Goal: Task Accomplishment & Management: Use online tool/utility

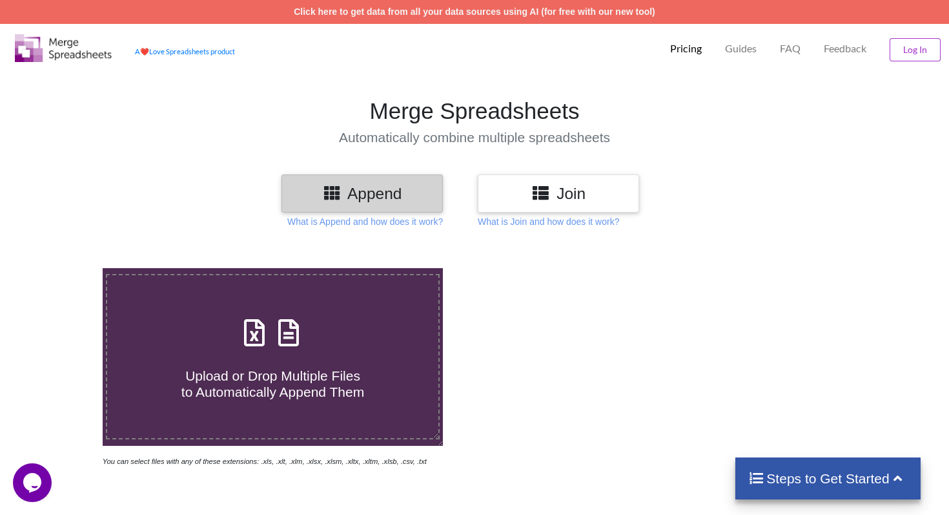
click at [412, 228] on div "Append Join What is Append and how does it work? What is Join and how does it w…" at bounding box center [474, 478] width 949 height 608
click at [404, 220] on p "What is Append and how does it work?" at bounding box center [365, 221] width 156 height 13
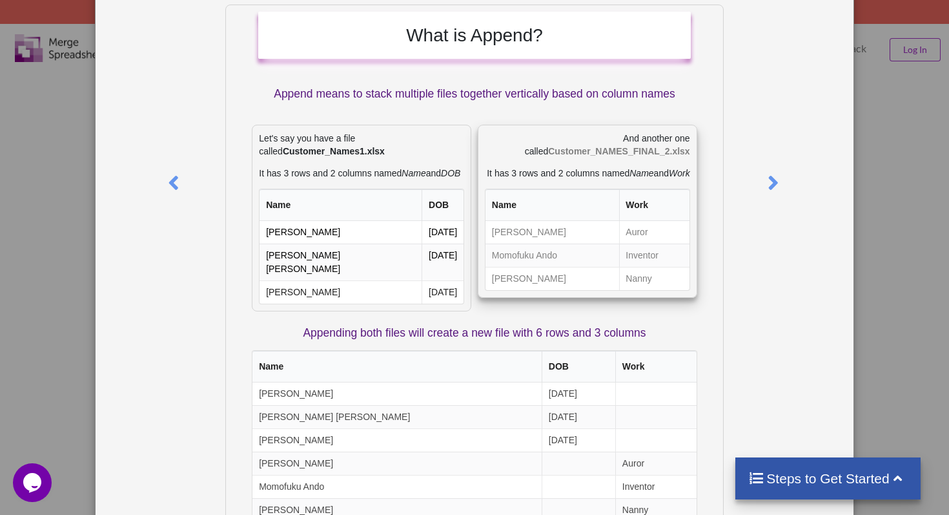
scroll to position [90, 0]
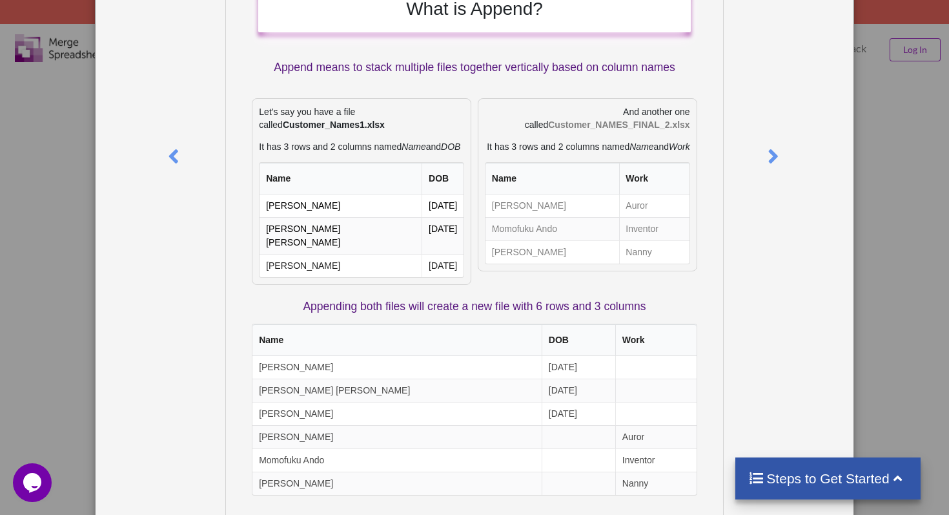
click at [856, 119] on div "What is Append? Append means to stack multiple files together vertically based …" at bounding box center [474, 257] width 949 height 515
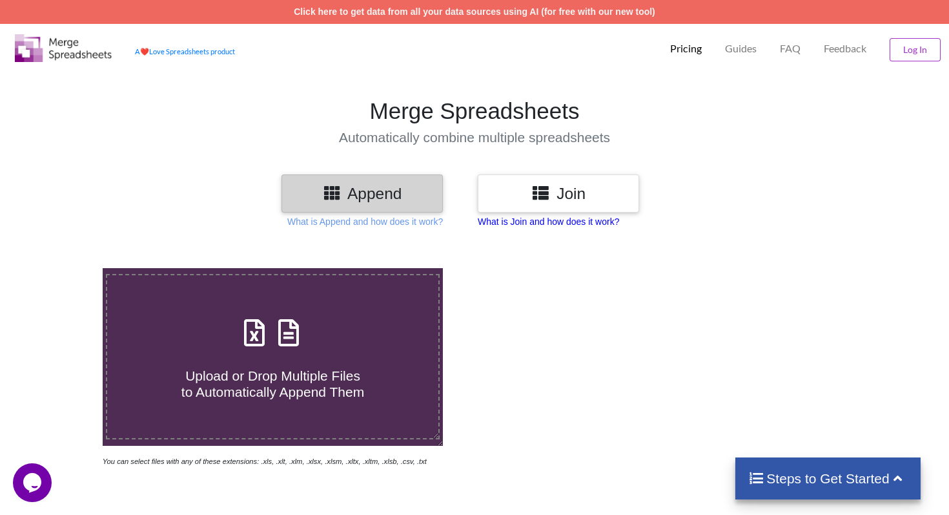
click at [557, 221] on p "What is Join and how does it work?" at bounding box center [548, 221] width 141 height 13
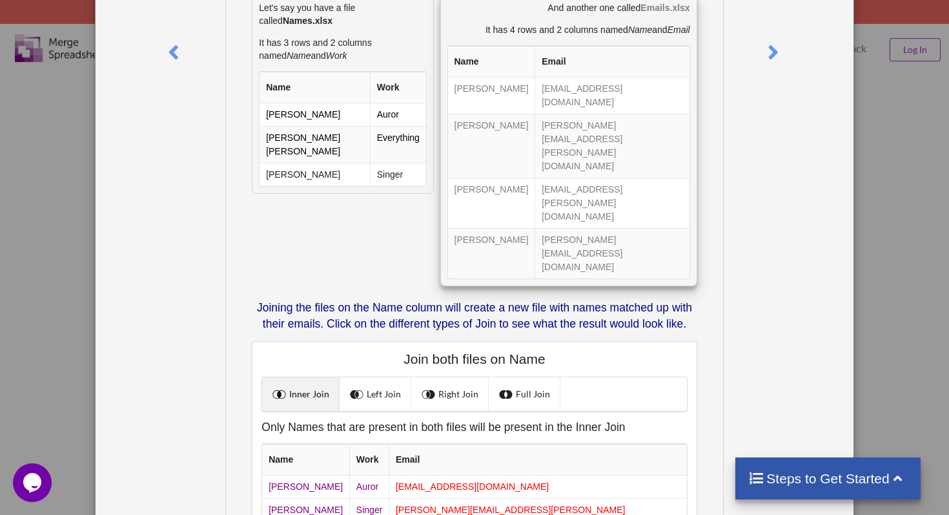
scroll to position [173, 0]
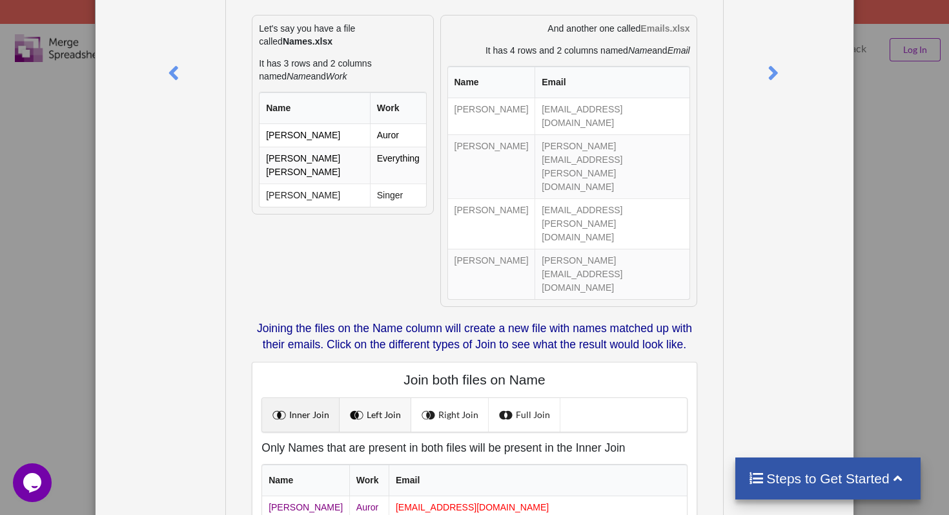
click at [389, 398] on link "Left Join" at bounding box center [376, 415] width 72 height 34
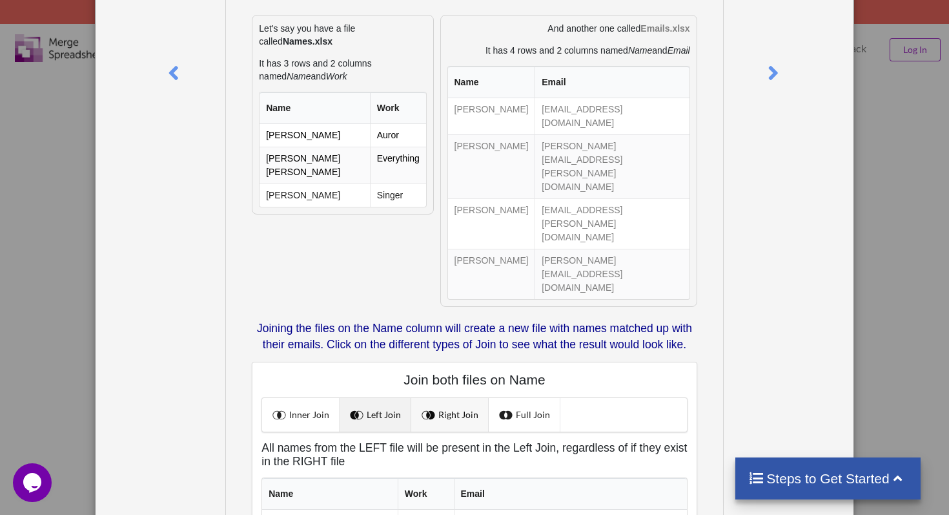
click at [438, 398] on link "Right Join" at bounding box center [450, 415] width 78 height 34
click at [502, 406] on span at bounding box center [507, 414] width 17 height 17
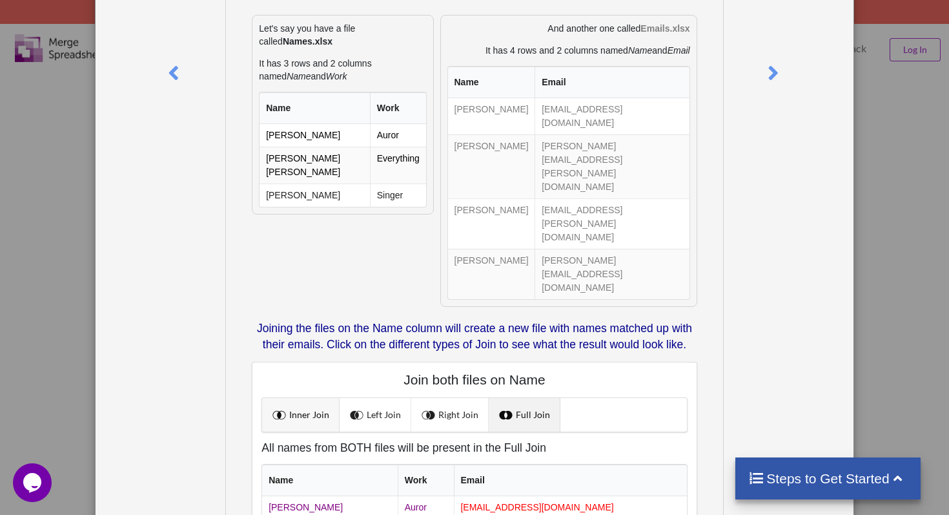
click at [324, 398] on link "Inner Join" at bounding box center [301, 415] width 78 height 34
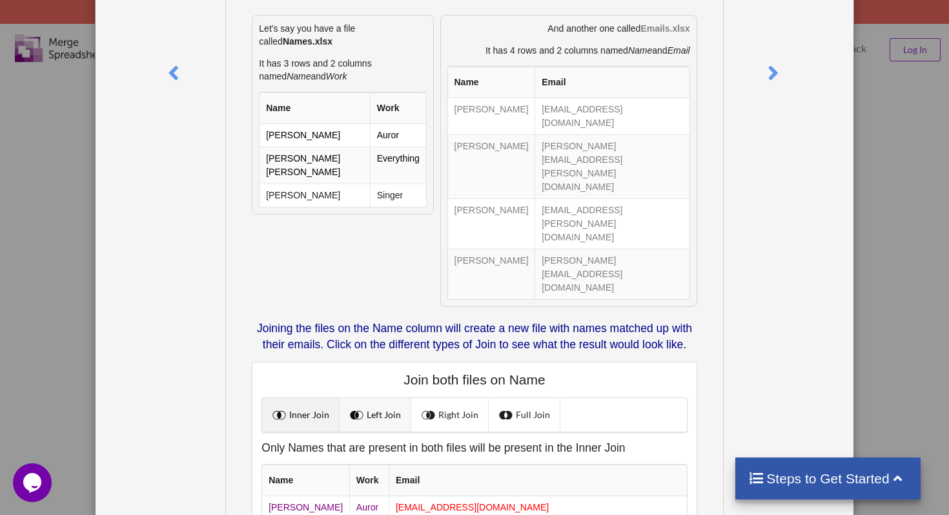
click at [371, 398] on link "Left Join" at bounding box center [376, 415] width 72 height 34
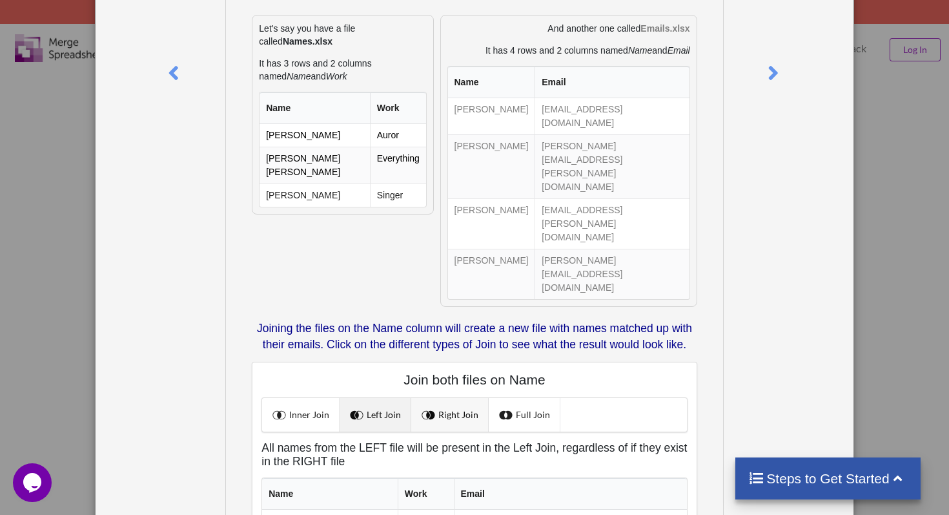
click at [448, 398] on link "Right Join" at bounding box center [450, 415] width 78 height 34
click at [341, 398] on link "Left Join" at bounding box center [376, 415] width 72 height 34
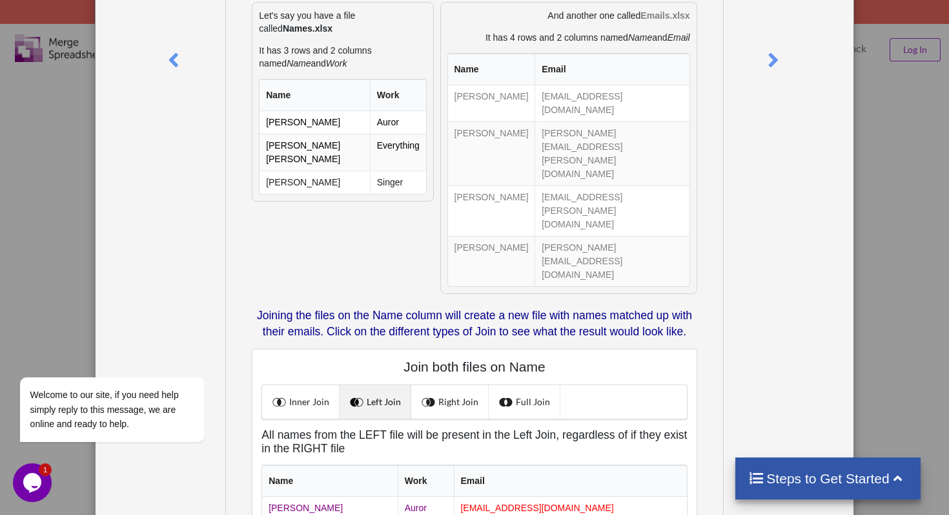
scroll to position [174, 0]
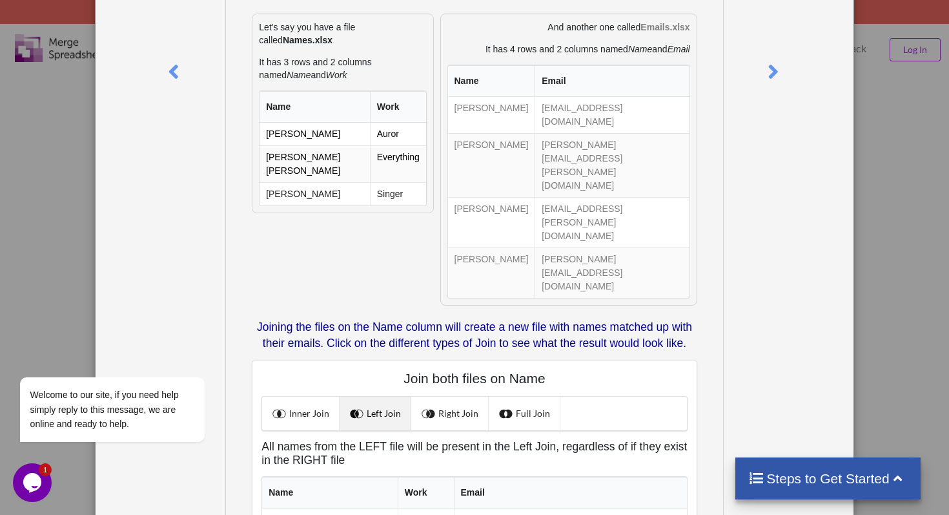
click at [887, 187] on div "What is Join? Joining means to merge two files based on exact values in certain…" at bounding box center [474, 257] width 949 height 515
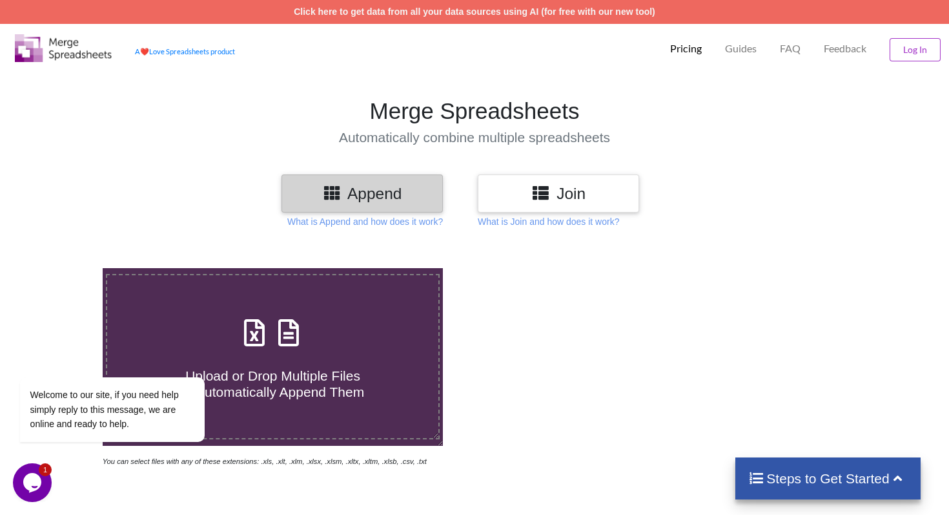
click at [301, 337] on icon at bounding box center [289, 326] width 32 height 27
click at [65, 268] on input "Upload or Drop Multiple Files to Automatically Append Them" at bounding box center [65, 268] width 0 height 0
drag, startPoint x: 353, startPoint y: 190, endPoint x: 206, endPoint y: 126, distance: 159.9
click at [206, 126] on div "Merge Spreadsheets Automatically combine multiple spreadsheets Append Join What…" at bounding box center [474, 426] width 949 height 714
click at [257, 316] on icon at bounding box center [254, 326] width 32 height 27
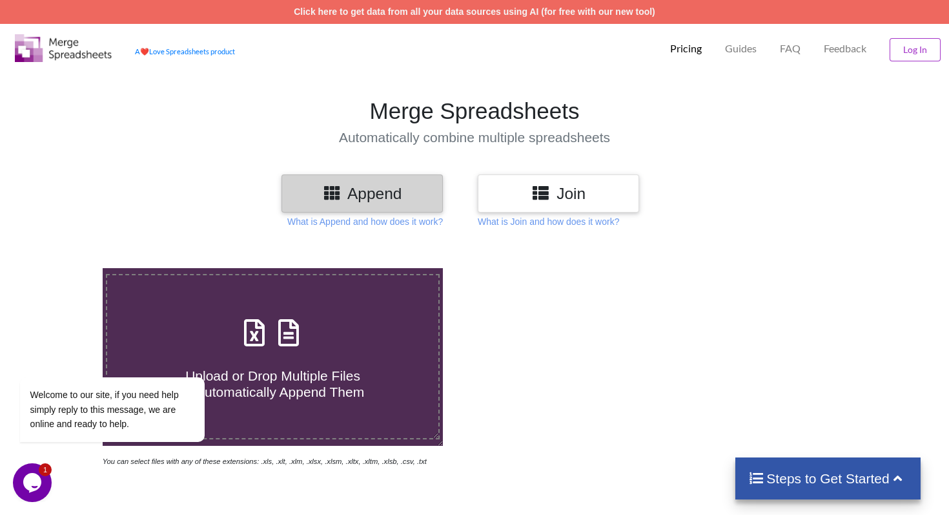
click at [65, 268] on input "Upload or Drop Multiple Files to Automatically Append Them" at bounding box center [65, 268] width 0 height 0
type input "C:\fakepath\_TOUT_ Liste Cinando Sharly.xlsx"
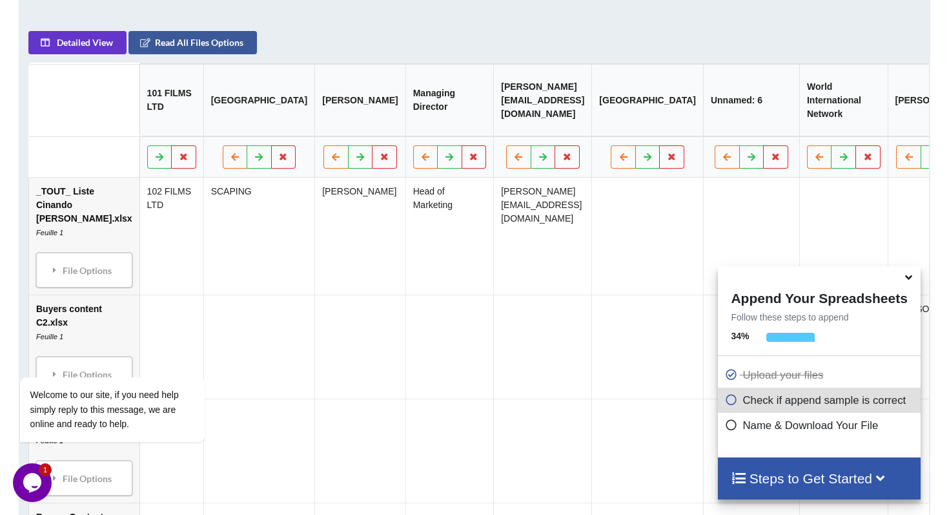
scroll to position [684, 0]
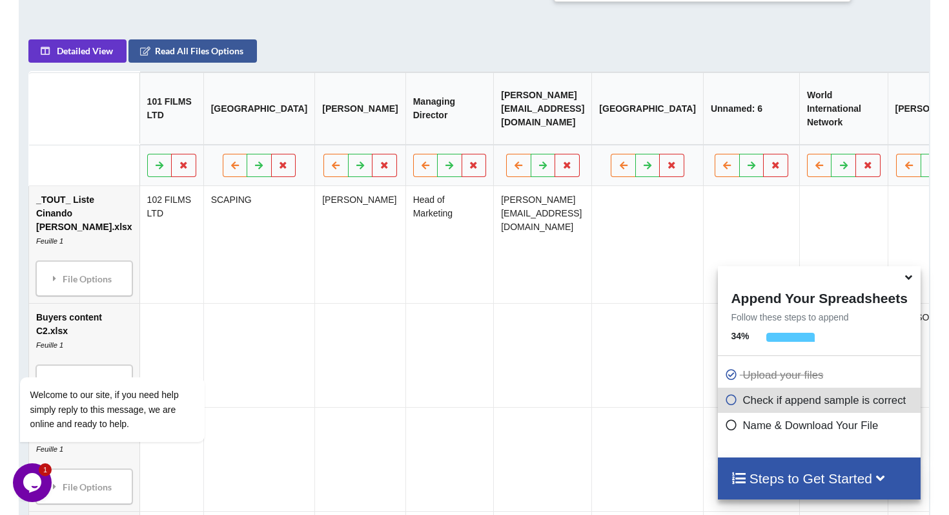
click at [160, 116] on th "101 FILMS LTD" at bounding box center [172, 108] width 64 height 72
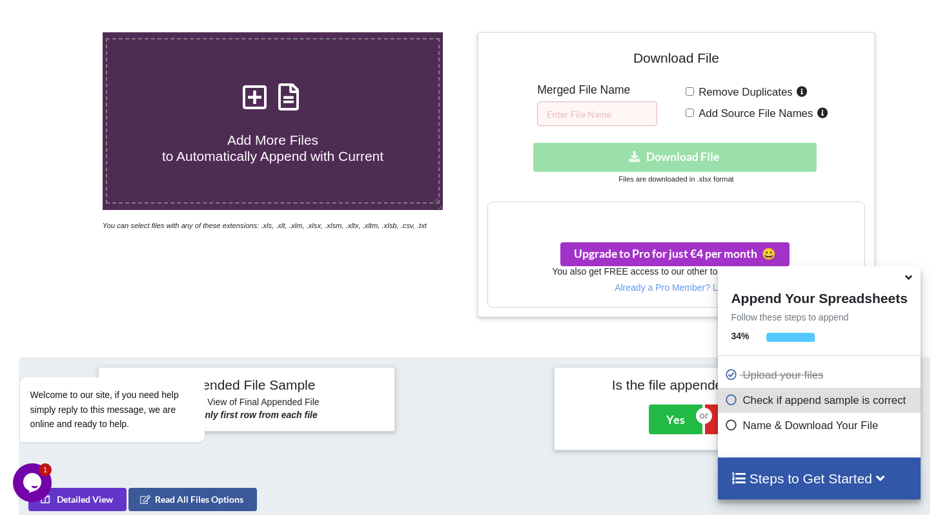
scroll to position [223, 0]
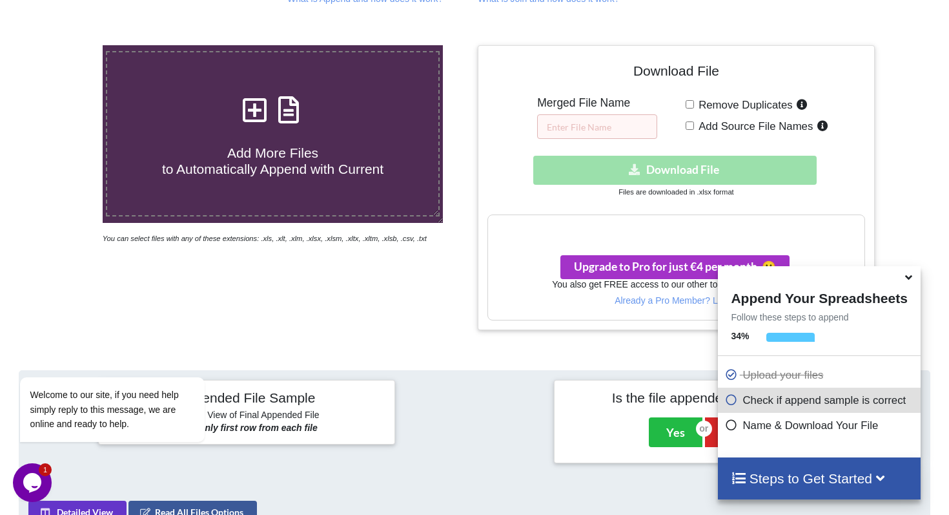
click at [690, 107] on input "Remove Duplicates" at bounding box center [690, 104] width 8 height 8
checkbox input "true"
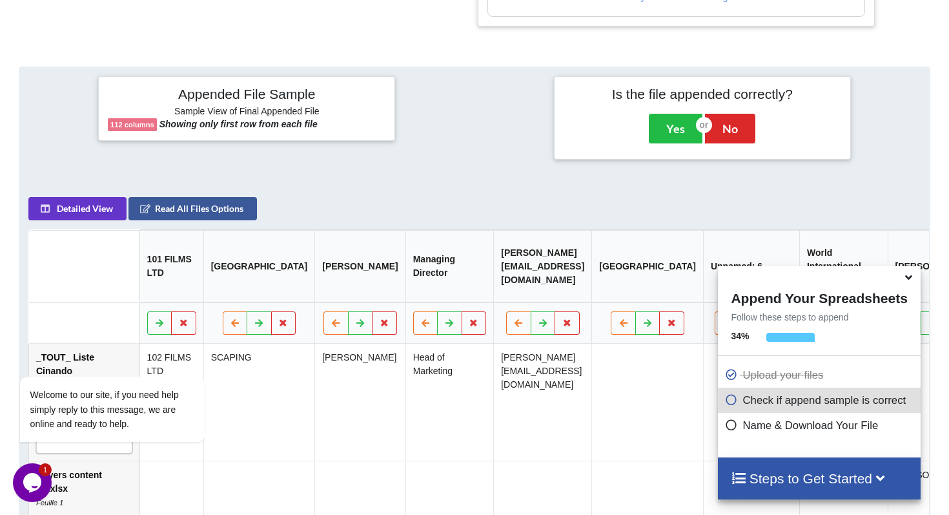
scroll to position [530, 0]
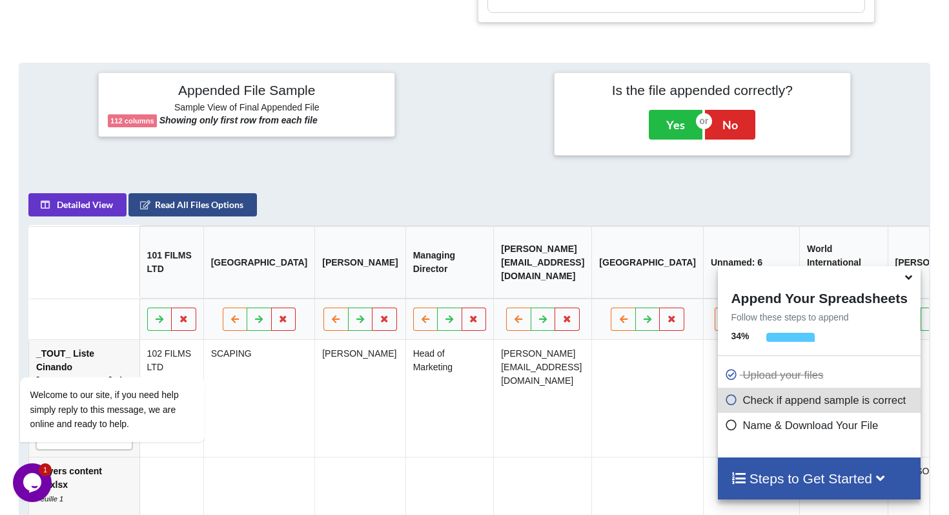
click at [224, 210] on button "Read All Files Options" at bounding box center [193, 204] width 129 height 23
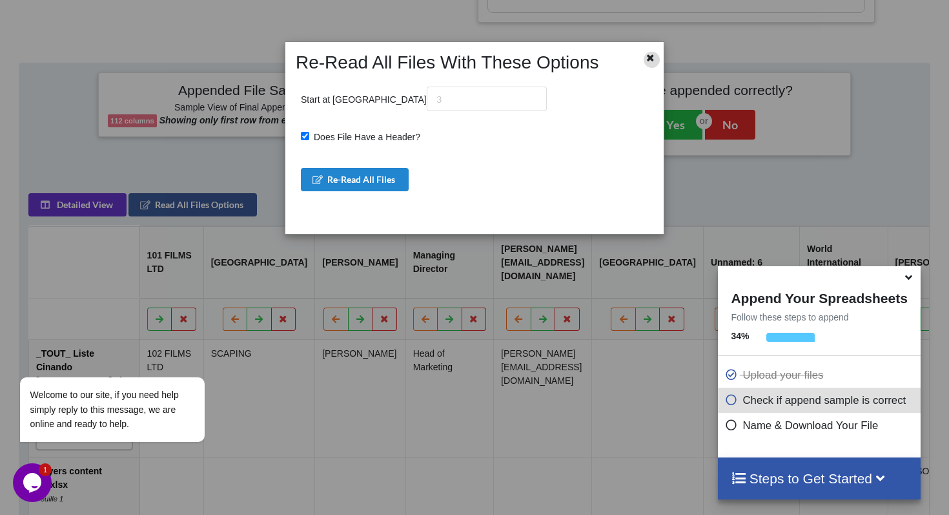
click at [652, 55] on icon at bounding box center [650, 56] width 11 height 9
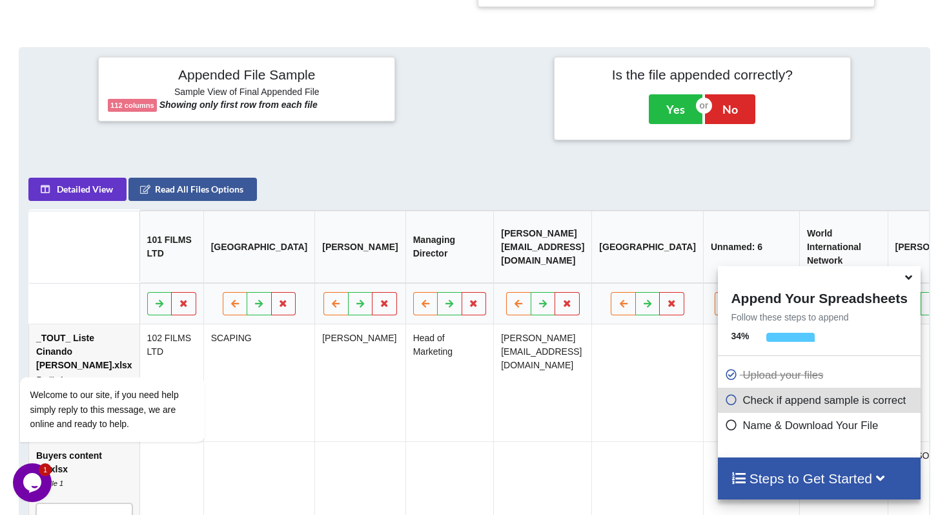
scroll to position [557, 0]
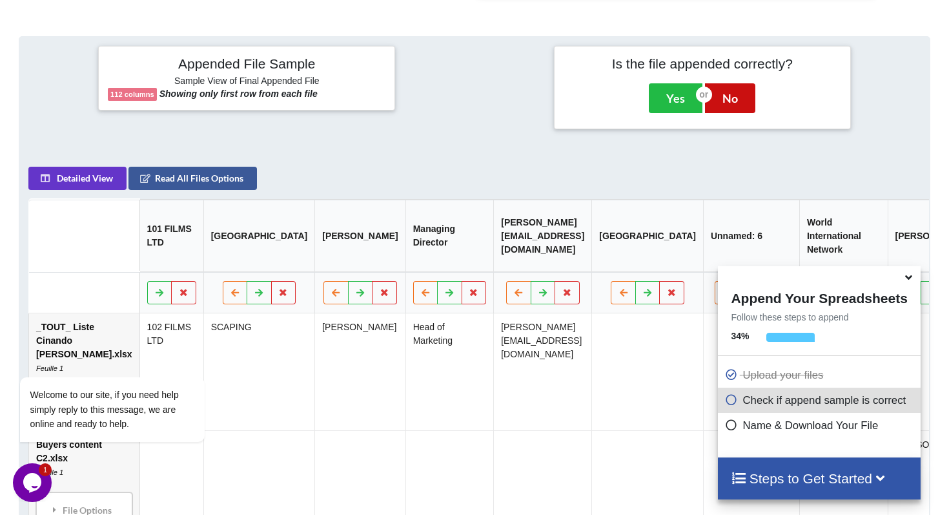
click at [736, 88] on button "No" at bounding box center [730, 98] width 50 height 30
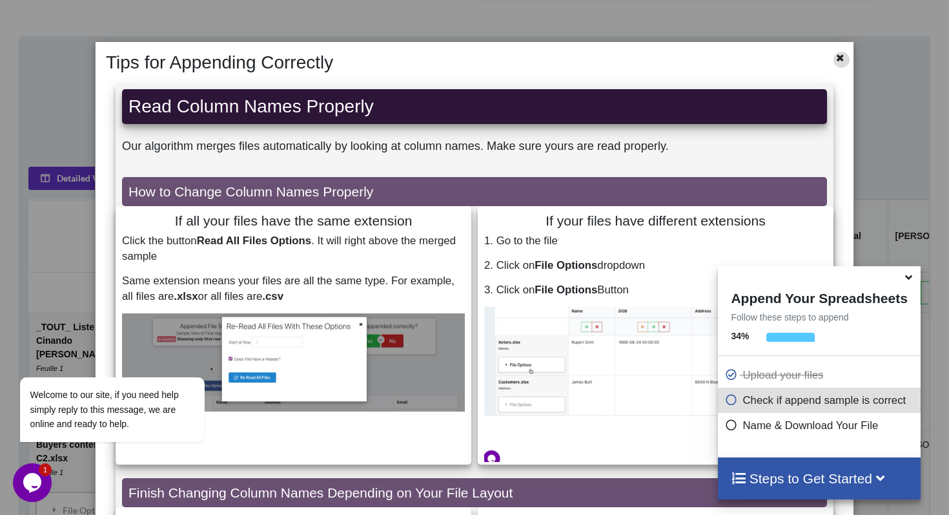
click at [835, 57] on icon at bounding box center [840, 56] width 11 height 9
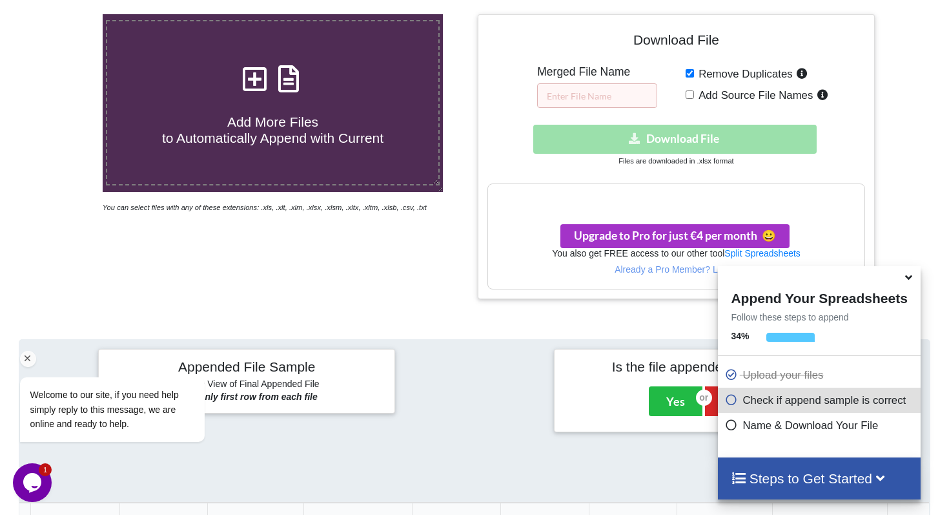
scroll to position [254, 0]
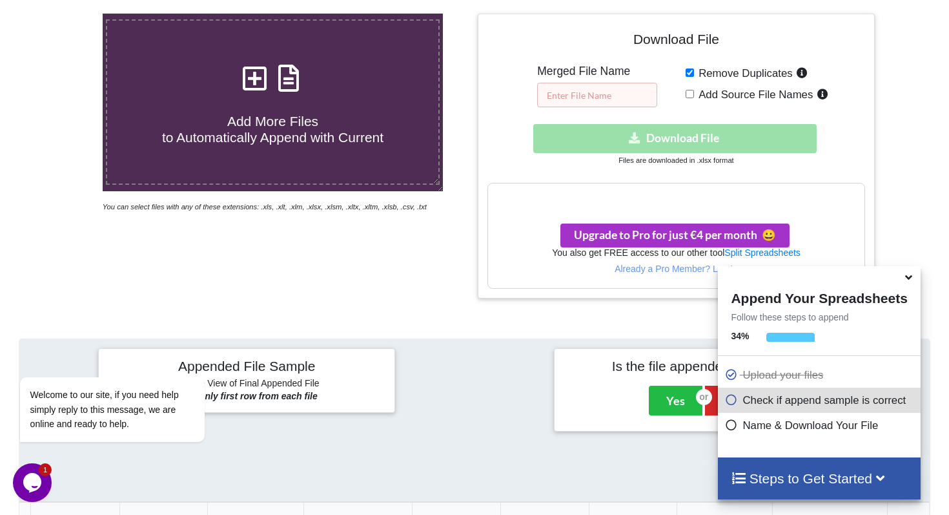
click at [592, 96] on input "text" at bounding box center [597, 95] width 120 height 25
type input "TEST"
click at [402, 254] on div "Add More Files to Automatically Append with Current You can select files with a…" at bounding box center [273, 156] width 404 height 285
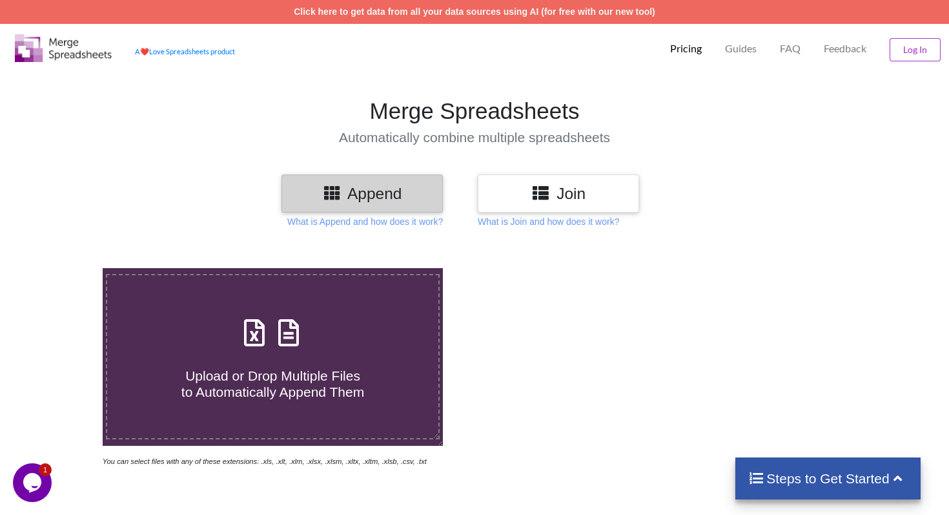
click at [258, 307] on label "Upload or Drop Multiple Files to Automatically Append Them" at bounding box center [273, 356] width 334 height 165
click at [65, 268] on input "Upload or Drop Multiple Files to Automatically Append Them" at bounding box center [65, 268] width 0 height 0
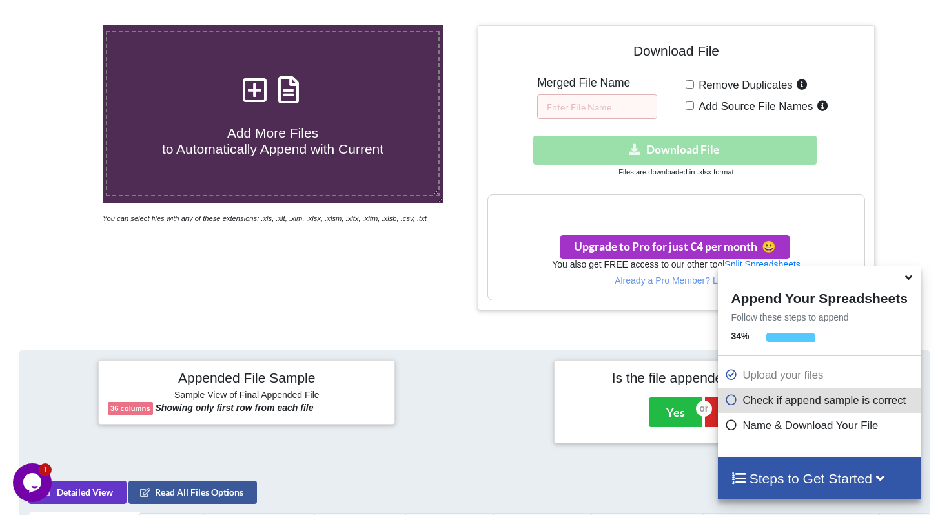
scroll to position [249, 0]
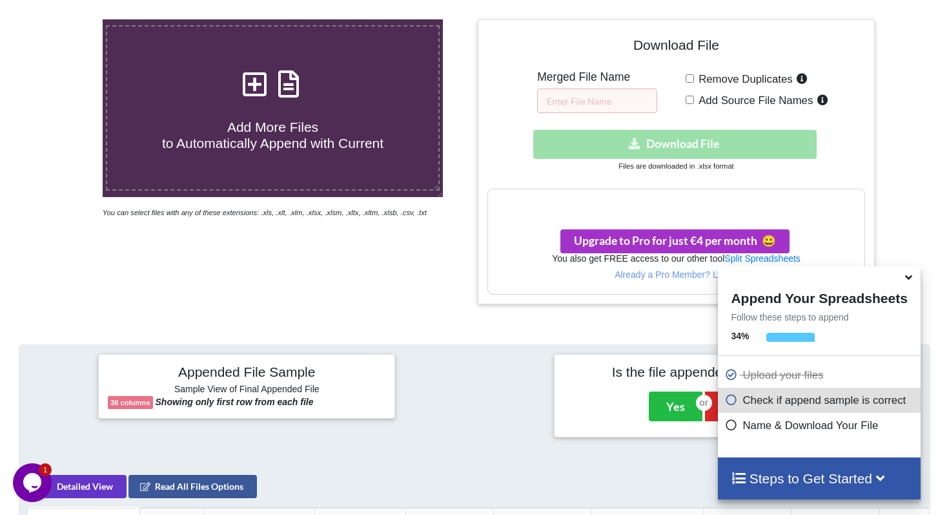
click at [901, 280] on div at bounding box center [819, 276] width 202 height 20
click at [907, 281] on icon at bounding box center [909, 275] width 14 height 12
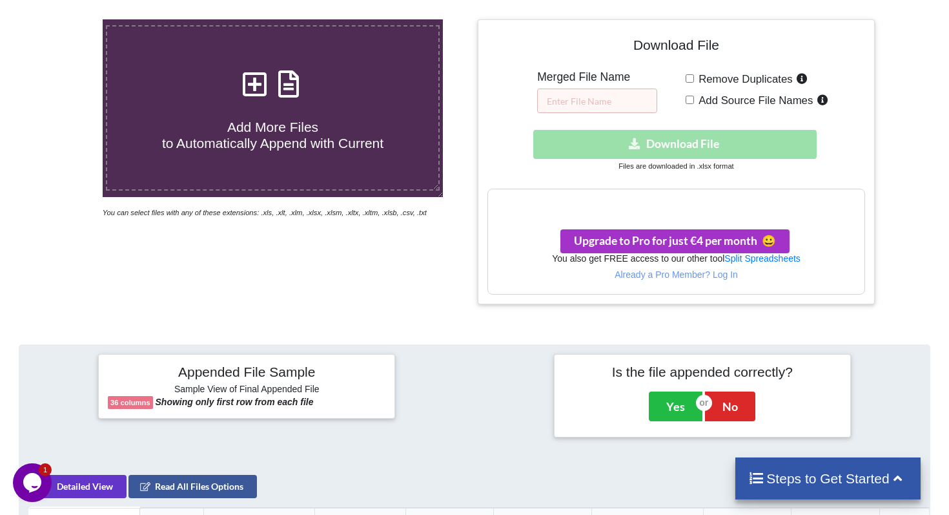
click at [342, 142] on span "Add More Files to Automatically Append with Current" at bounding box center [273, 134] width 222 height 31
click at [65, 19] on input "Add More Files to Automatically Append with Current" at bounding box center [65, 19] width 0 height 0
type input "C:\fakepath\_TOUT_ Liste Cinando [PERSON_NAME].xlsx"
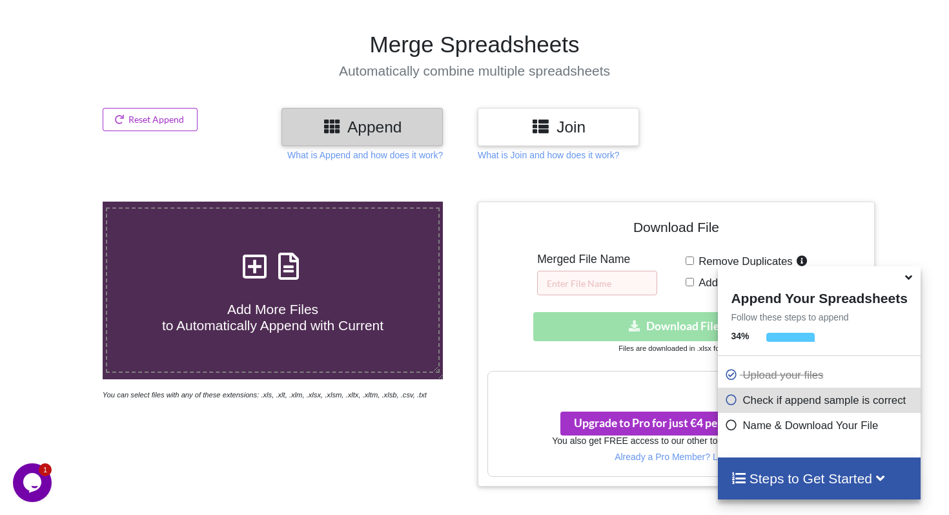
scroll to position [66, 0]
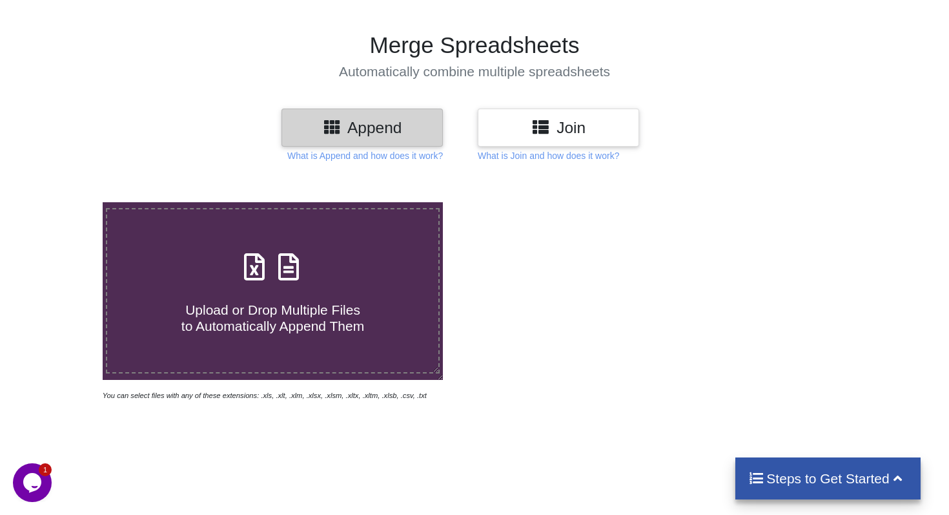
click at [296, 262] on icon at bounding box center [289, 260] width 32 height 27
click at [65, 202] on input "Upload or Drop Multiple Files to Automatically Append Them" at bounding box center [65, 202] width 0 height 0
type input "C:\fakepath\_TOUT_ Liste Cinando [PERSON_NAME].xlsx"
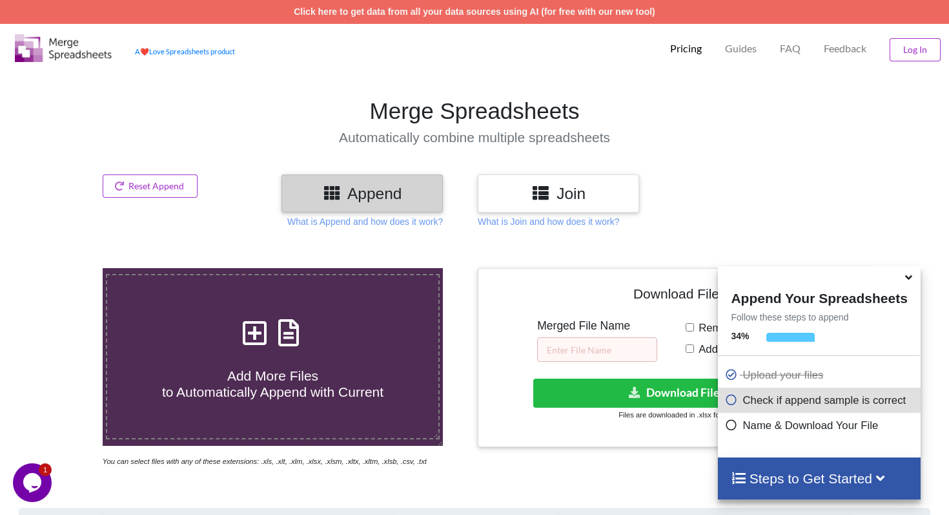
click at [532, 189] on icon at bounding box center [541, 192] width 19 height 16
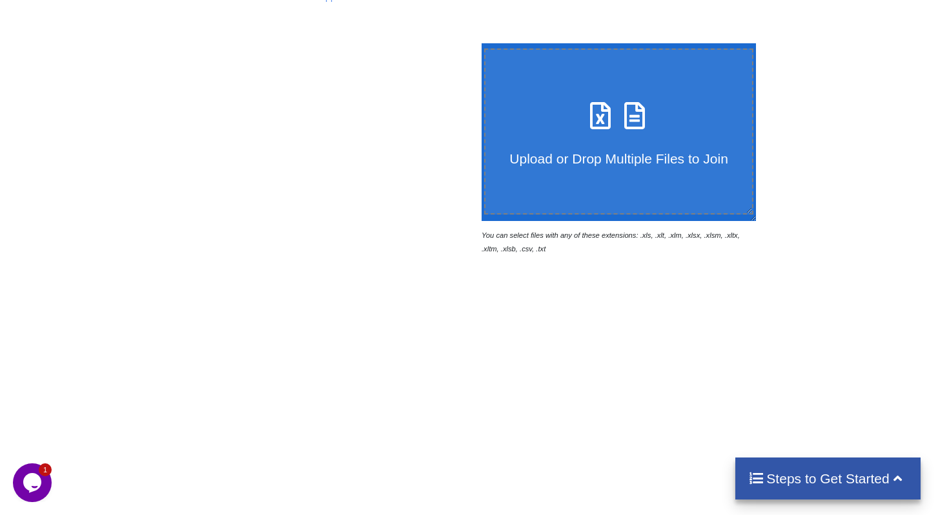
scroll to position [226, 0]
click at [532, 189] on label "Upload or Drop Multiple Files to Join" at bounding box center [618, 130] width 269 height 166
click at [479, 42] on input "Upload or Drop Multiple Files to Join" at bounding box center [479, 42] width 0 height 0
type input "C:\fakepath\_TOUT_ Liste Cinando [PERSON_NAME].xlsx"
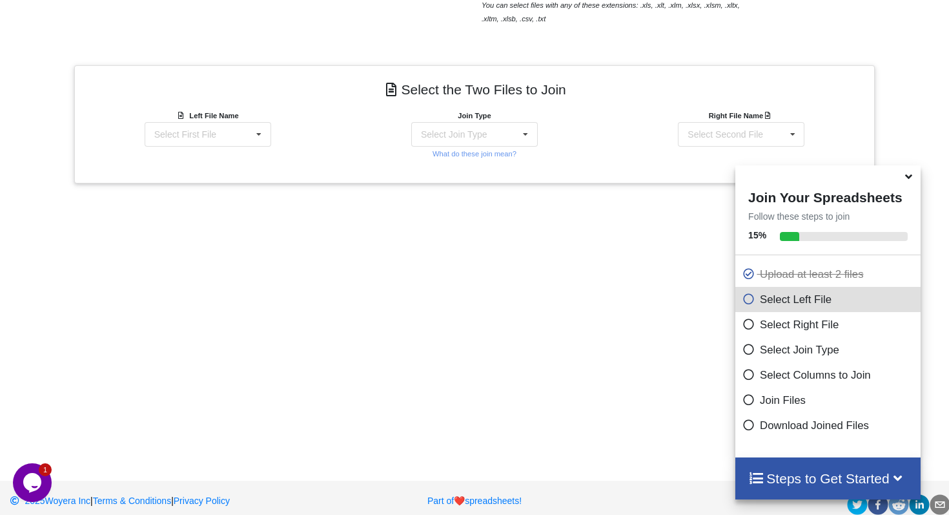
scroll to position [469, 0]
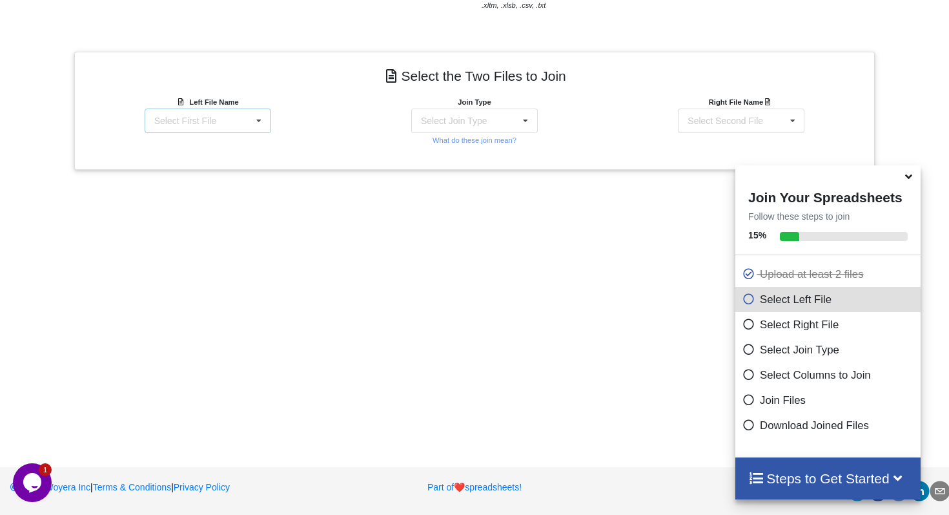
click at [244, 121] on div "Select First File _TOUT_ Liste Cinando Sharly.xlsx : Feuille 1 Buyers content C…" at bounding box center [208, 121] width 127 height 25
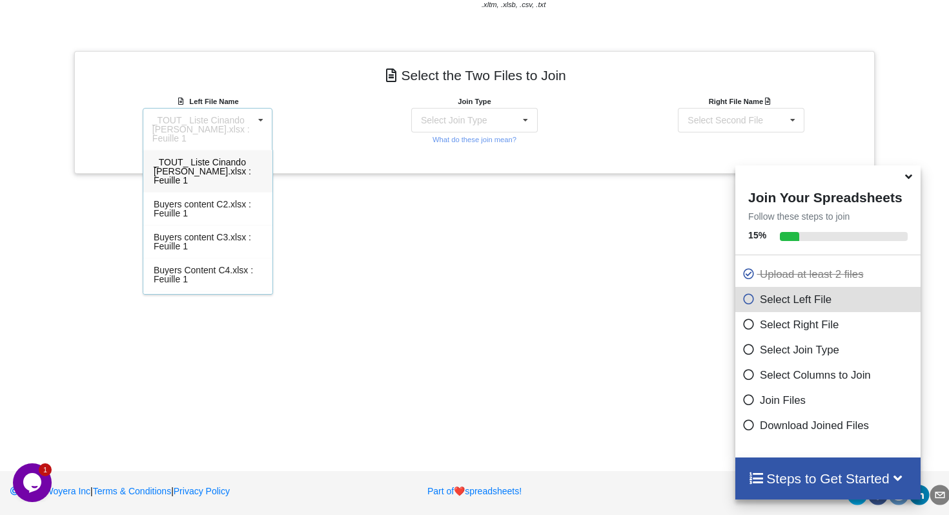
click at [337, 140] on div "Left File Name _TOUT_ Liste Cinando Sharly.xlsx : Feuille 1 _TOUT_ Liste Cinand…" at bounding box center [207, 122] width 267 height 56
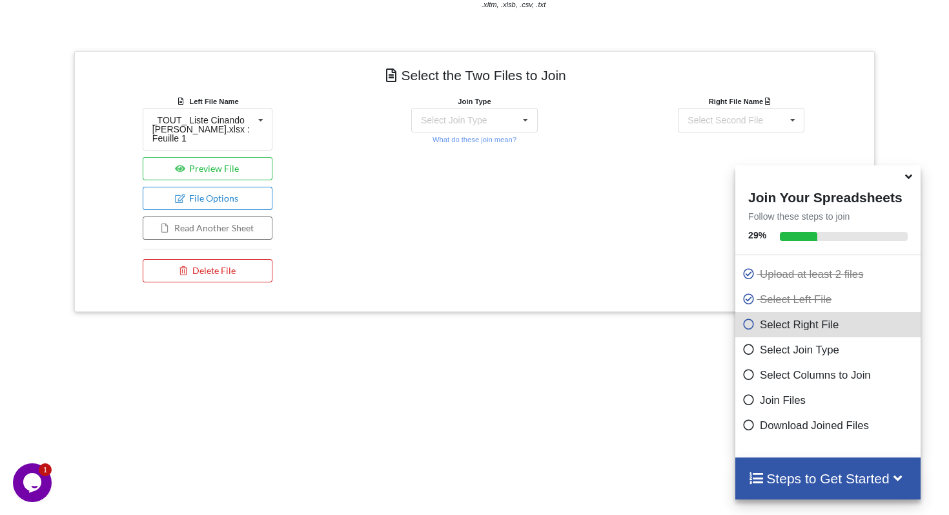
scroll to position [0, 0]
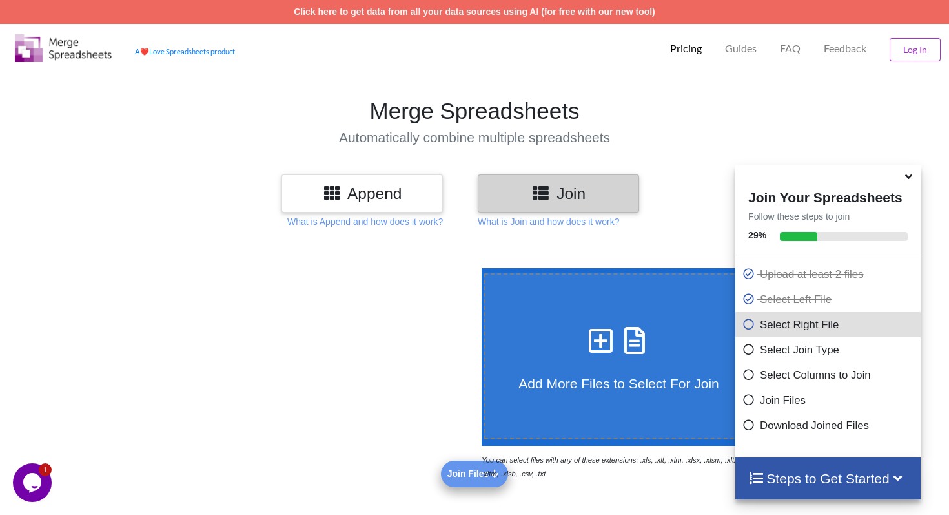
click at [337, 193] on icon at bounding box center [332, 192] width 19 height 16
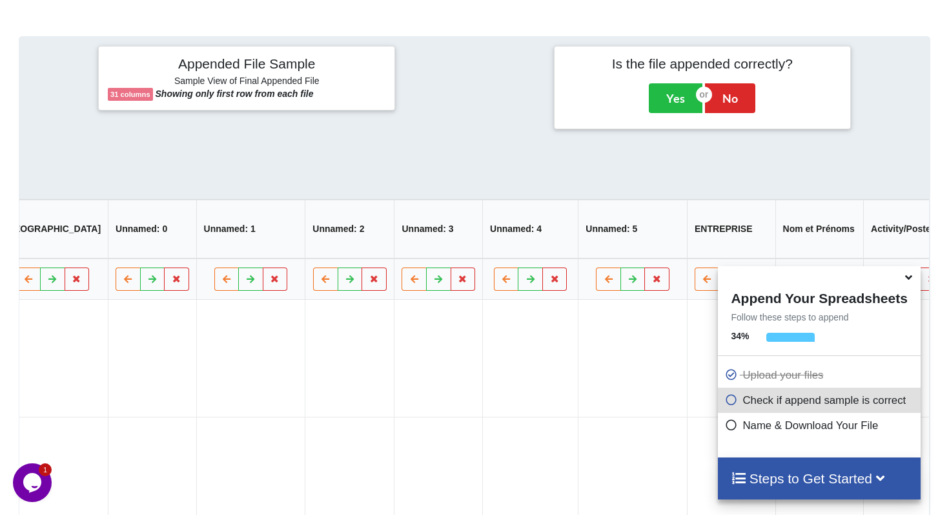
scroll to position [476, 0]
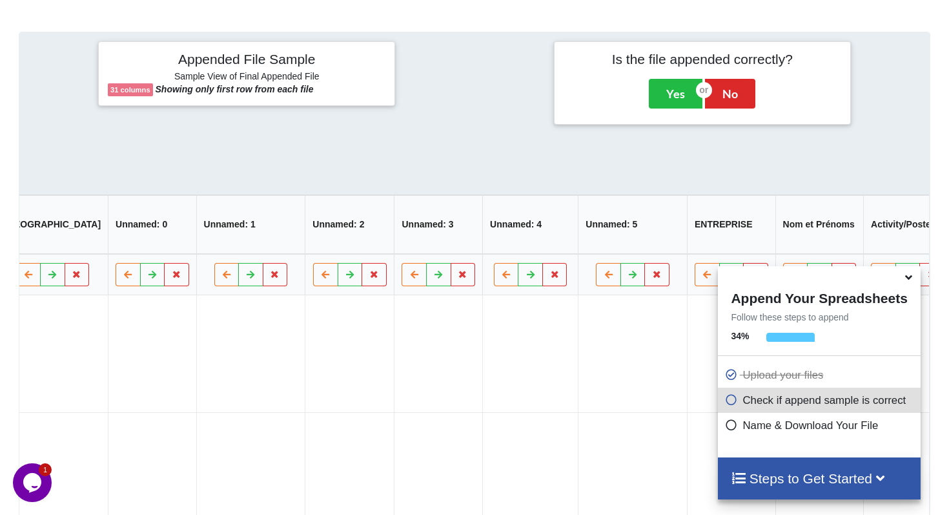
click at [208, 250] on th "Unnamed: 1" at bounding box center [250, 224] width 109 height 59
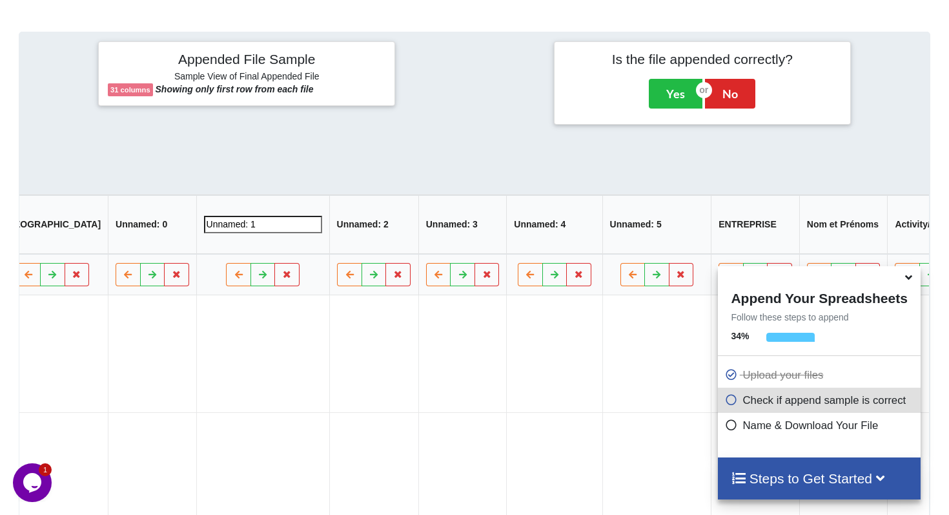
click at [208, 233] on input "Unnamed: 1" at bounding box center [263, 224] width 118 height 17
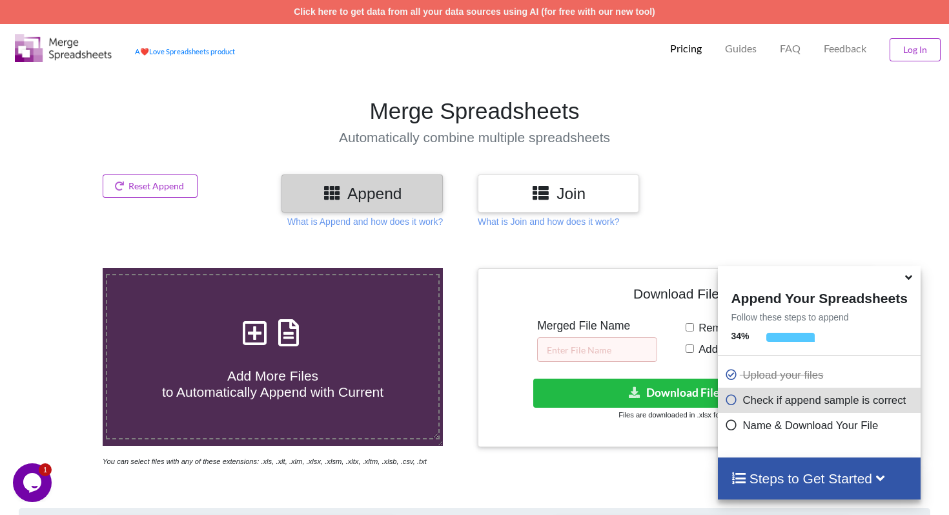
scroll to position [0, 2025]
click at [913, 280] on icon at bounding box center [909, 275] width 14 height 12
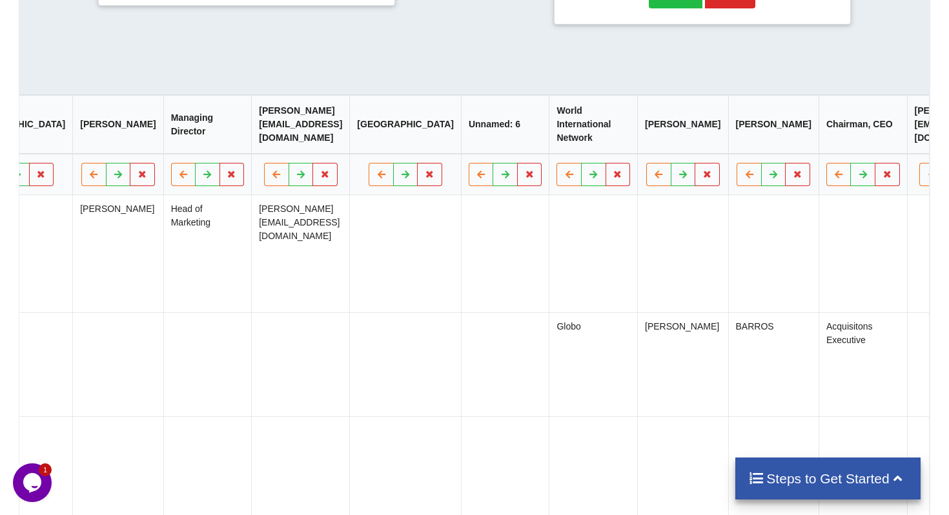
scroll to position [0, 0]
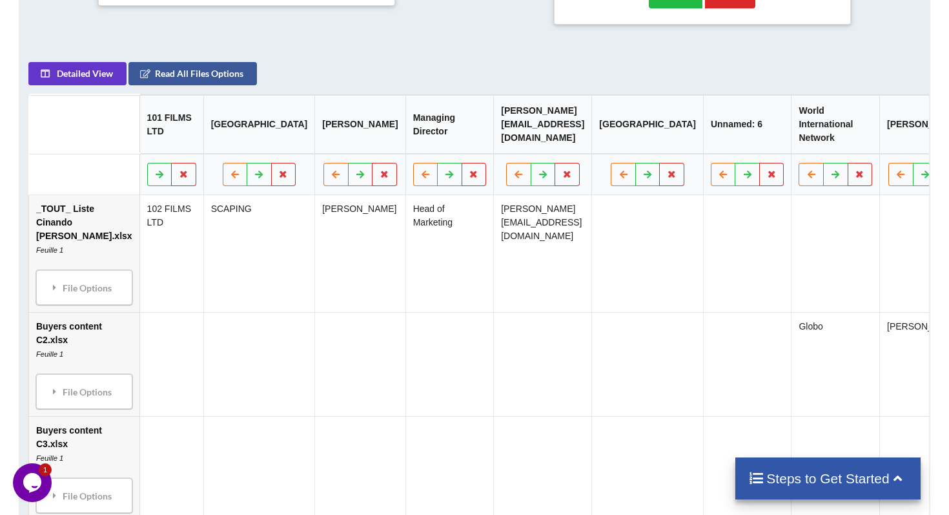
click at [141, 140] on th "101 FILMS LTD" at bounding box center [172, 124] width 64 height 59
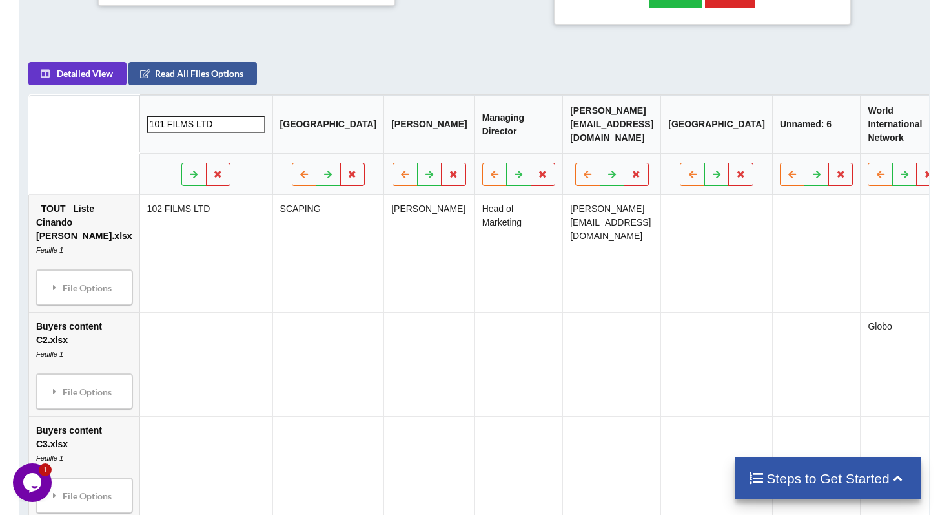
click at [147, 133] on input "101 FILMS LTD" at bounding box center [206, 124] width 118 height 17
click at [170, 133] on input "101 FILMS LTD" at bounding box center [206, 124] width 118 height 17
type input "Company"
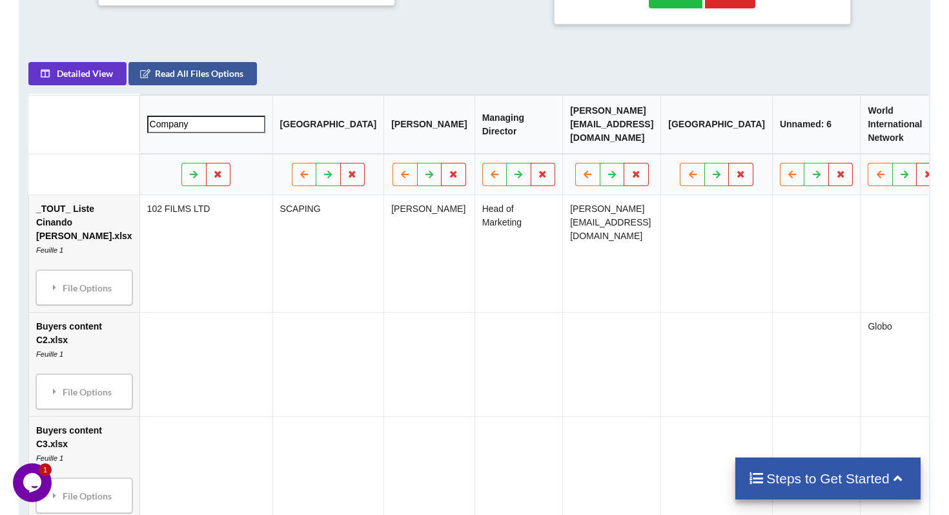
click at [273, 146] on th "LYON" at bounding box center [329, 124] width 112 height 59
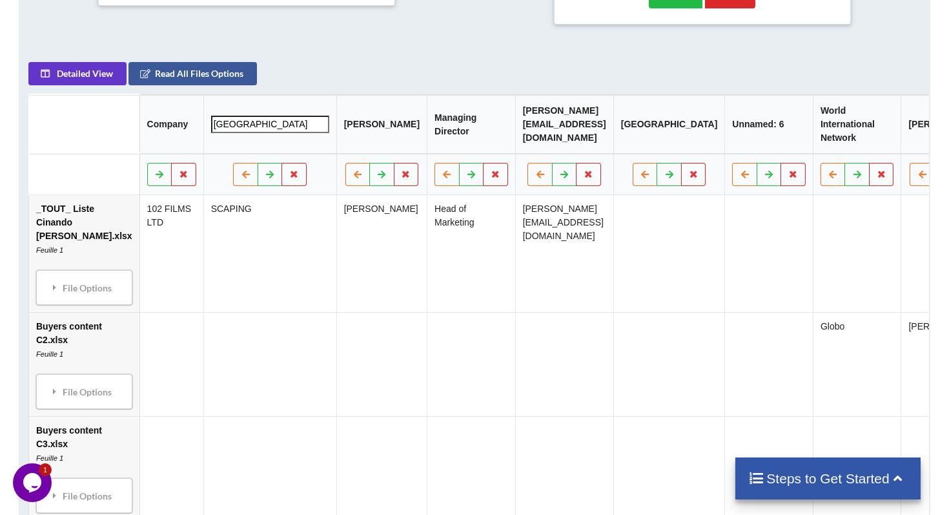
click at [247, 133] on input "LYON" at bounding box center [270, 124] width 118 height 17
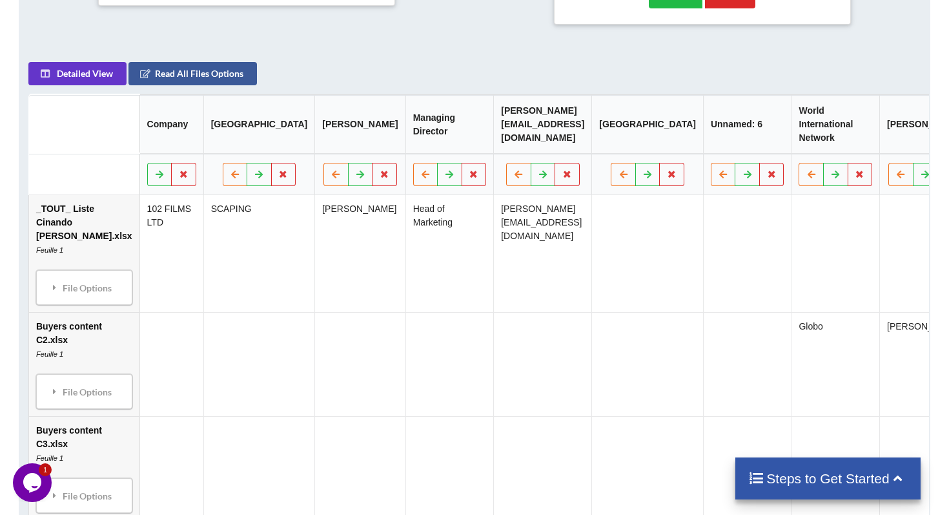
click at [315, 143] on th "[PERSON_NAME]" at bounding box center [360, 124] width 90 height 59
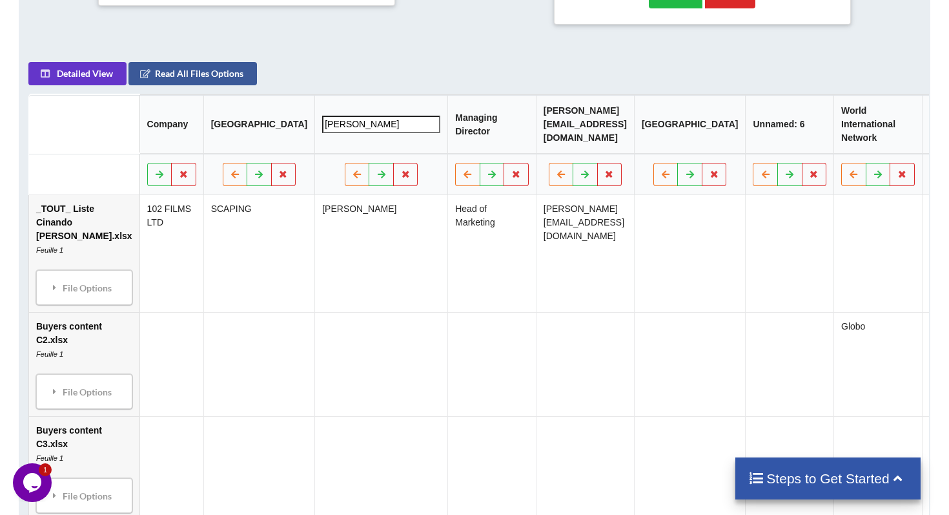
click at [323, 133] on input "[PERSON_NAME]" at bounding box center [382, 124] width 118 height 17
type input "FirstName"
click at [323, 133] on input "FirstName" at bounding box center [382, 124] width 118 height 17
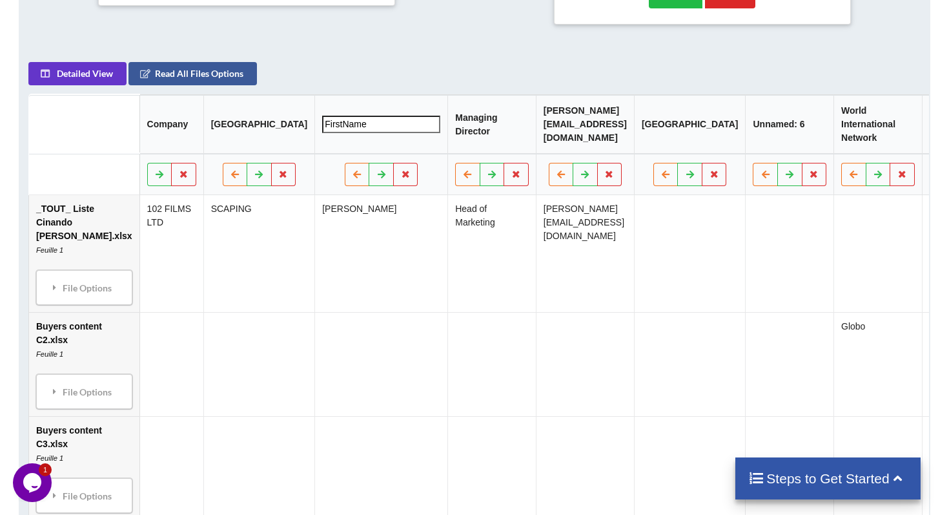
click at [323, 133] on input "FirstName" at bounding box center [382, 124] width 118 height 17
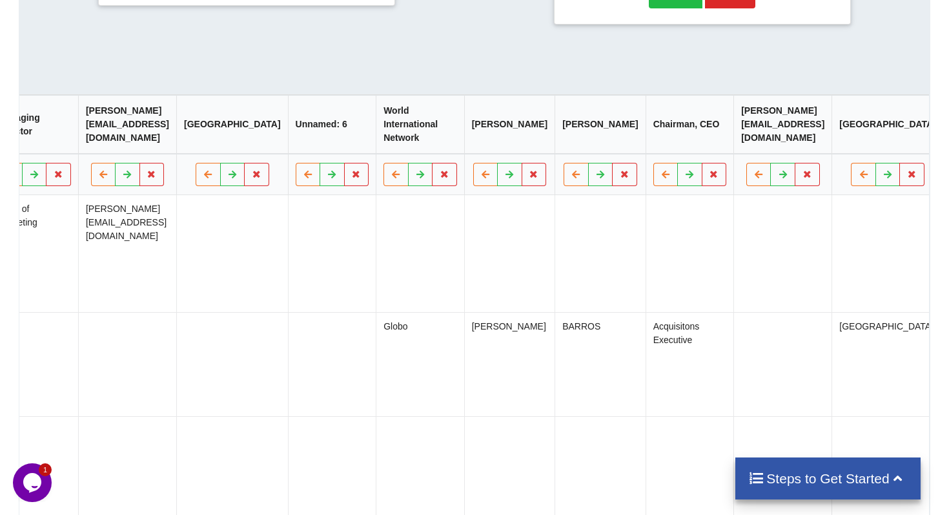
scroll to position [575, 0]
click at [464, 147] on th "Gerry" at bounding box center [509, 125] width 90 height 59
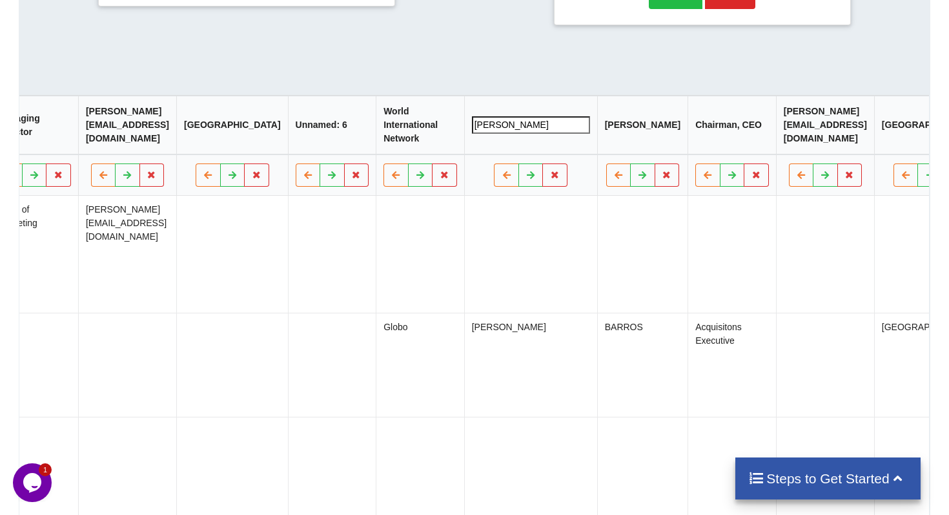
type input "FirstName"
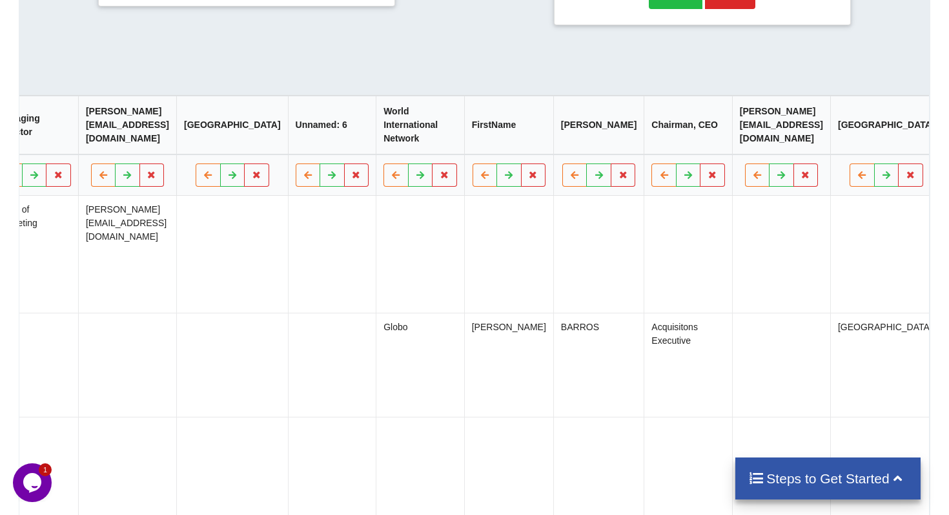
click at [553, 146] on th "GERSHMAN" at bounding box center [598, 125] width 90 height 59
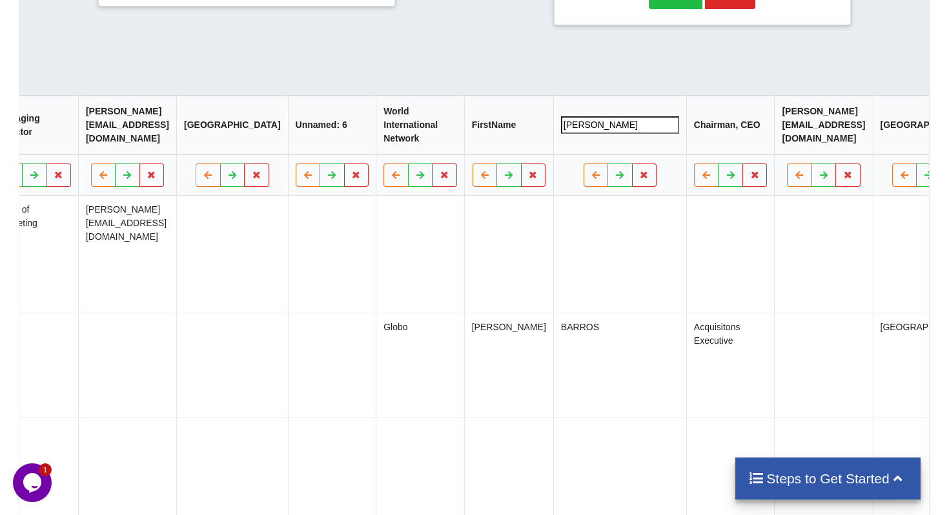
click at [561, 134] on input "GERSHMAN" at bounding box center [620, 124] width 118 height 17
type input "LastName"
click at [561, 134] on input "LastName" at bounding box center [620, 124] width 118 height 17
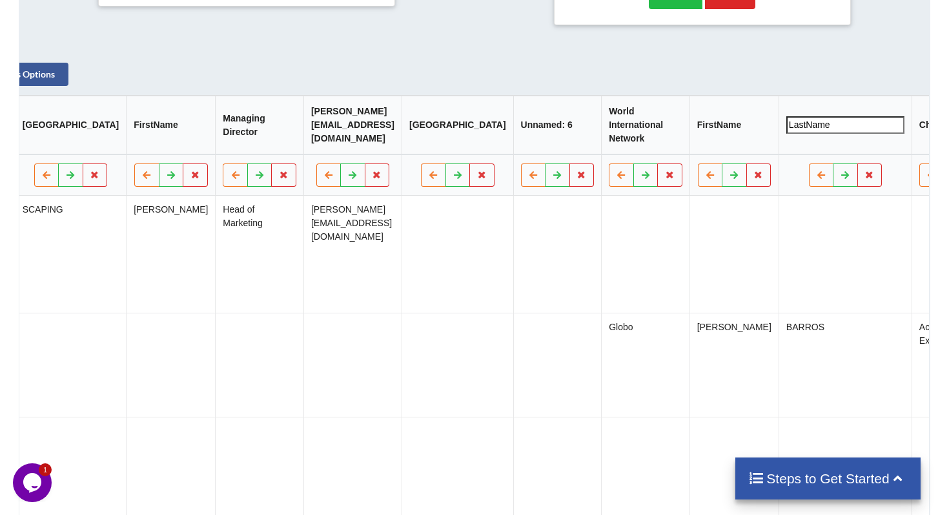
scroll to position [0, 0]
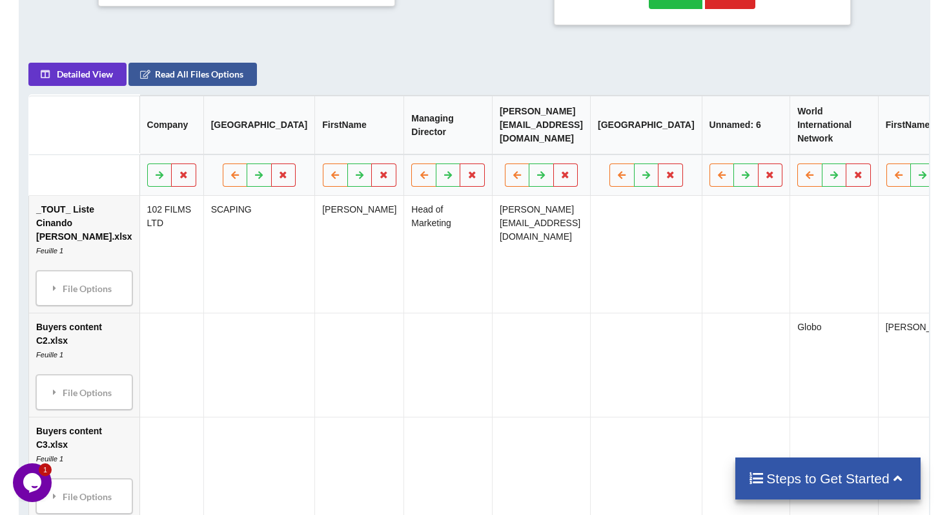
click at [203, 143] on th "LYON" at bounding box center [259, 125] width 112 height 59
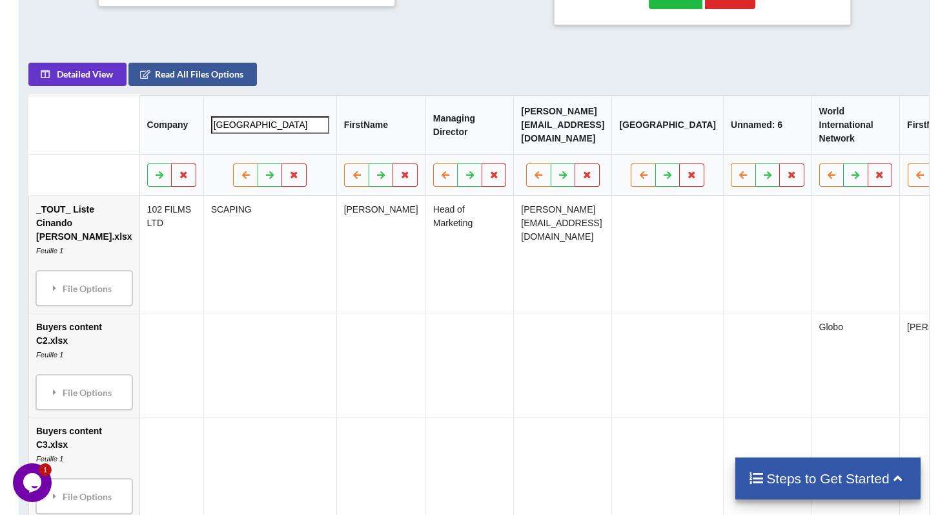
click at [211, 134] on input "LYON" at bounding box center [270, 124] width 118 height 17
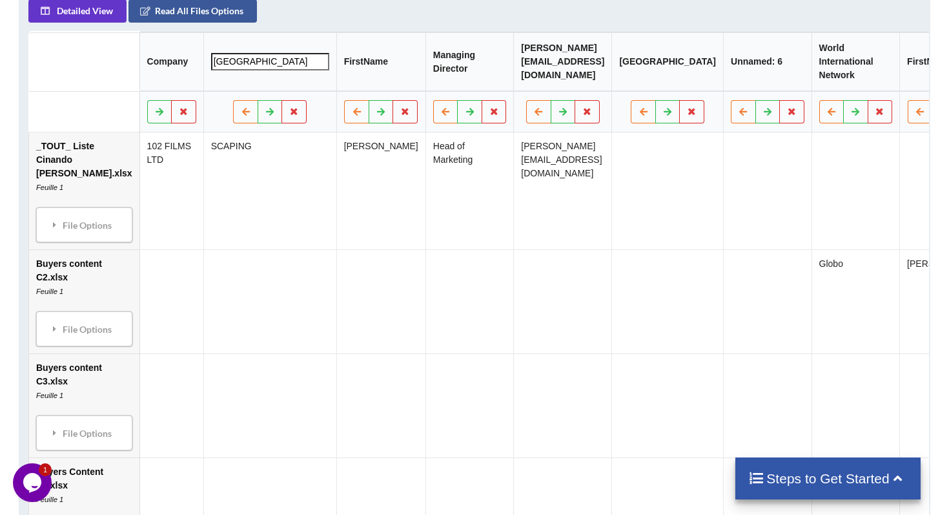
scroll to position [0, 70]
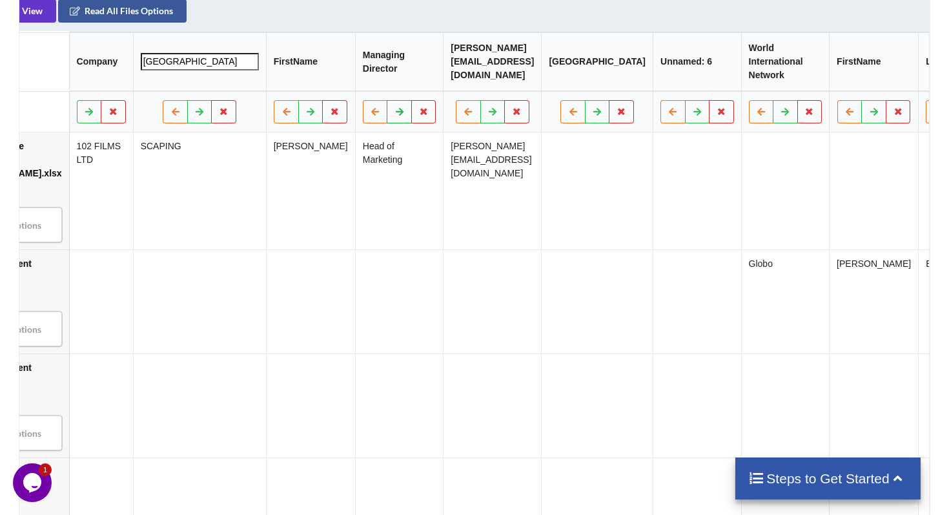
paste input "astName"
type input "LastName"
click at [355, 80] on th "Managing Director" at bounding box center [399, 61] width 88 height 59
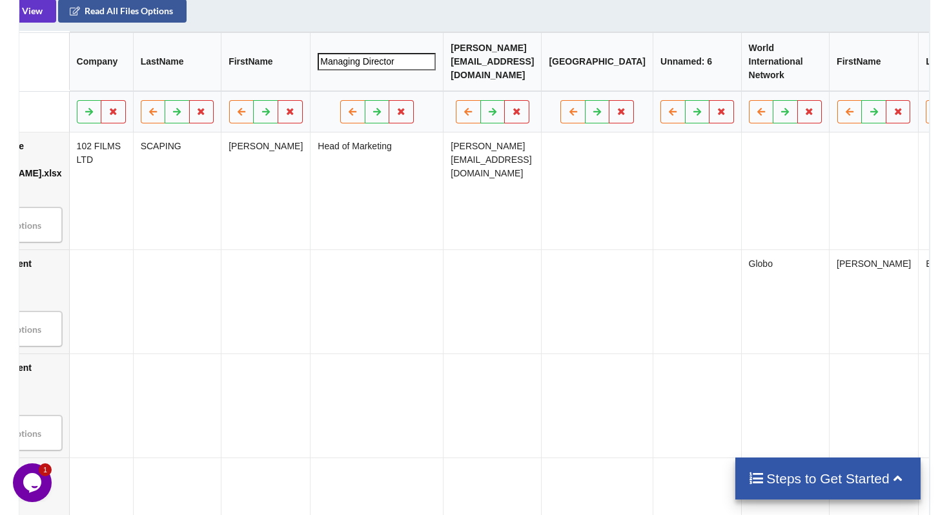
click at [336, 70] on input "Managing Director" at bounding box center [377, 61] width 118 height 17
type input "JobTitle"
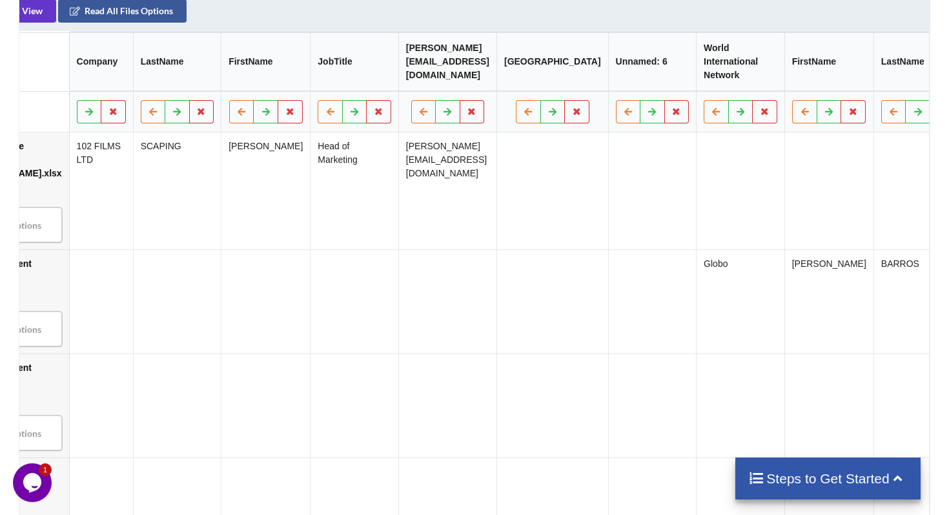
click at [445, 219] on td "tim@101-films.com" at bounding box center [447, 190] width 98 height 117
click at [311, 88] on th "JobTitle" at bounding box center [355, 61] width 88 height 59
click at [408, 89] on th "steve@101-films.com" at bounding box center [447, 61] width 98 height 59
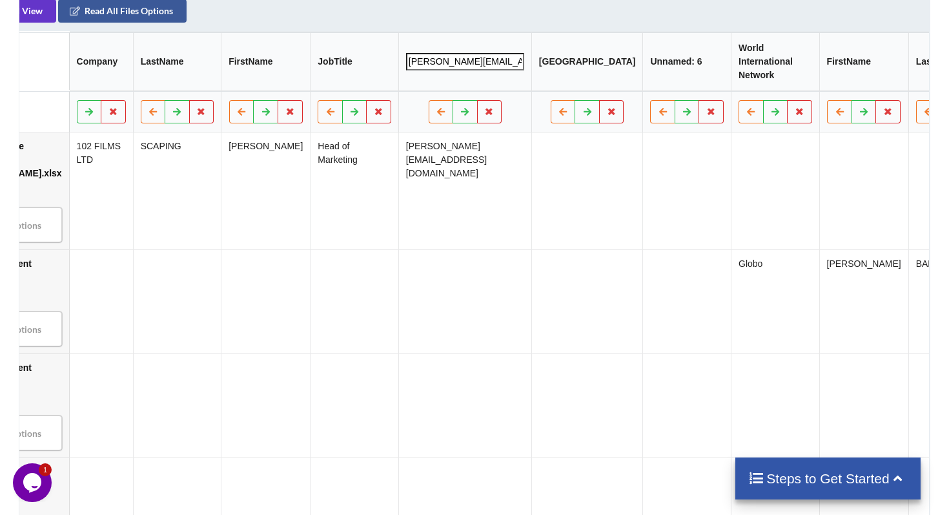
click at [408, 70] on input "steve@101-films.com" at bounding box center [465, 61] width 118 height 17
type input "Email"
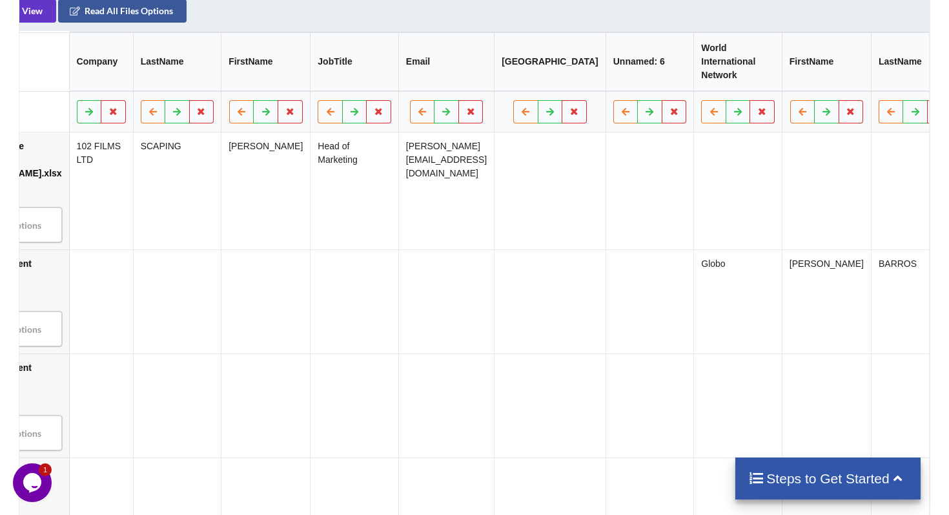
click at [437, 223] on td "tim@101-films.com" at bounding box center [446, 190] width 96 height 117
click at [398, 84] on th "Email" at bounding box center [446, 61] width 96 height 59
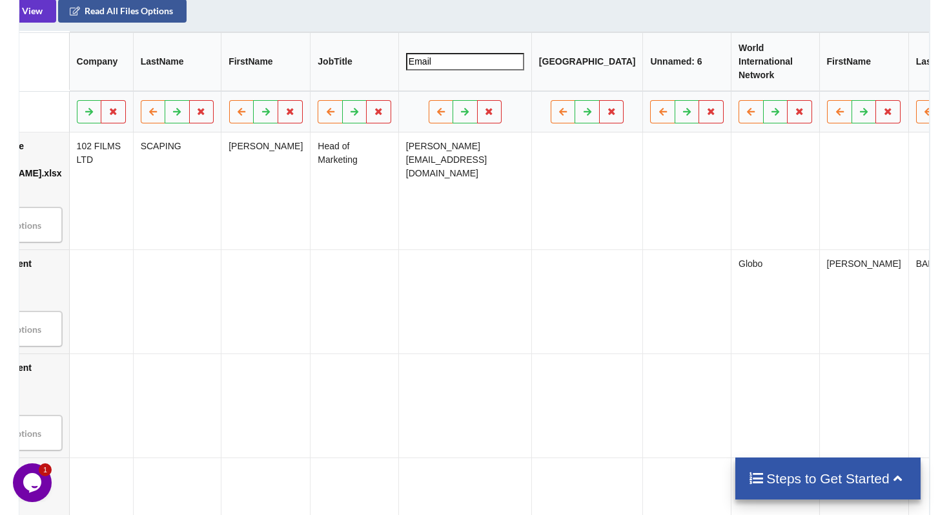
click at [406, 70] on input "Email" at bounding box center [465, 61] width 118 height 17
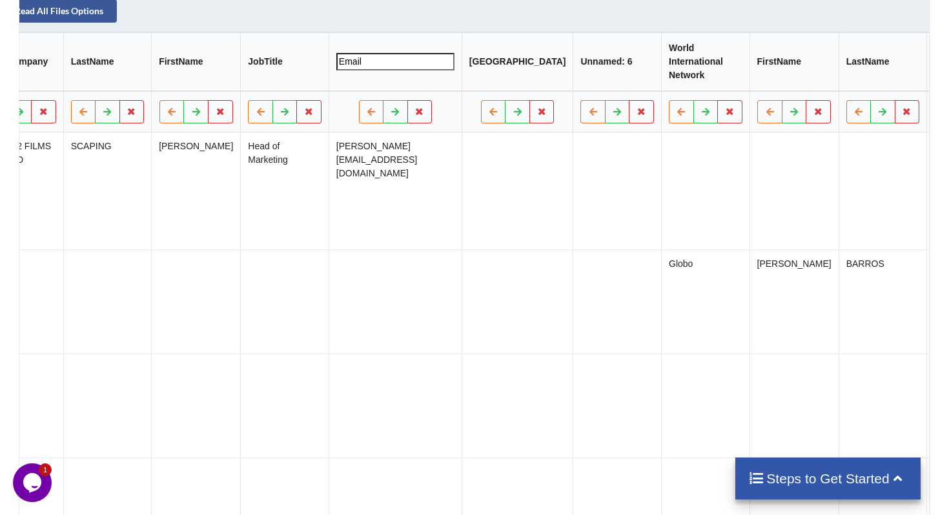
scroll to position [0, 156]
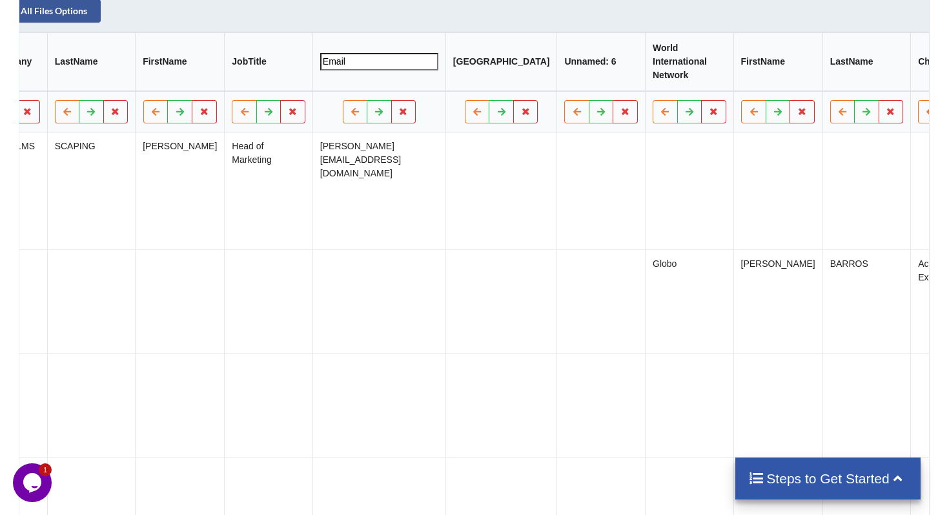
click at [446, 83] on th "UNITED KINGDOM" at bounding box center [502, 61] width 112 height 59
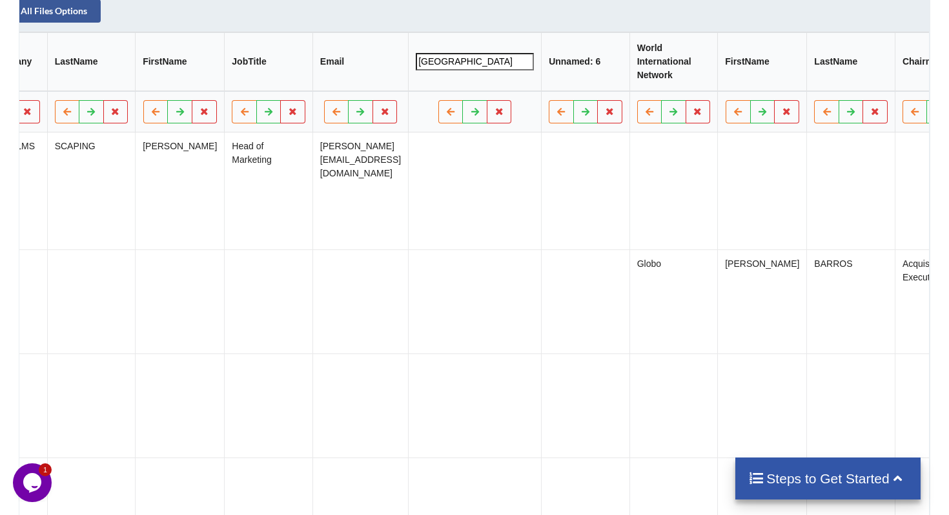
click at [417, 70] on input "UNITED KINGDOM" at bounding box center [476, 61] width 118 height 17
type input "Country"
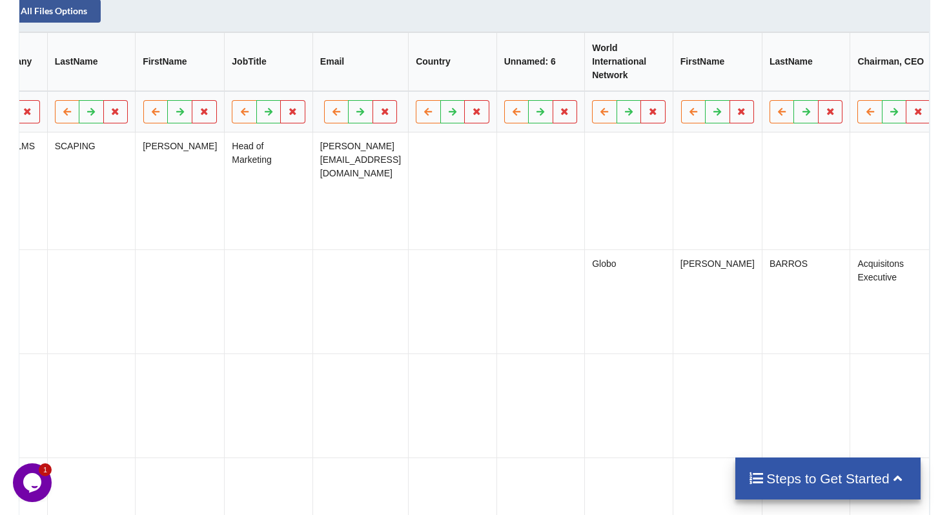
click at [448, 320] on td at bounding box center [453, 301] width 88 height 104
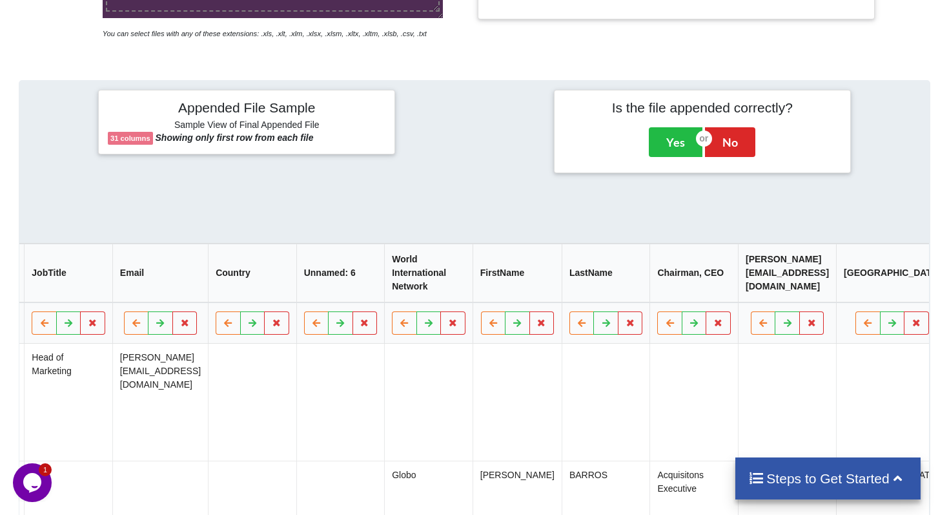
scroll to position [446, 0]
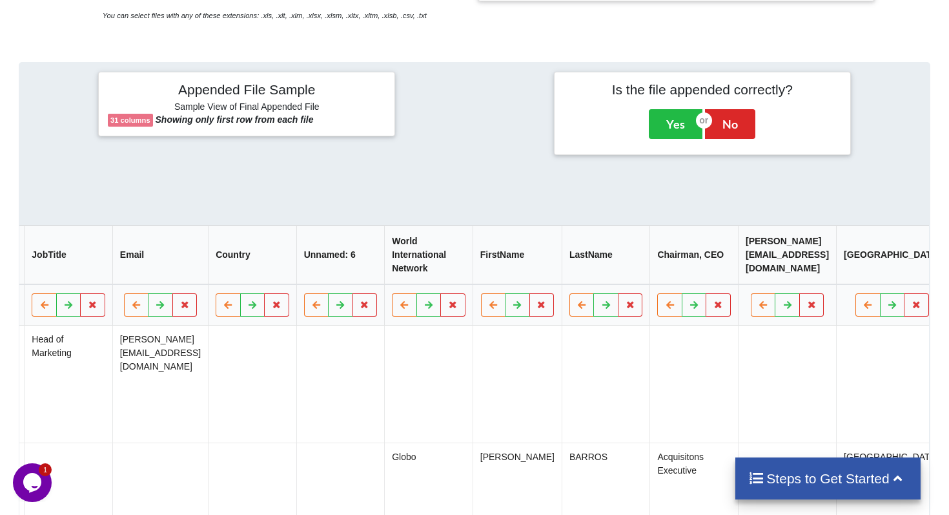
click at [385, 269] on th "World International Network" at bounding box center [429, 254] width 88 height 59
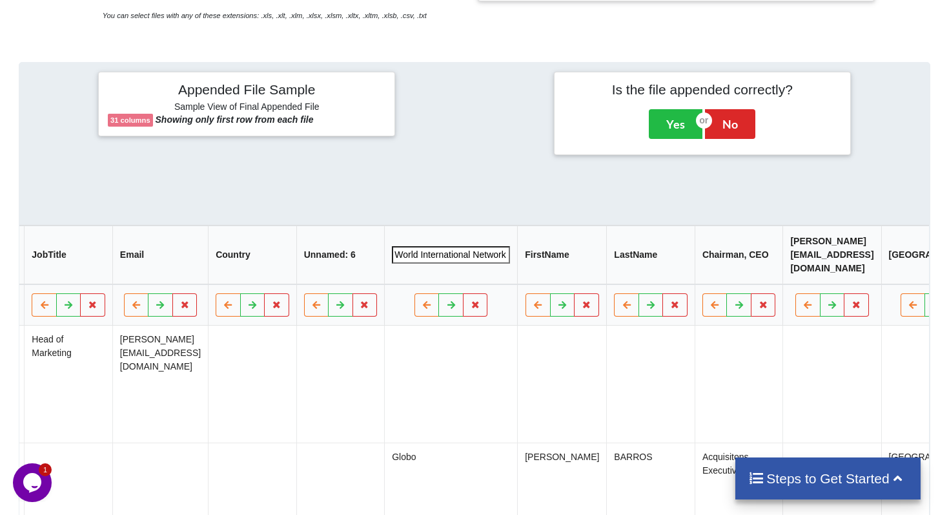
click at [393, 264] on input "World International Network" at bounding box center [452, 254] width 118 height 17
type input "Company"
click at [385, 384] on td at bounding box center [451, 384] width 133 height 117
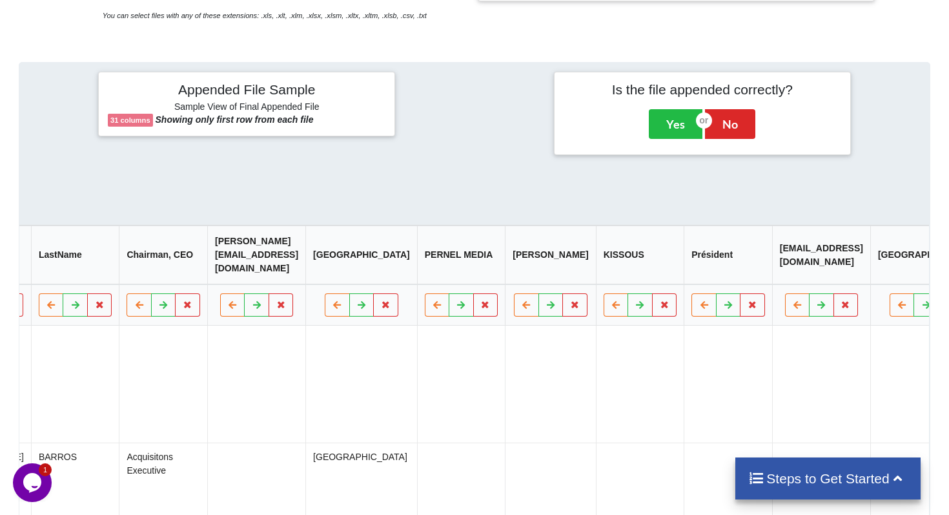
scroll to position [0, 905]
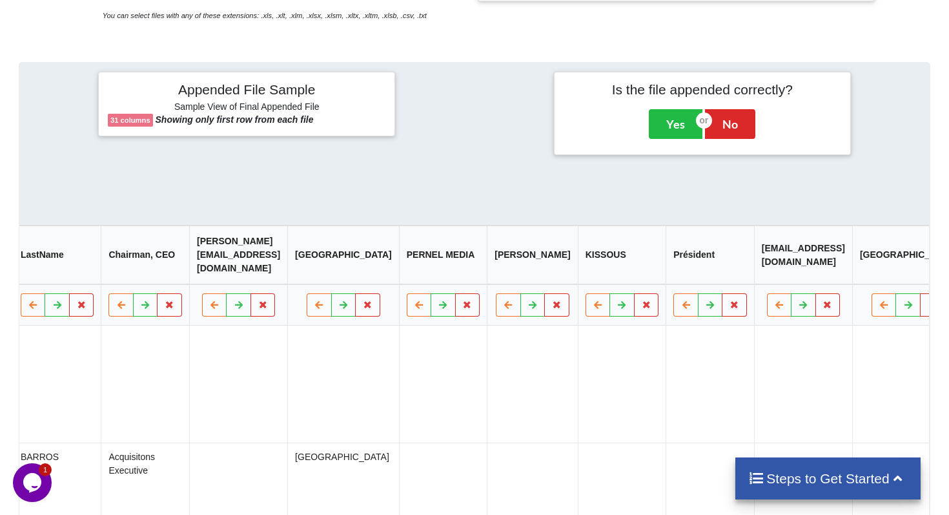
click at [527, 269] on th "Samuel" at bounding box center [533, 254] width 90 height 59
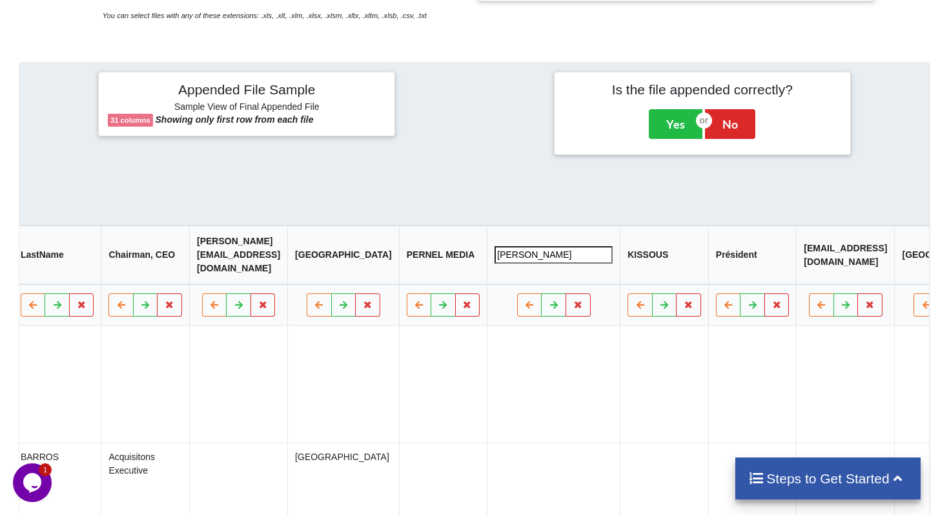
click at [527, 264] on input "Samuel" at bounding box center [554, 254] width 118 height 17
type input "firstName"
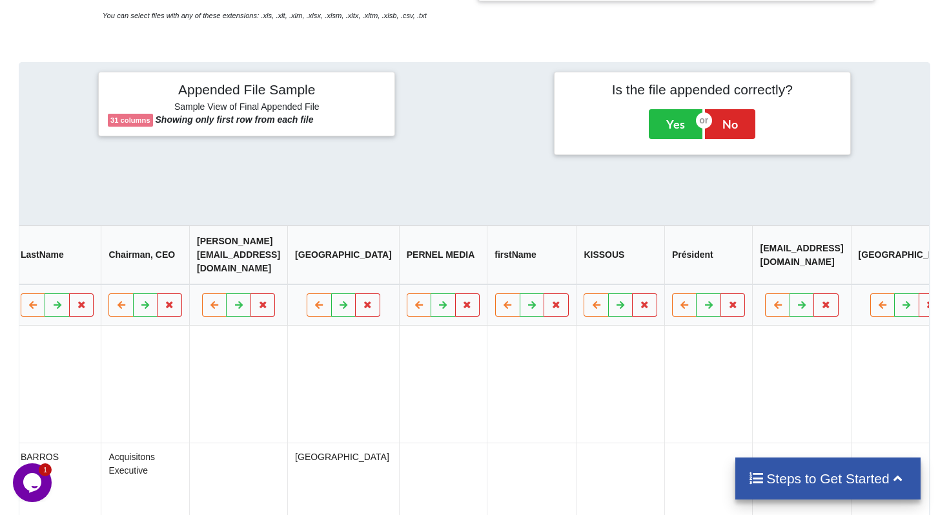
click at [453, 439] on td at bounding box center [443, 384] width 88 height 117
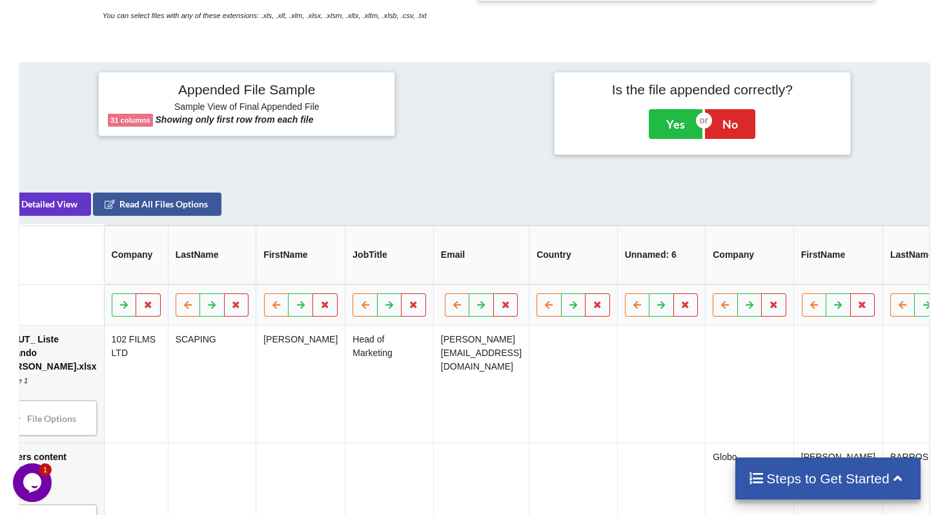
scroll to position [0, 0]
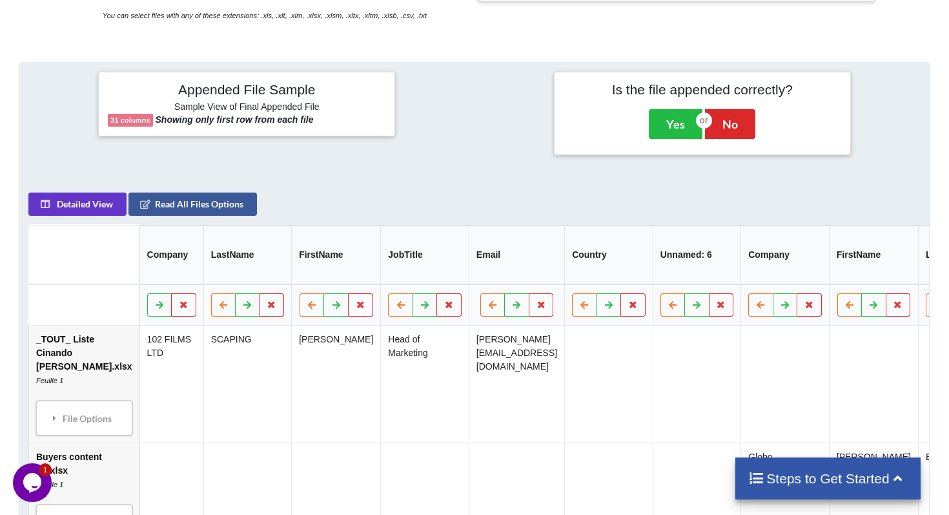
click at [292, 266] on th "FirstName" at bounding box center [336, 254] width 89 height 59
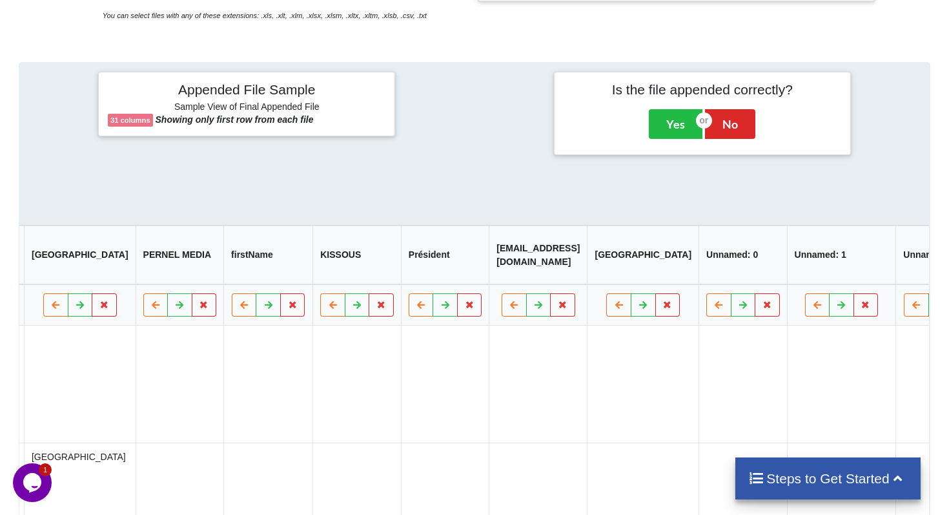
scroll to position [0, 1224]
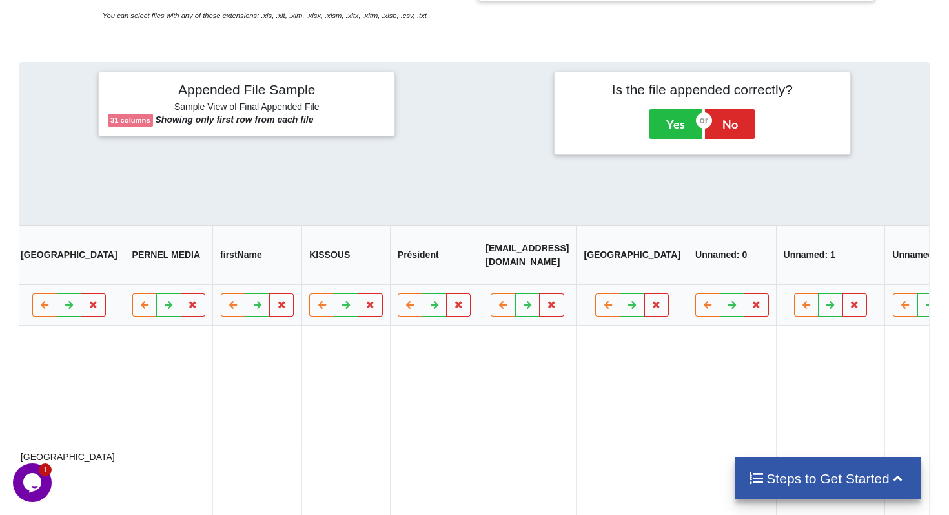
click at [262, 271] on th "firstName" at bounding box center [257, 254] width 89 height 59
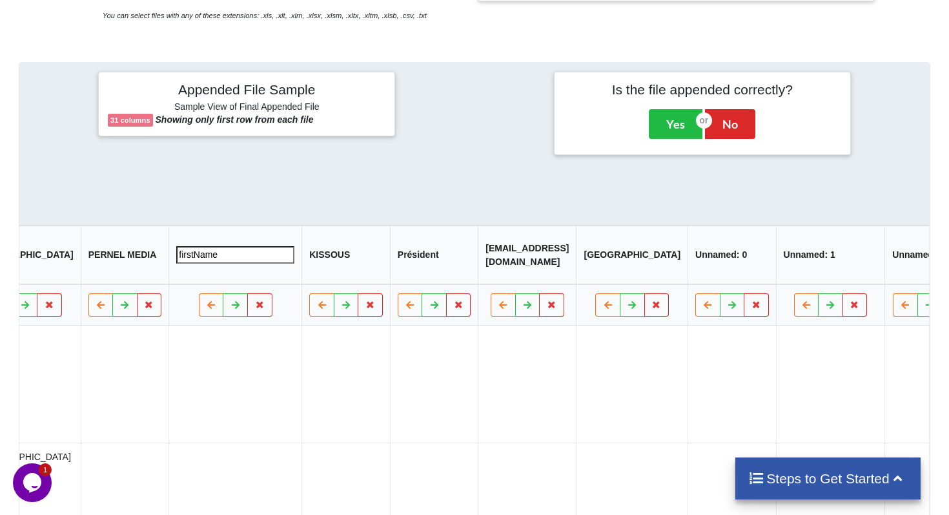
click at [262, 264] on input "firstName" at bounding box center [236, 254] width 118 height 17
type input "FirstName"
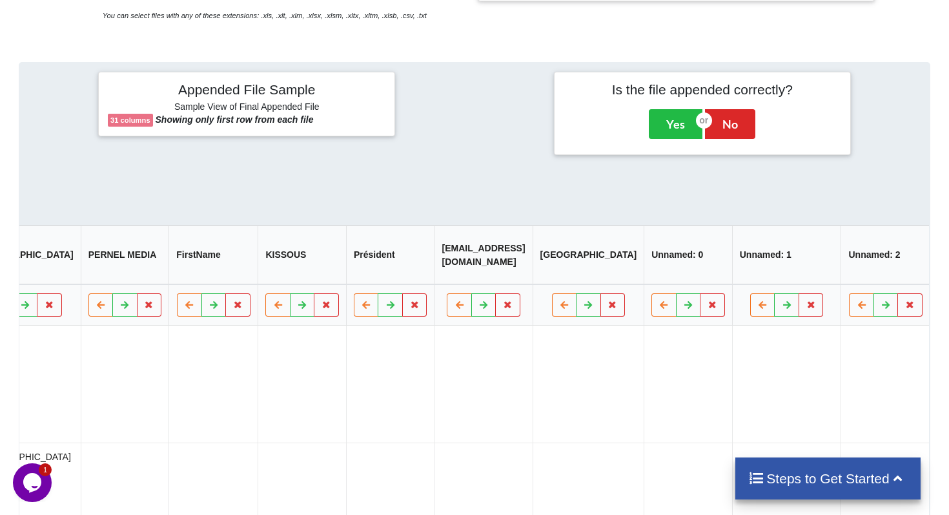
click at [319, 269] on th "KISSOUS" at bounding box center [302, 254] width 88 height 59
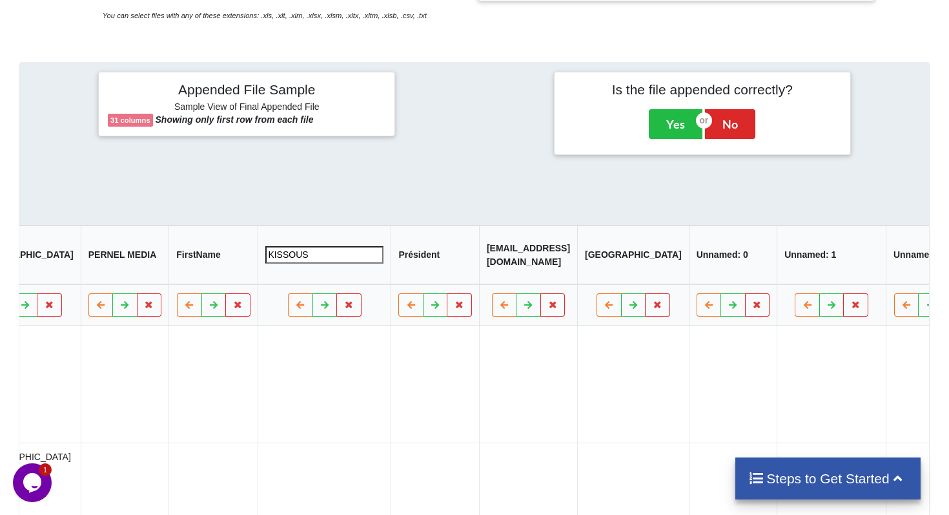
click at [319, 264] on input "KISSOUS" at bounding box center [325, 254] width 118 height 17
drag, startPoint x: 305, startPoint y: 269, endPoint x: 229, endPoint y: 269, distance: 76.2
click at [229, 269] on tr "Company LastName FirstName JobTitle Email Country Unnamed: 6 Company FirstName …" at bounding box center [301, 254] width 2993 height 59
type input "LastName"
click at [426, 267] on th "Président" at bounding box center [435, 254] width 88 height 59
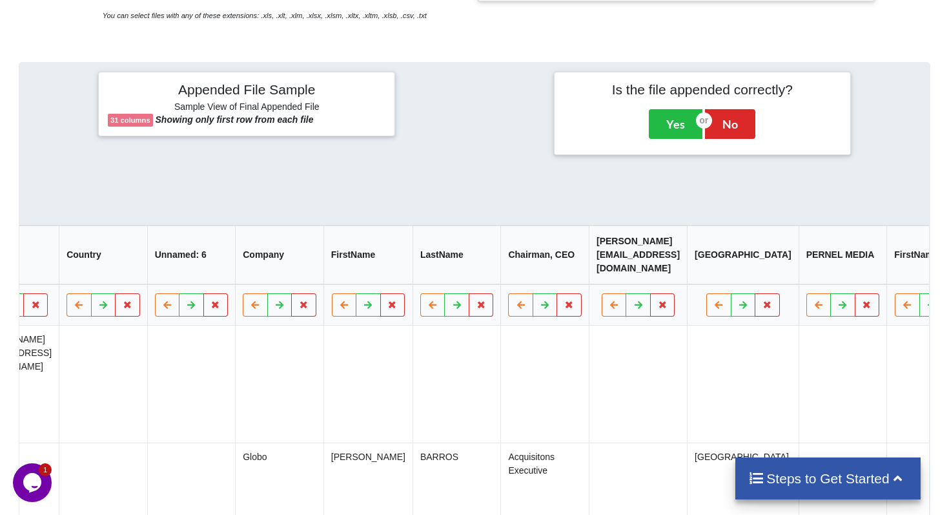
scroll to position [0, 0]
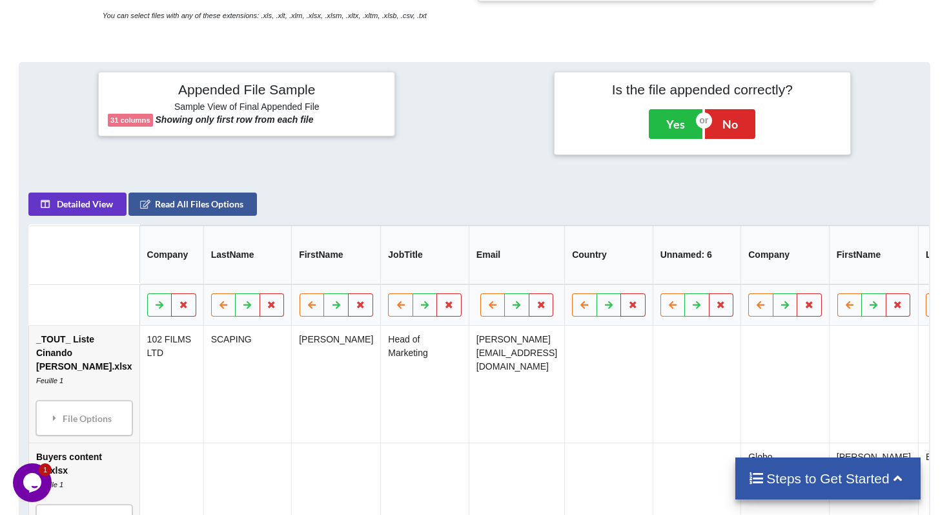
click at [381, 268] on th "JobTitle" at bounding box center [425, 254] width 88 height 59
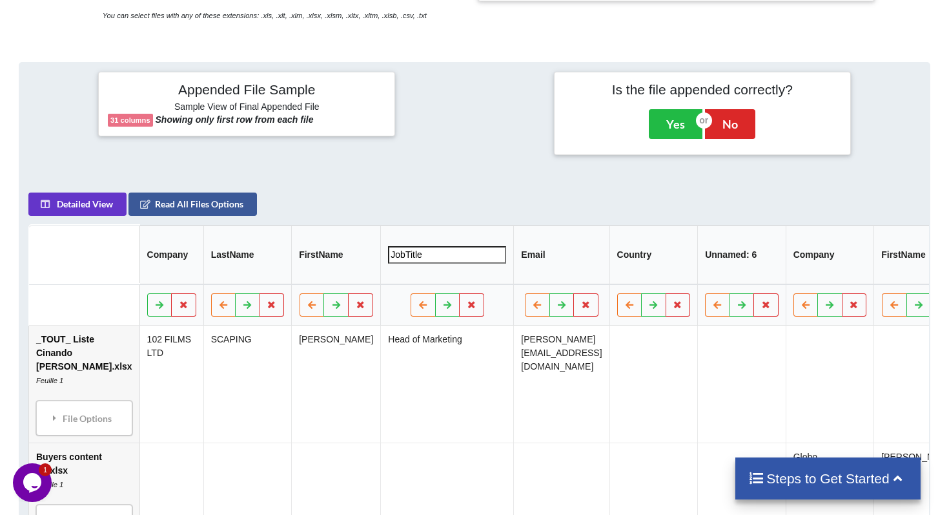
click at [389, 264] on input "JobTitle" at bounding box center [448, 254] width 118 height 17
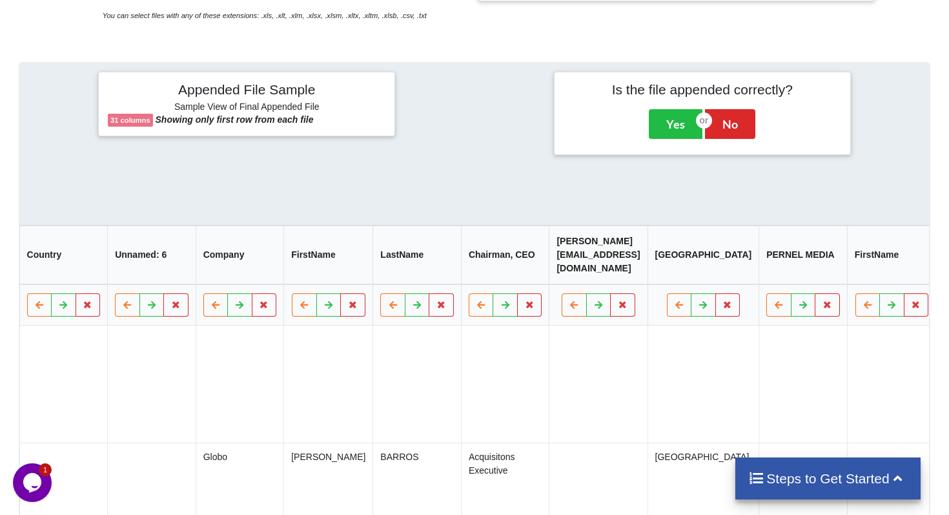
scroll to position [0, 789]
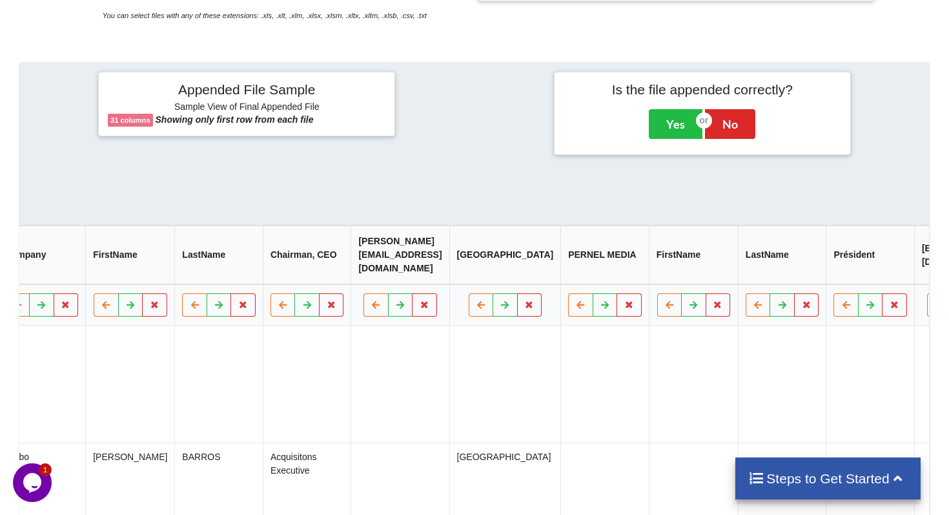
click at [360, 269] on th "gerry@worldinternationalnetwork.com" at bounding box center [400, 254] width 98 height 59
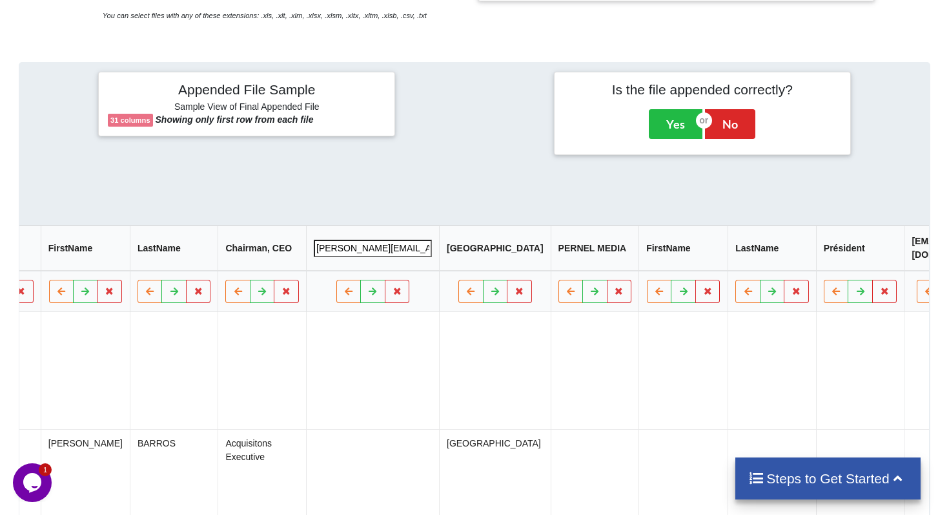
click at [360, 256] on input "gerry@worldinternationalnetwork.com" at bounding box center [373, 247] width 118 height 17
type input "email"
click at [218, 270] on th "Chairman, CEO" at bounding box center [262, 247] width 88 height 45
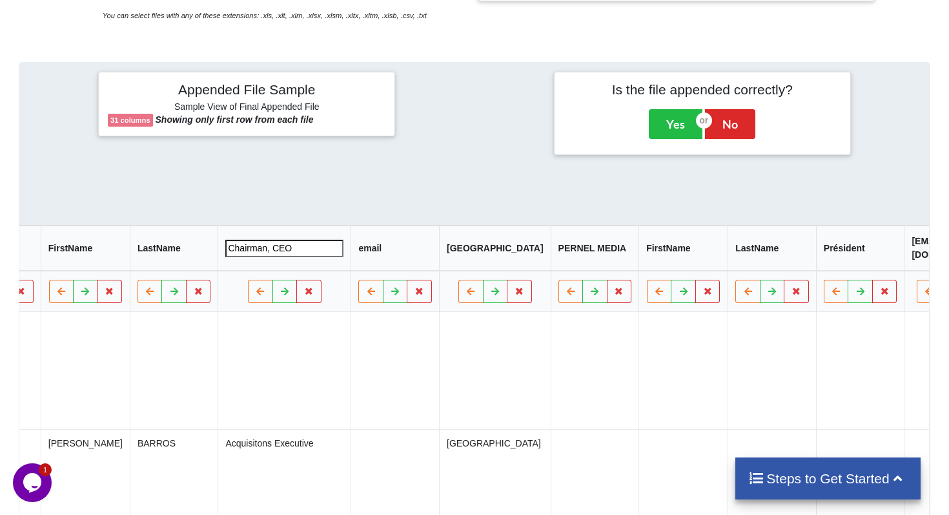
click at [226, 256] on input "Chairman, CEO" at bounding box center [285, 247] width 118 height 17
type input "JobTitle"
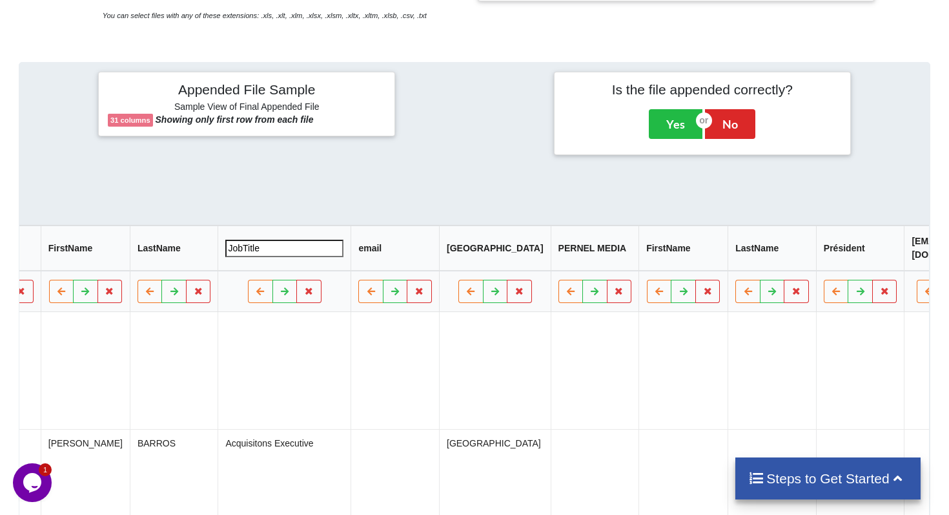
click at [351, 391] on td at bounding box center [395, 370] width 88 height 117
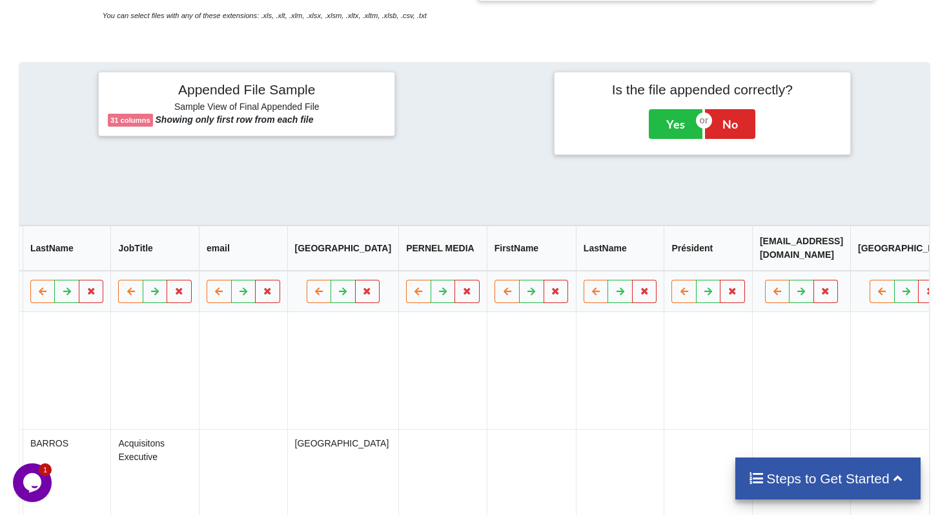
scroll to position [0, 909]
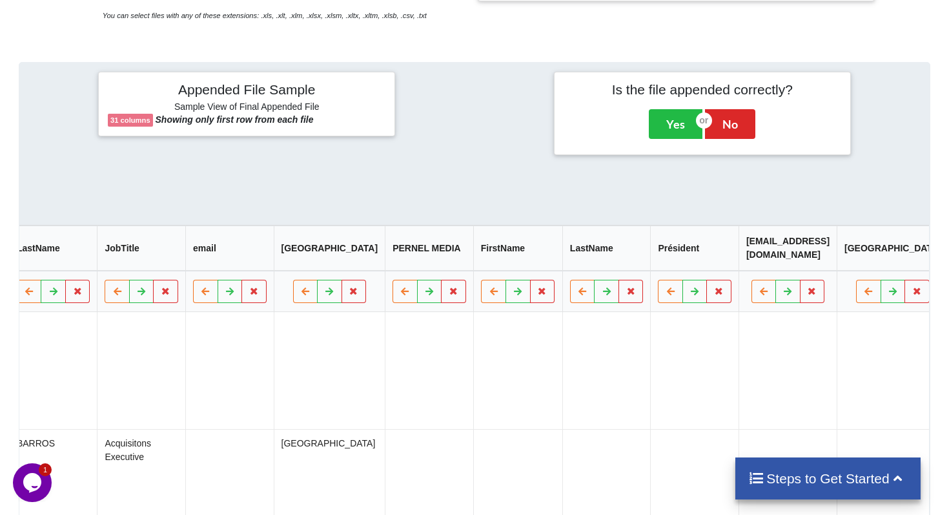
click at [651, 269] on th "Président" at bounding box center [695, 247] width 88 height 45
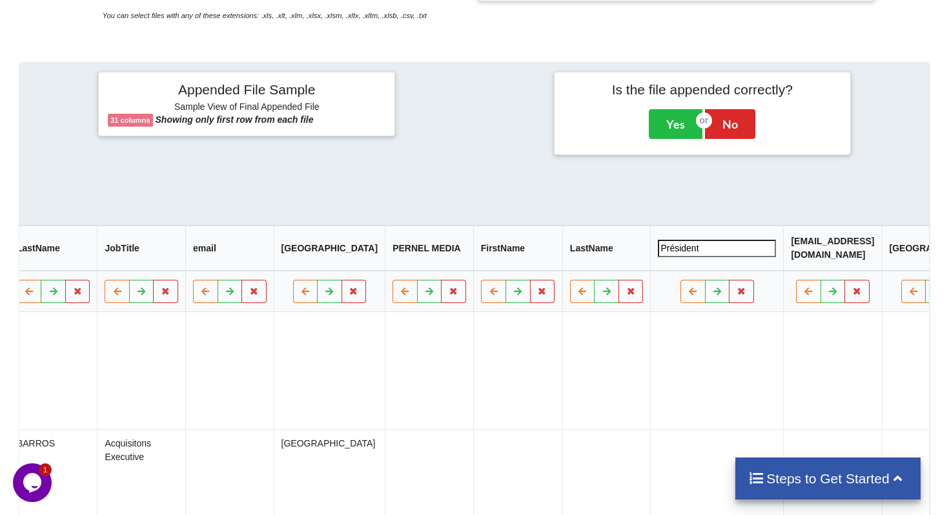
click at [659, 256] on input "Président" at bounding box center [718, 247] width 118 height 17
type input "JobTitle"
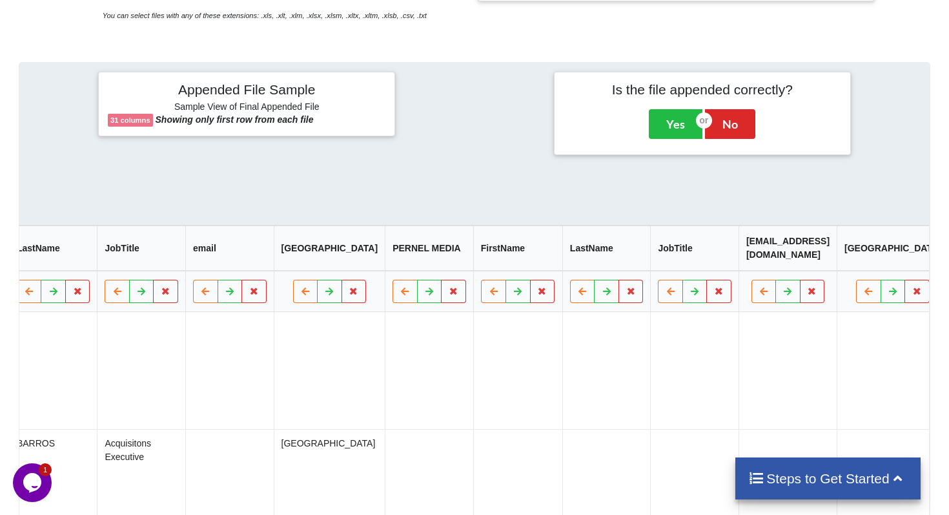
click at [651, 367] on td at bounding box center [695, 370] width 88 height 117
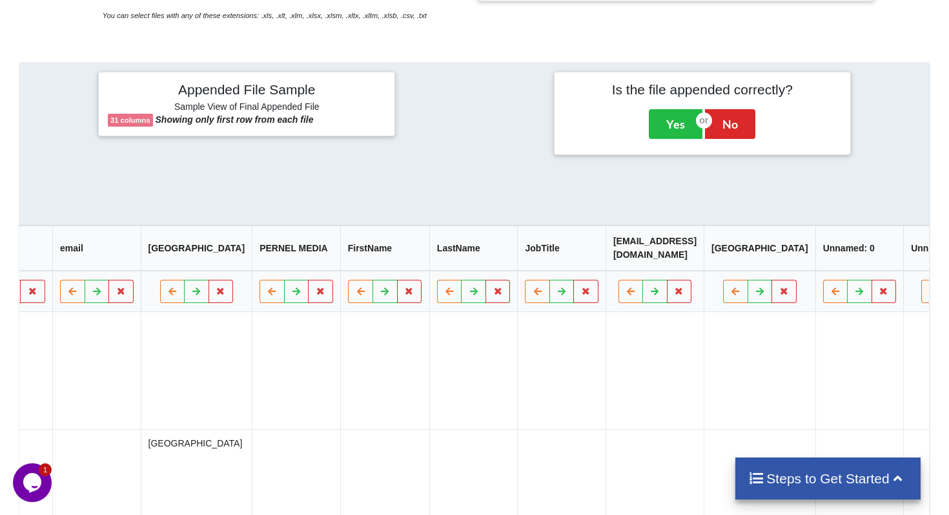
scroll to position [0, 1061]
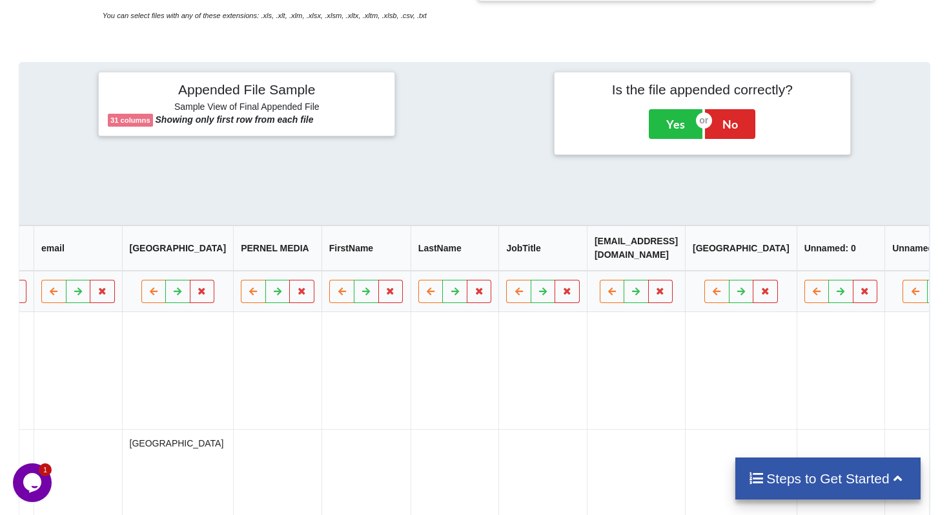
click at [587, 267] on th "samparis04@yahoo.fr" at bounding box center [636, 247] width 98 height 45
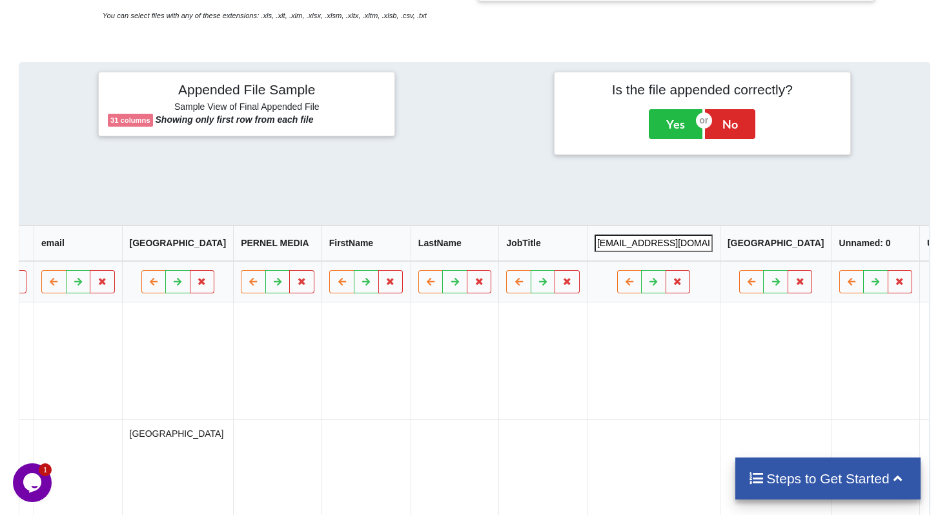
click at [595, 252] on input "samparis04@yahoo.fr" at bounding box center [654, 242] width 118 height 17
type input "email"
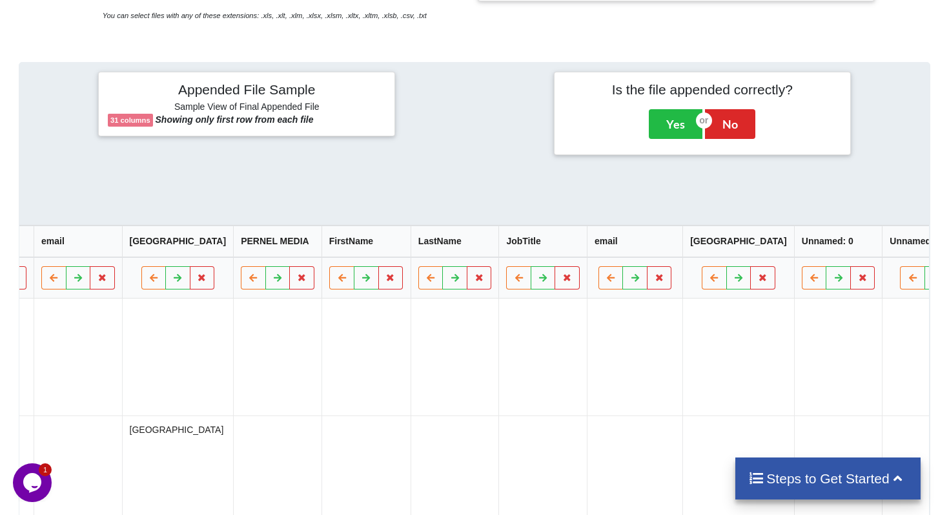
click at [587, 388] on td at bounding box center [635, 356] width 96 height 117
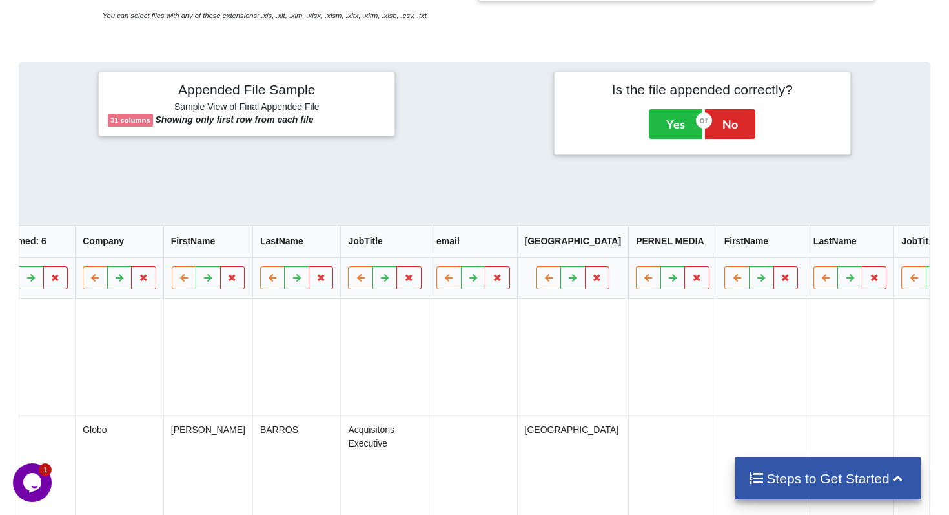
scroll to position [0, 0]
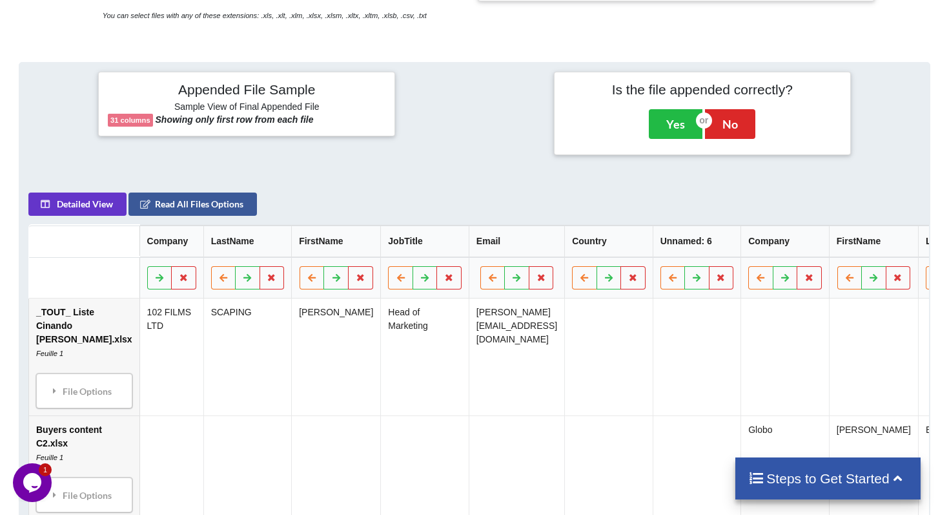
click at [469, 257] on th "Email" at bounding box center [517, 241] width 96 height 32
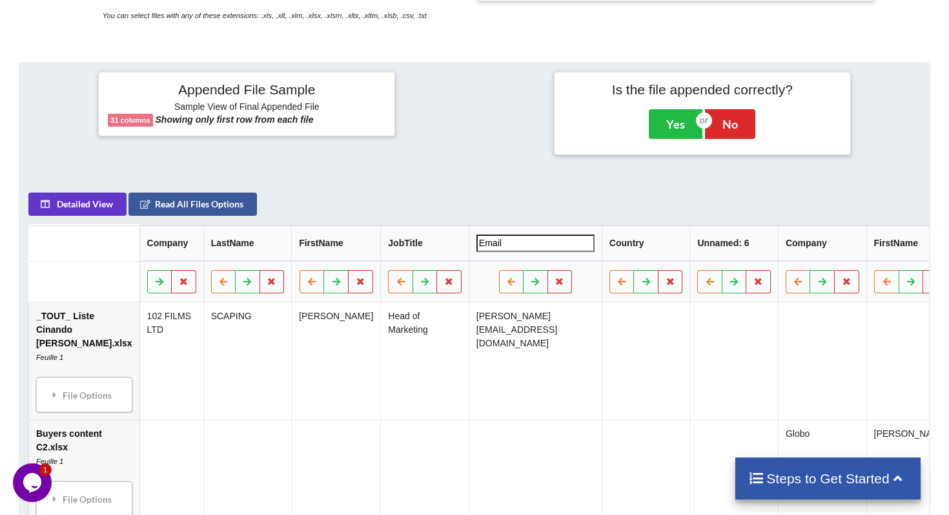
click at [477, 252] on input "Email" at bounding box center [536, 242] width 118 height 17
type input "email"
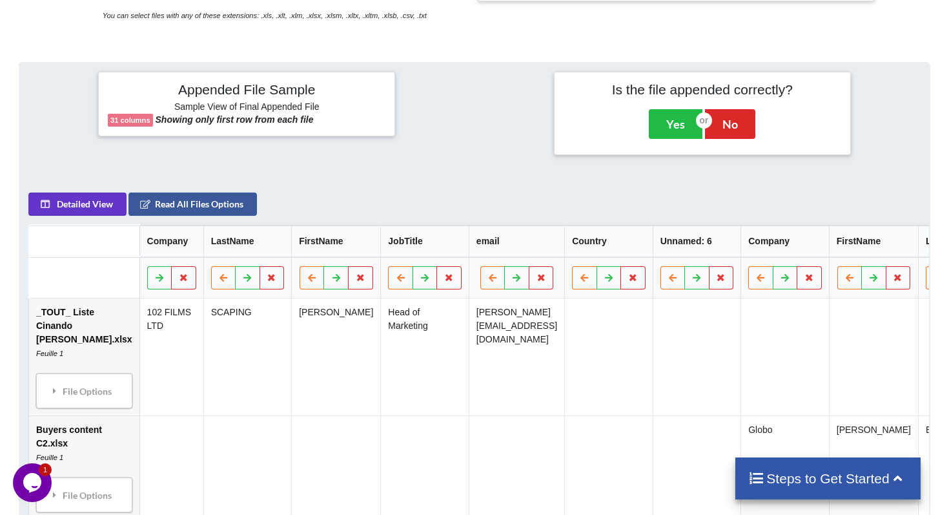
click at [584, 405] on td at bounding box center [609, 356] width 88 height 117
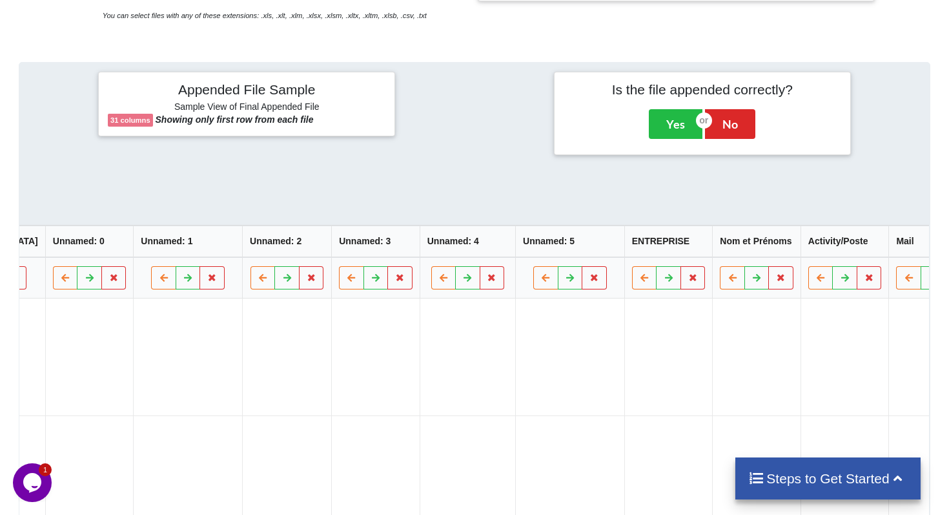
scroll to position [0, 1926]
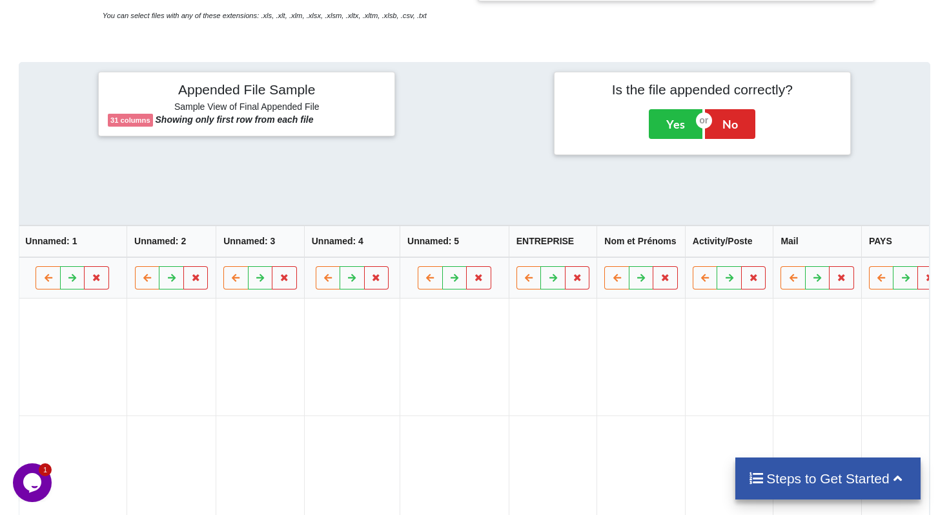
click at [862, 257] on th "PAYS" at bounding box center [906, 241] width 88 height 32
type input "Country"
click at [862, 371] on td at bounding box center [928, 360] width 133 height 117
click at [774, 257] on th "Mail" at bounding box center [818, 241] width 88 height 32
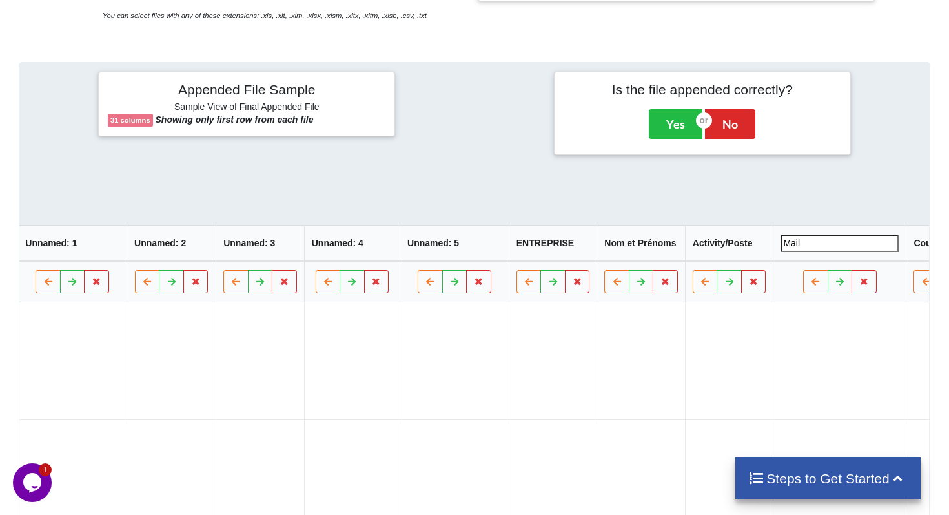
click at [781, 252] on input "Mail" at bounding box center [840, 242] width 118 height 17
type input "email"
click at [685, 392] on td at bounding box center [729, 360] width 88 height 117
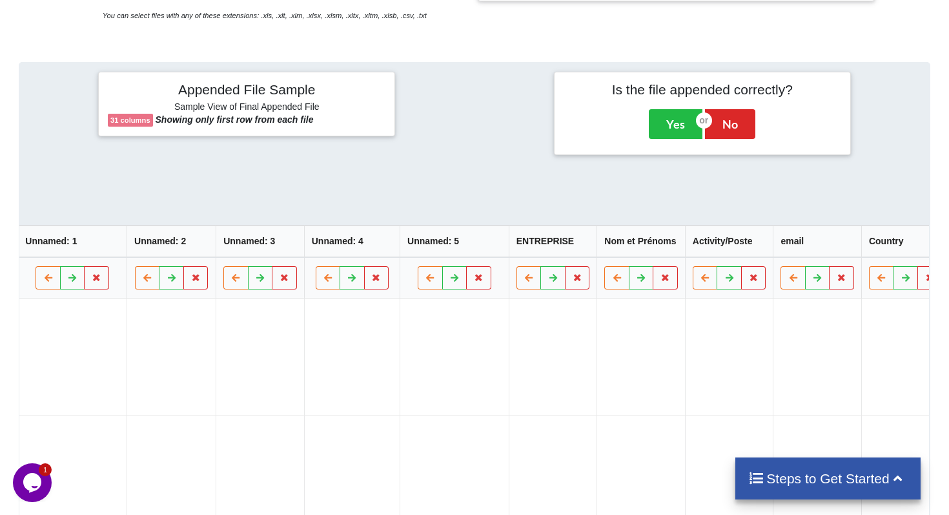
click at [597, 257] on th "Nom et Prénoms" at bounding box center [641, 241] width 88 height 32
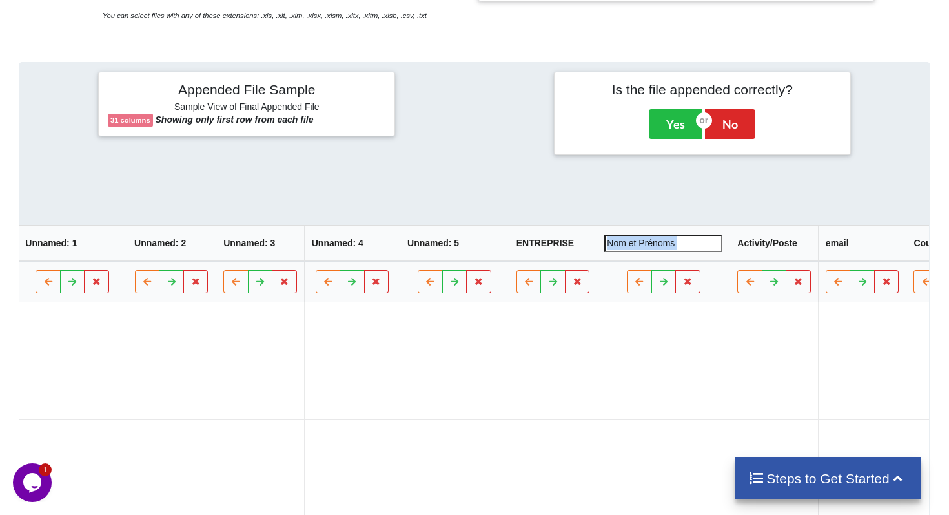
click at [605, 252] on input "Nom et Prénoms" at bounding box center [664, 242] width 118 height 17
type input "FullName"
click at [509, 261] on th "ENTREPRISE" at bounding box center [553, 243] width 88 height 36
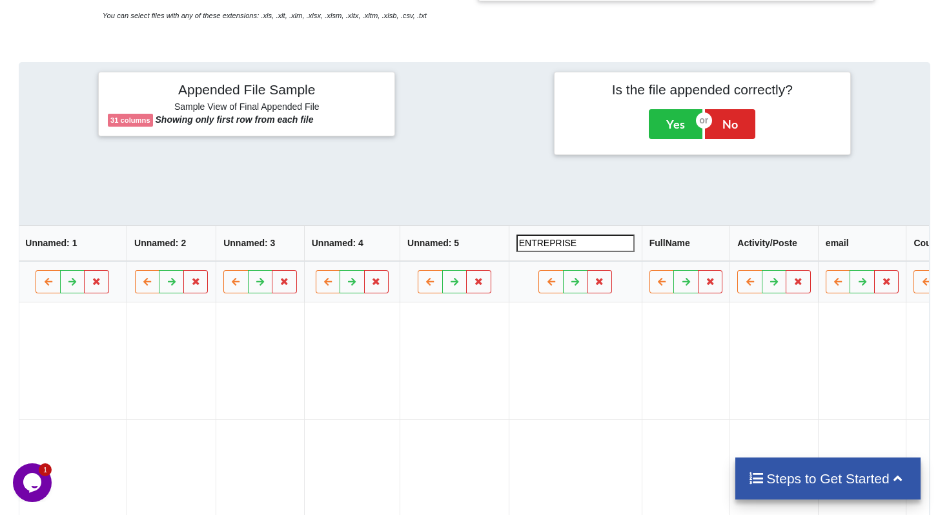
click at [517, 252] on input "ENTREPRISE" at bounding box center [576, 242] width 118 height 17
type input "Company"
click at [509, 359] on td at bounding box center [575, 360] width 133 height 117
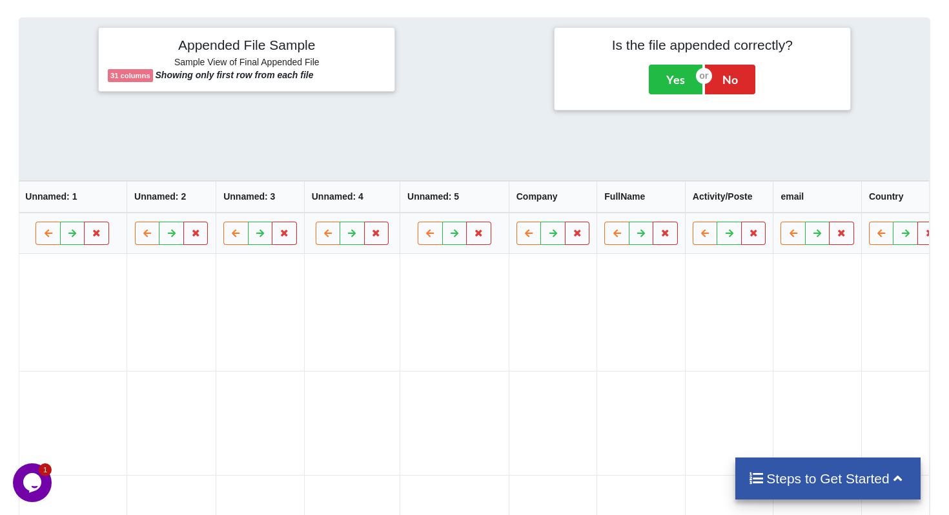
scroll to position [401, 0]
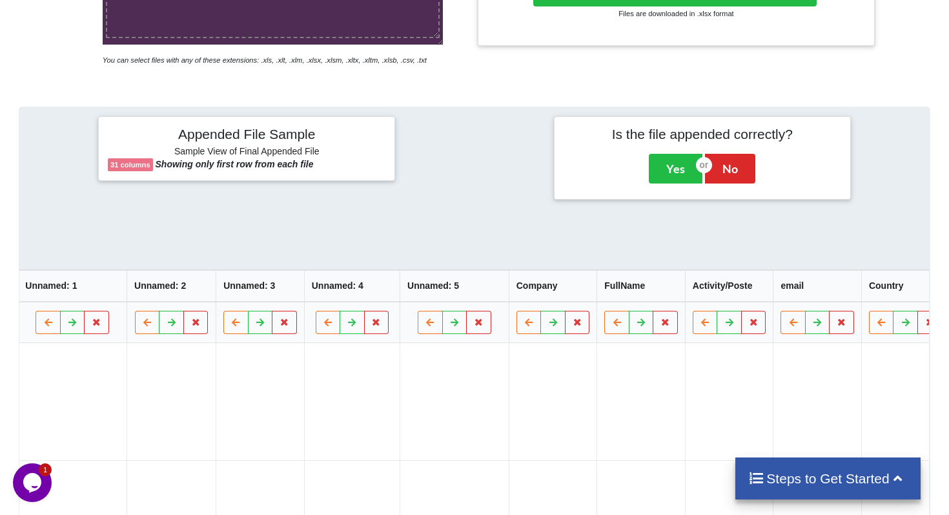
click at [400, 302] on th "Unnamed: 5" at bounding box center [454, 286] width 109 height 32
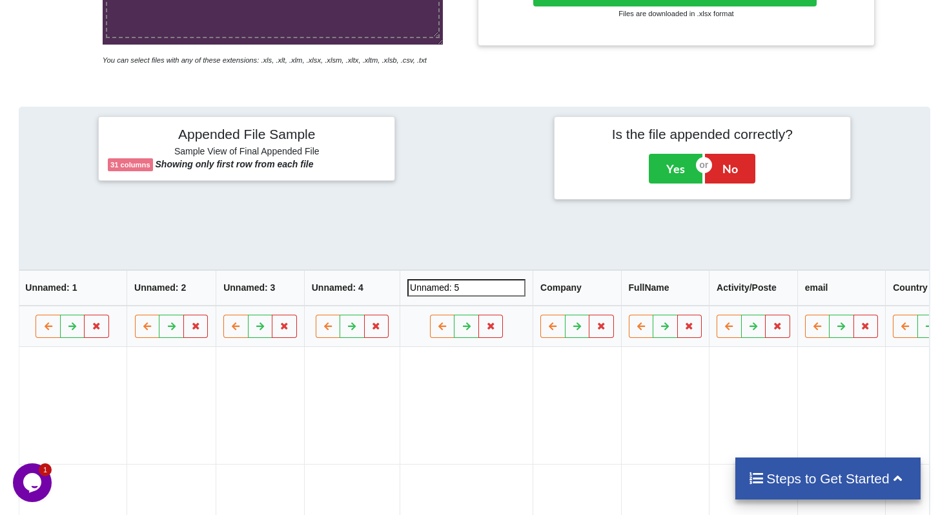
click at [408, 296] on input "Unnamed: 5" at bounding box center [467, 287] width 118 height 17
type input "Country"
click at [329, 464] on td at bounding box center [352, 405] width 96 height 117
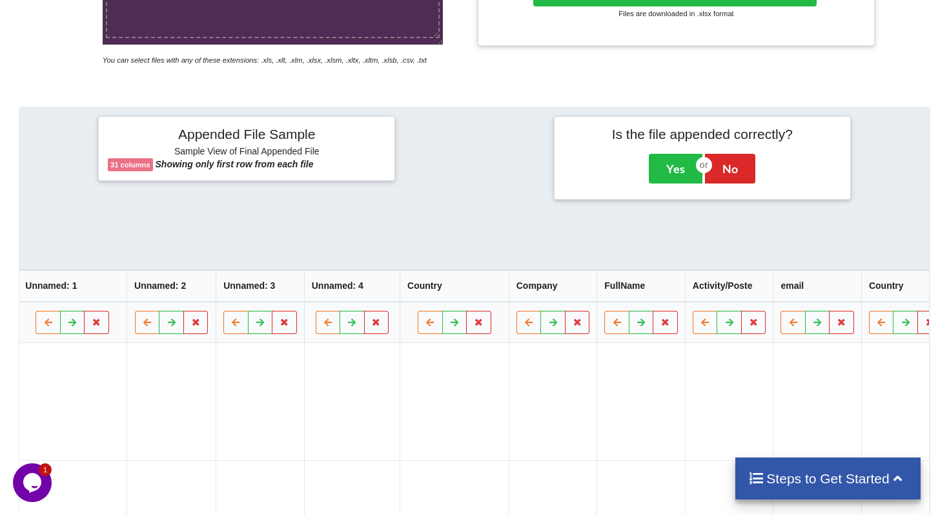
scroll to position [261, 0]
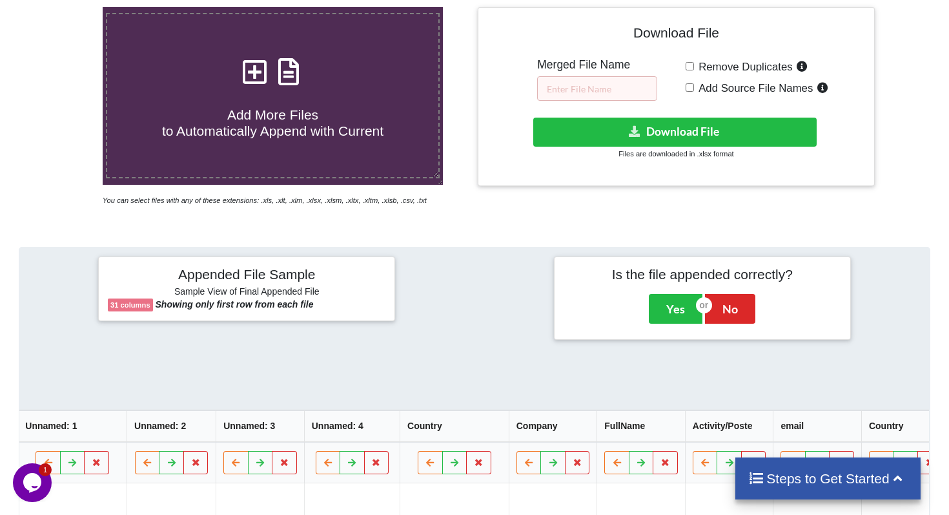
click at [304, 440] on th "Unnamed: 4" at bounding box center [352, 426] width 96 height 32
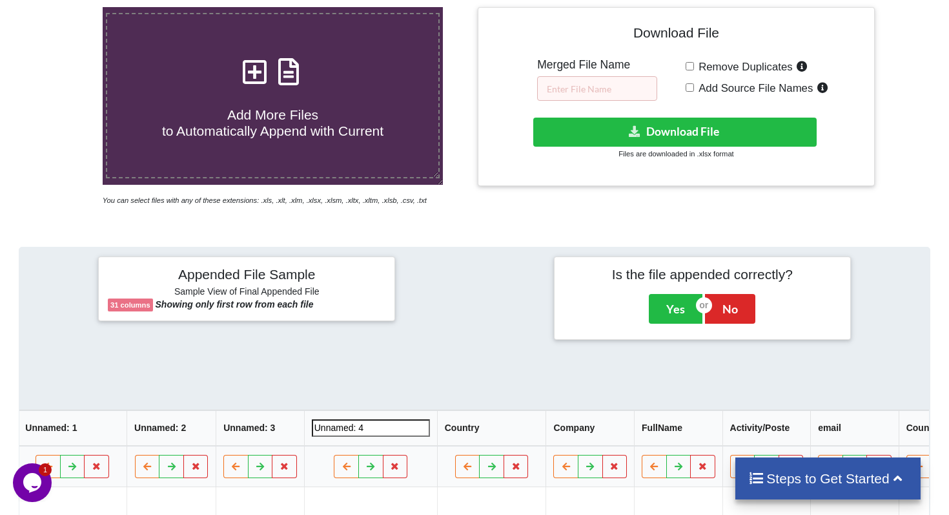
click at [312, 437] on input "Unnamed: 4" at bounding box center [371, 427] width 118 height 17
type input "email"
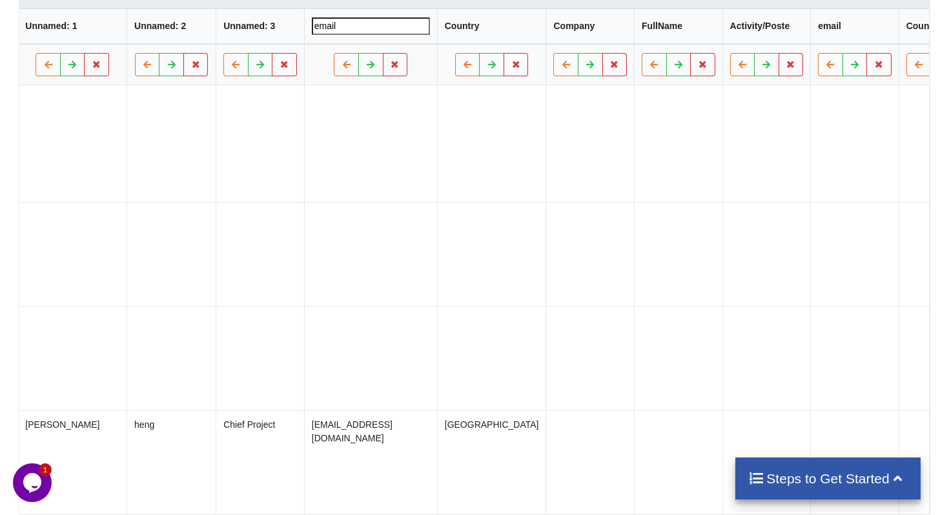
click at [304, 410] on td at bounding box center [370, 358] width 133 height 104
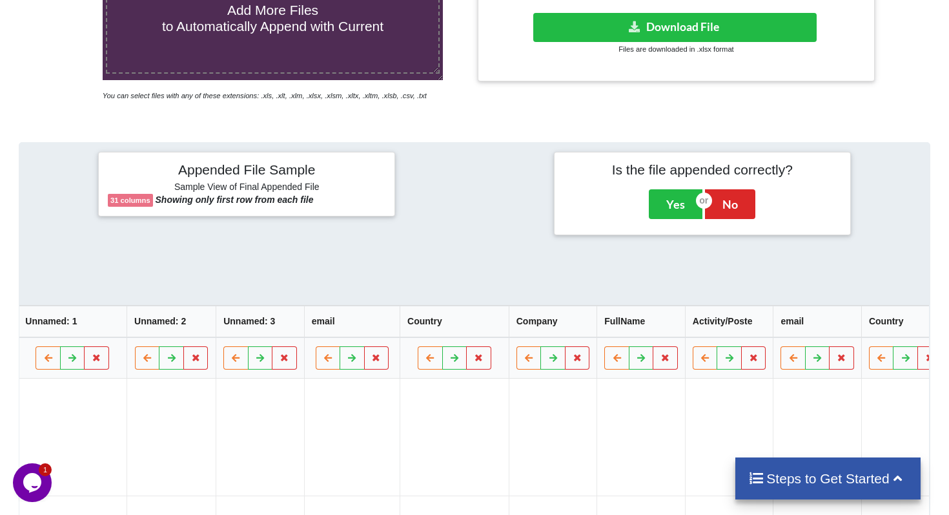
scroll to position [370, 0]
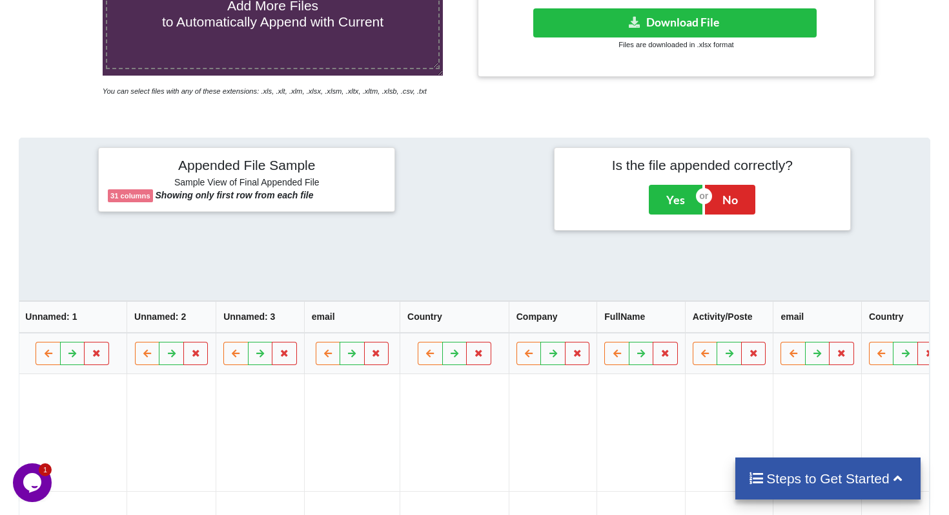
click at [216, 333] on th "Unnamed: 3" at bounding box center [260, 317] width 88 height 32
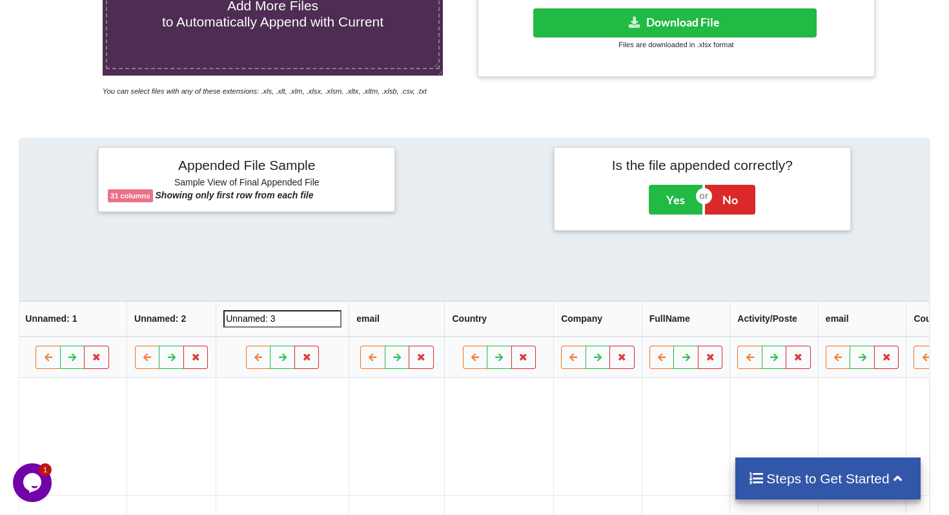
click at [224, 327] on input "Unnamed: 3" at bounding box center [283, 318] width 118 height 17
type input "jobTitle"
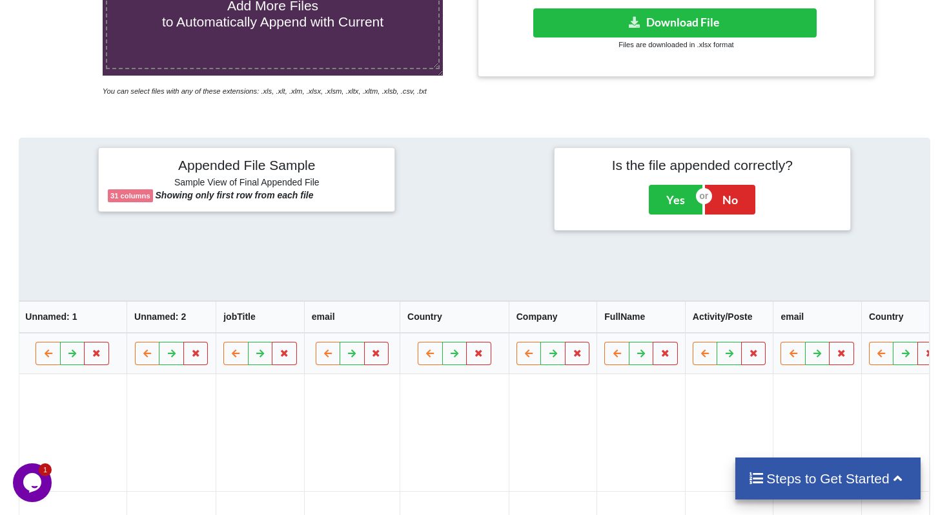
click at [216, 476] on td at bounding box center [260, 432] width 88 height 117
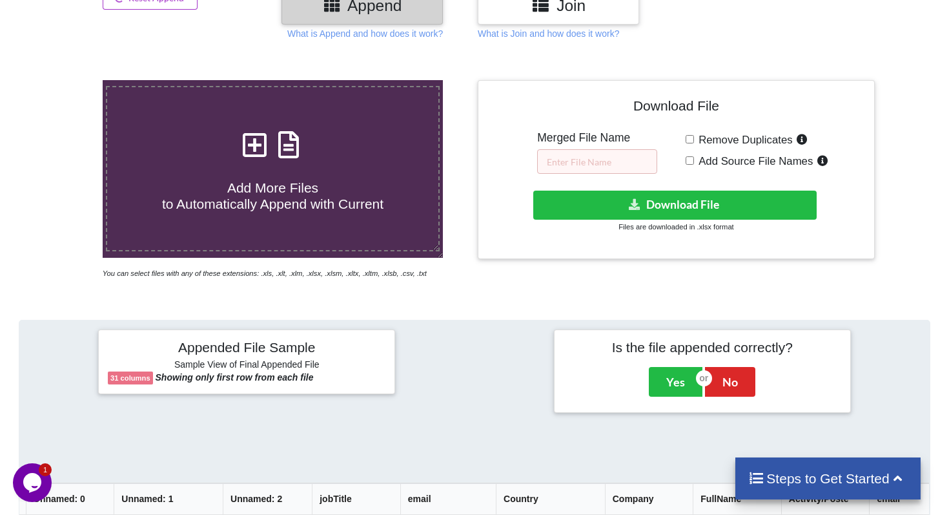
scroll to position [417, 0]
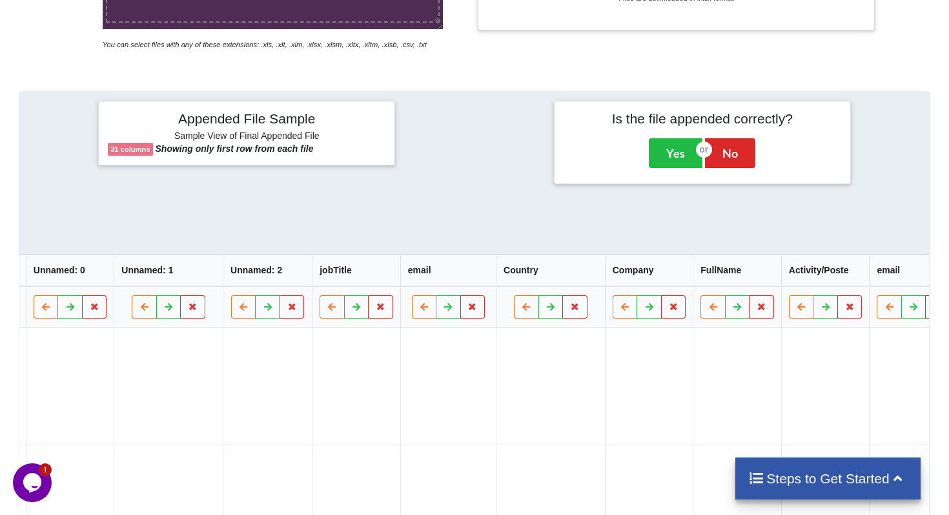
click at [223, 286] on th "Unnamed: 2" at bounding box center [267, 270] width 89 height 32
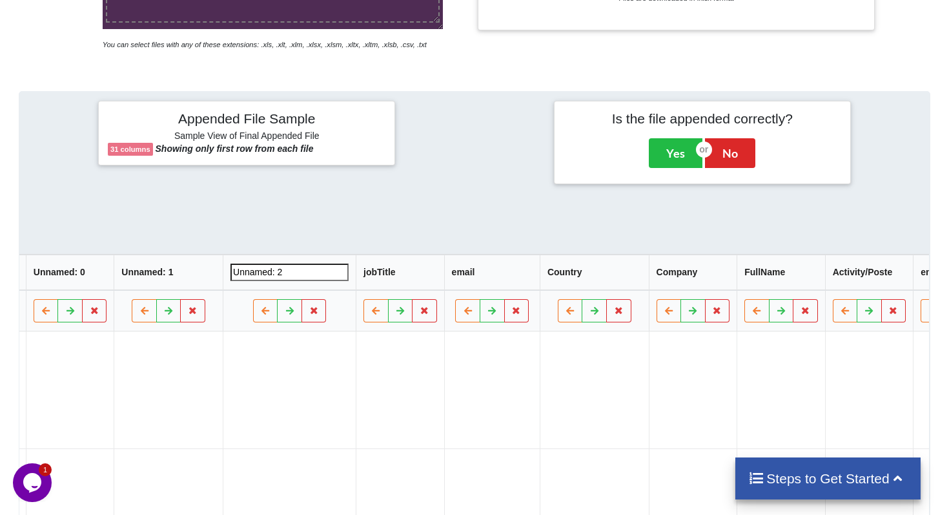
click at [231, 281] on input "Unnamed: 2" at bounding box center [290, 272] width 118 height 17
type input "FirstName"
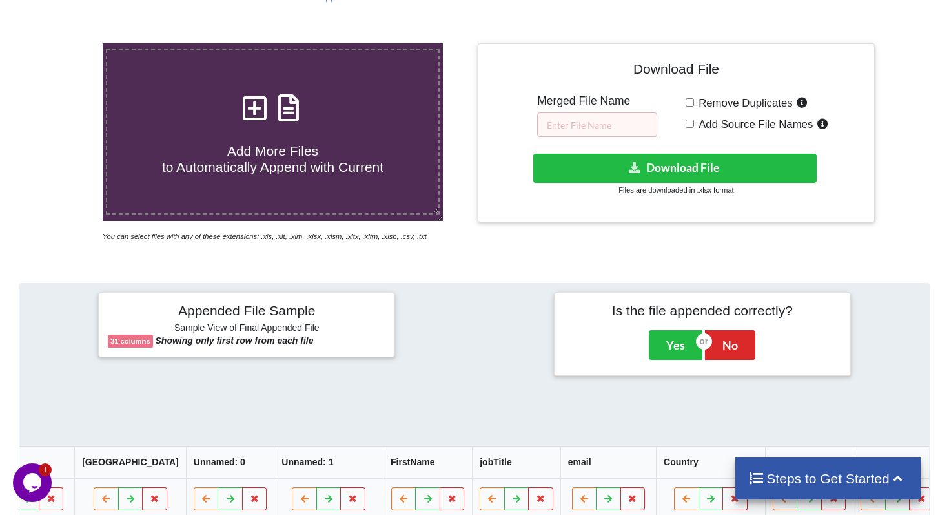
scroll to position [298, 0]
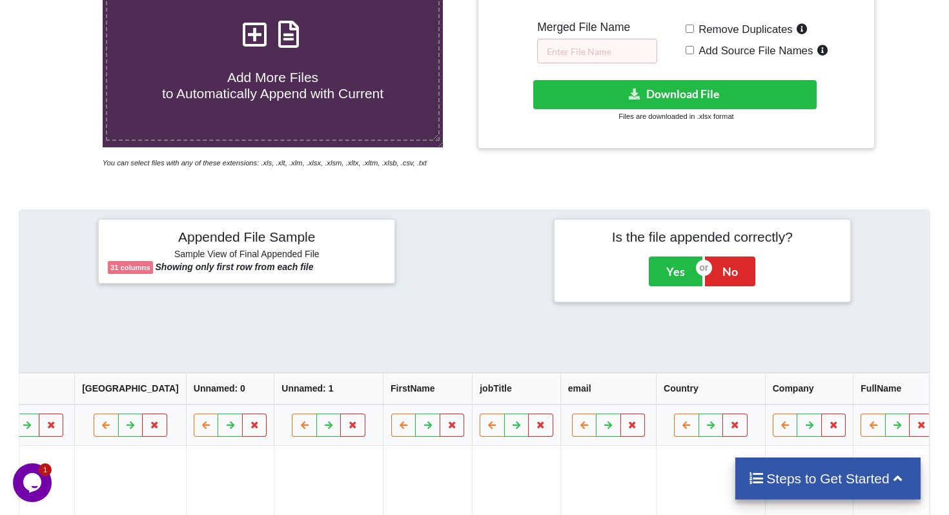
click at [274, 404] on th "Unnamed: 1" at bounding box center [328, 389] width 109 height 32
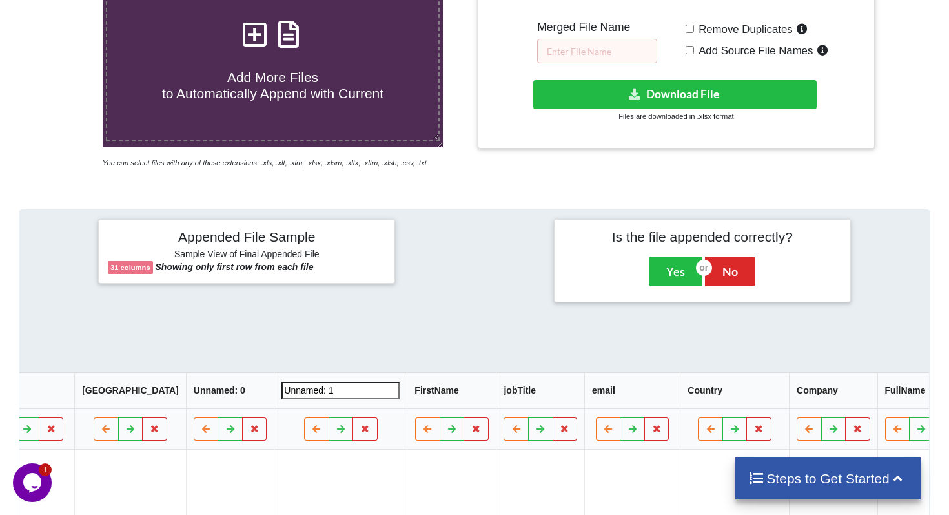
click at [282, 399] on input "Unnamed: 1" at bounding box center [341, 390] width 118 height 17
type input "LastName"
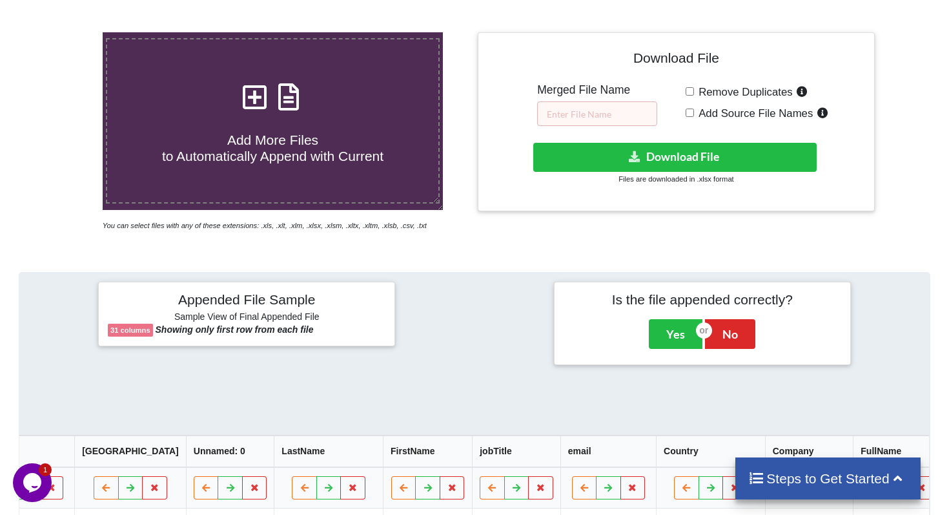
scroll to position [168, 0]
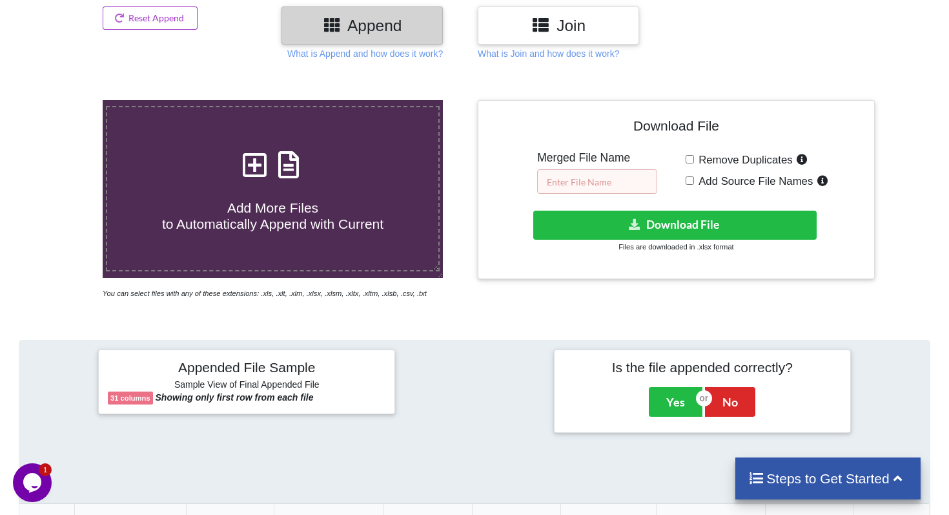
click at [594, 183] on input "text" at bounding box center [597, 181] width 120 height 25
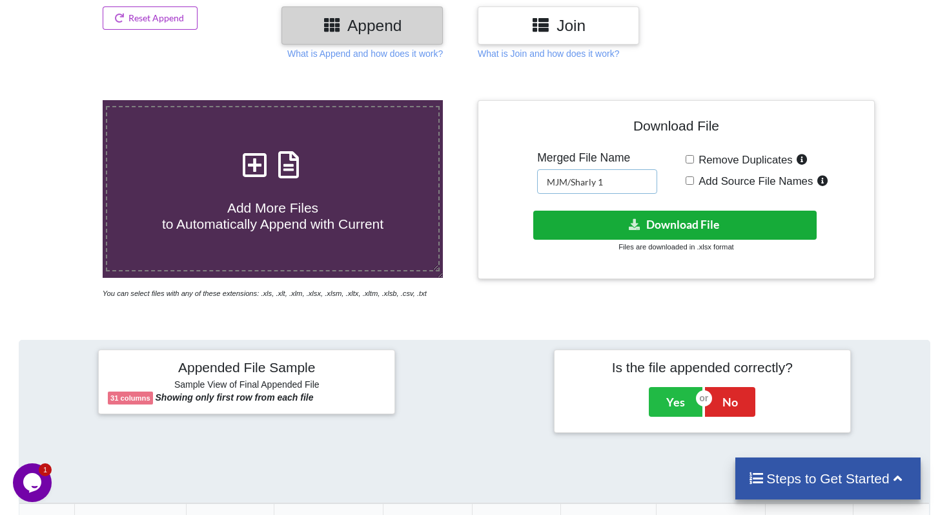
type input "MJM/Sharly 1"
click at [654, 222] on button "Download File" at bounding box center [675, 225] width 284 height 29
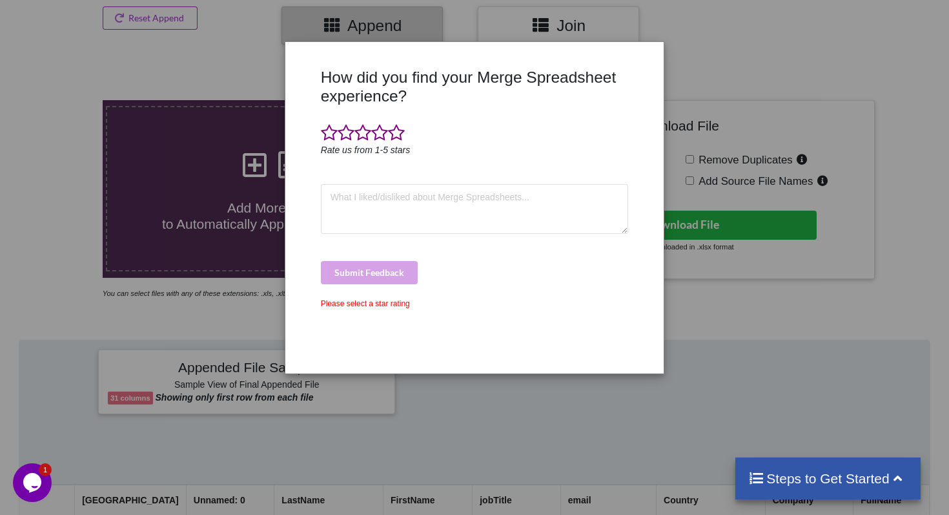
click at [765, 57] on div "How did you find your Merge Spreadsheet experience? Rate us from 1-5 stars Subm…" at bounding box center [474, 257] width 949 height 515
click at [724, 68] on div "How did you find your Merge Spreadsheet experience? Rate us from 1-5 stars Subm…" at bounding box center [474, 257] width 949 height 515
click at [693, 33] on div "How did you find your Merge Spreadsheet experience? Rate us from 1-5 stars Subm…" at bounding box center [474, 257] width 949 height 515
click at [742, 320] on div "How did you find your Merge Spreadsheet experience? Rate us from 1-5 stars Subm…" at bounding box center [474, 257] width 949 height 515
click at [237, 45] on div "How did you find your Merge Spreadsheet experience? Rate us from 1-5 stars Subm…" at bounding box center [474, 257] width 949 height 515
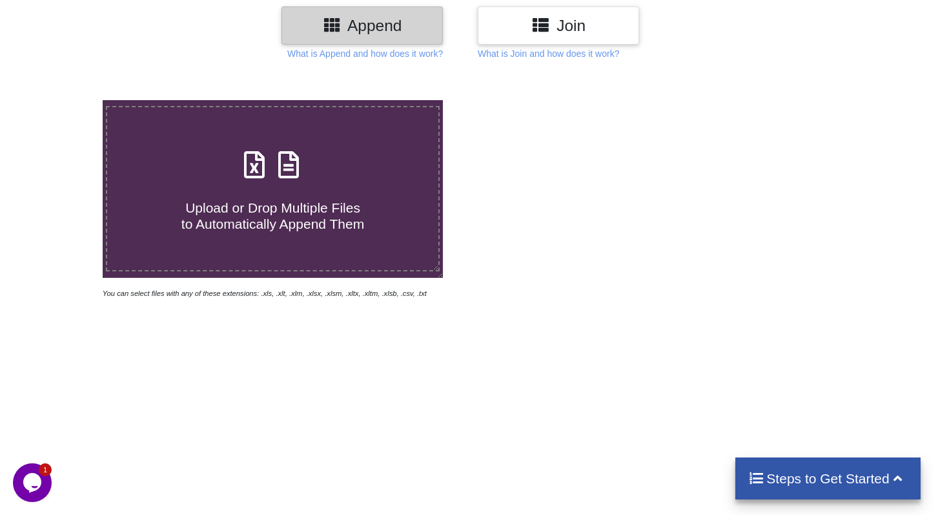
click at [366, 189] on h4 "Upload or Drop Multiple Files to Automatically Append Them" at bounding box center [272, 207] width 331 height 49
click at [65, 100] on input "Upload or Drop Multiple Files to Automatically Append Them" at bounding box center [65, 100] width 0 height 0
type input "C:\fakepath\Liste EFM 2025_.xlsx"
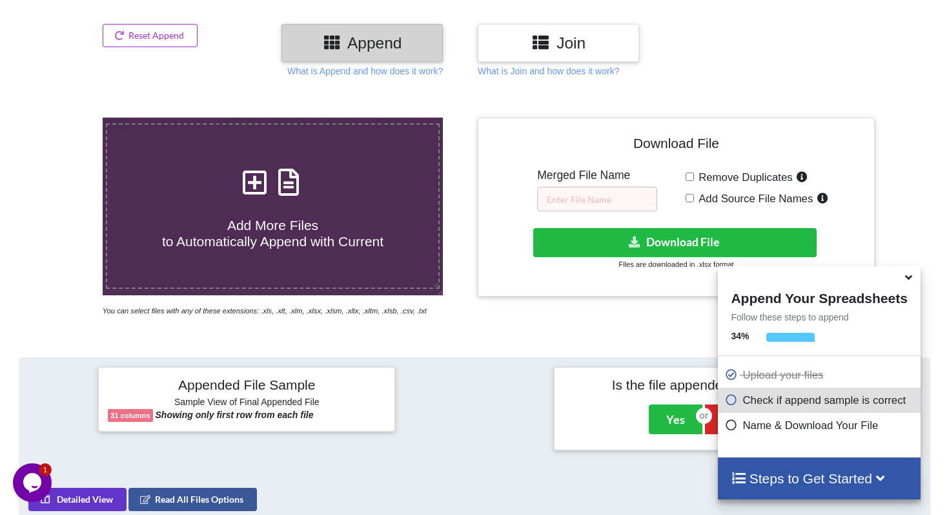
scroll to position [149, 0]
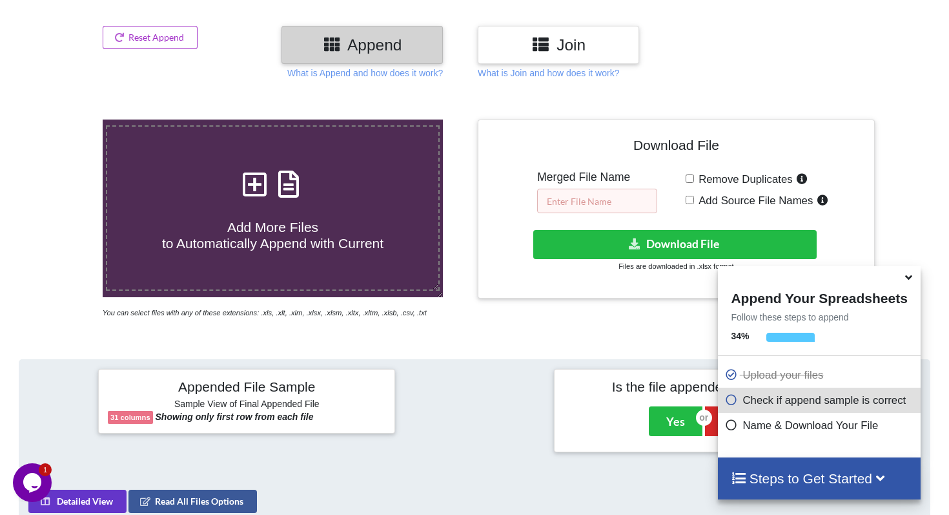
click at [573, 194] on input "text" at bounding box center [597, 201] width 120 height 25
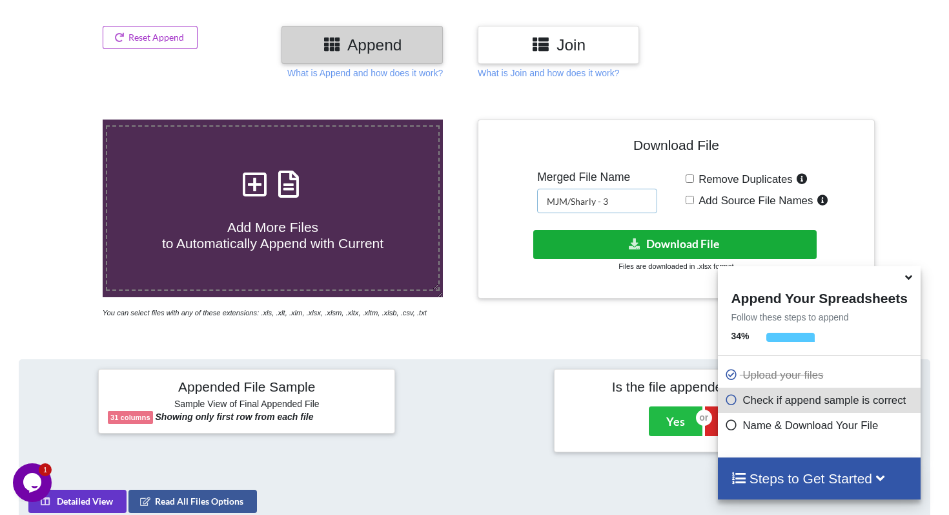
type input "MJM/Sharly - 3"
click at [628, 238] on icon at bounding box center [635, 243] width 14 height 10
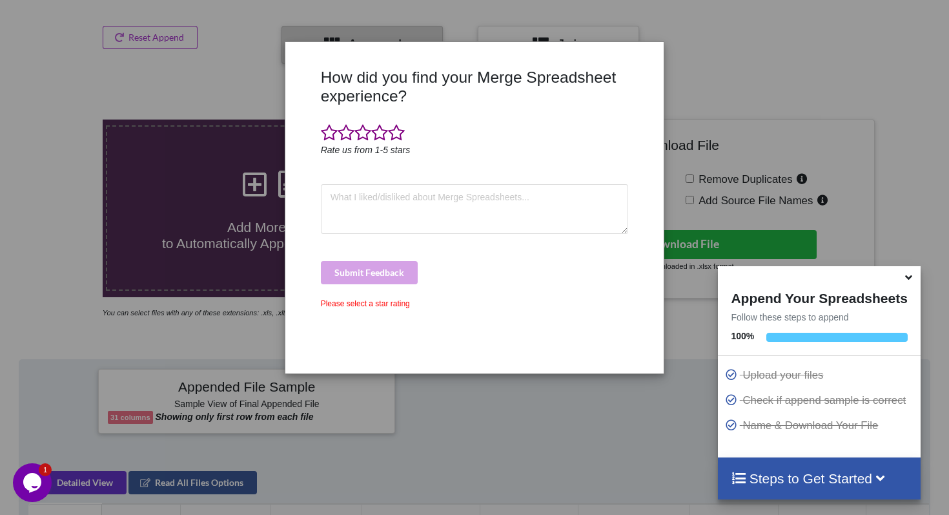
click at [743, 23] on div "How did you find your Merge Spreadsheet experience? Rate us from 1-5 stars Subm…" at bounding box center [474, 257] width 949 height 515
click at [700, 116] on div "How did you find your Merge Spreadsheet experience? Rate us from 1-5 stars Subm…" at bounding box center [474, 257] width 949 height 515
click at [831, 63] on div "How did you find your Merge Spreadsheet experience? Rate us from 1-5 stars Subm…" at bounding box center [474, 257] width 949 height 515
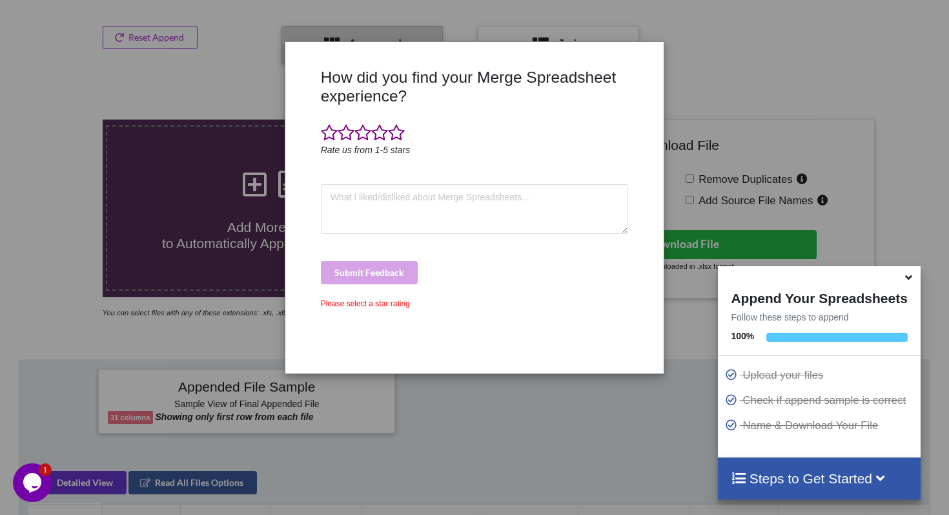
click at [217, 82] on div "How did you find your Merge Spreadsheet experience? Rate us from 1-5 stars Subm…" at bounding box center [474, 257] width 949 height 515
click at [743, 35] on div "How did you find your Merge Spreadsheet experience? Rate us from 1-5 stars Subm…" at bounding box center [474, 257] width 949 height 515
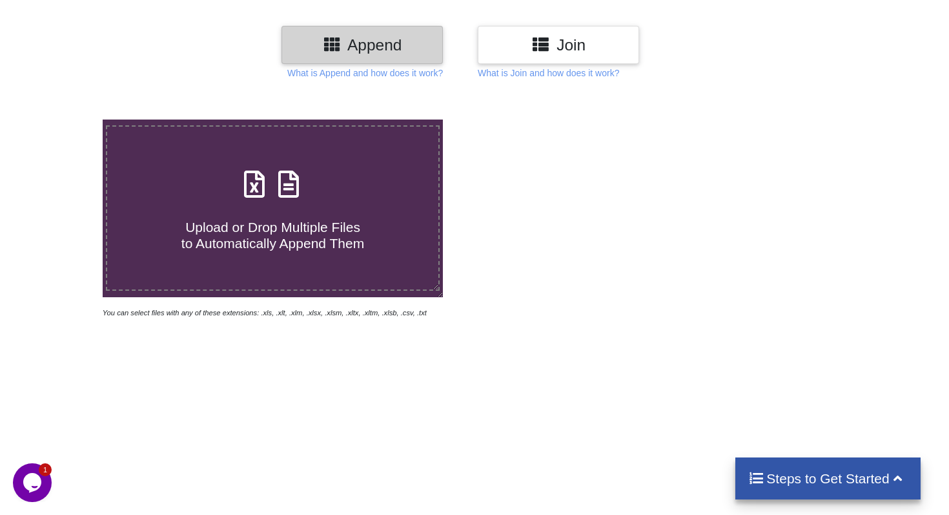
click at [300, 202] on div "Upload or Drop Multiple Files to Automatically Append Them" at bounding box center [272, 207] width 331 height 87
click at [65, 119] on input "Upload or Drop Multiple Files to Automatically Append Them" at bounding box center [65, 119] width 0 height 0
type input "C:\fakepath\Content Creation C2.xlsx"
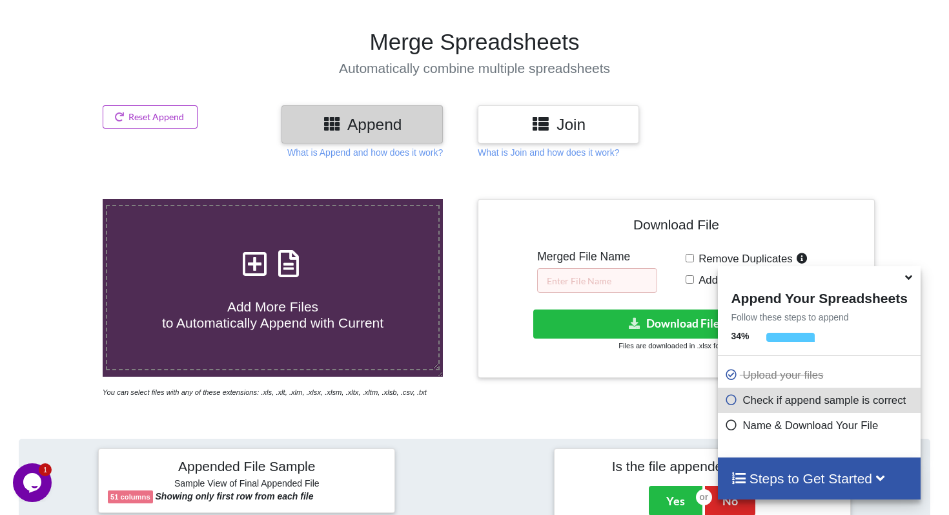
scroll to position [72, 0]
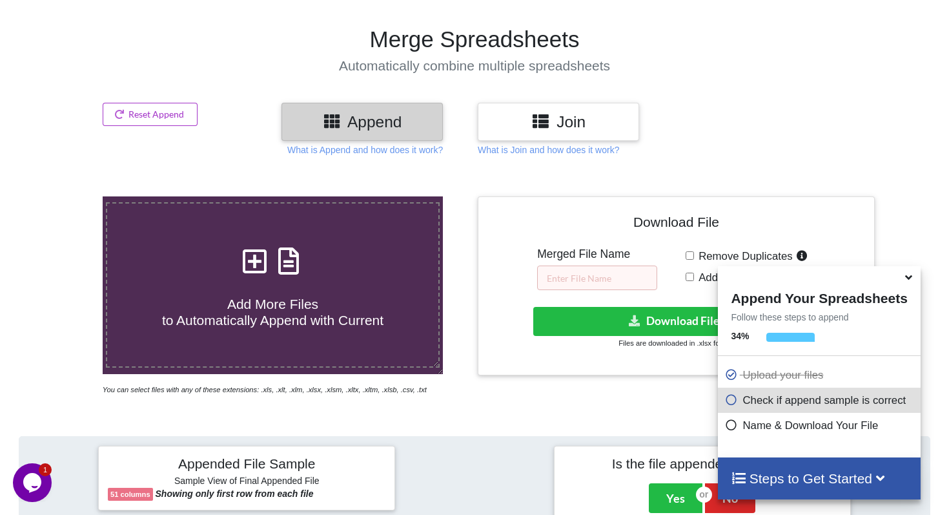
click at [687, 257] on input "Remove Duplicates" at bounding box center [690, 255] width 8 height 8
checkbox input "true"
click at [605, 270] on input "text" at bounding box center [597, 277] width 120 height 25
type input "F"
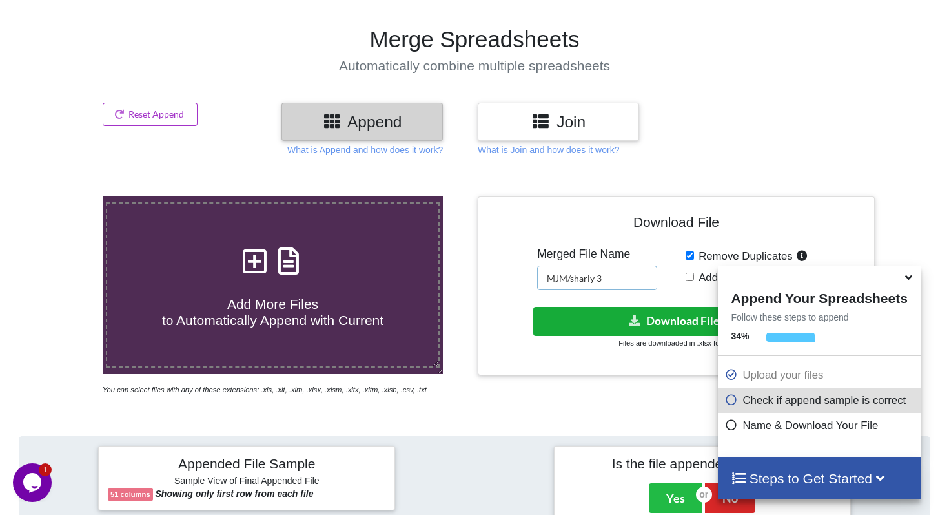
type input "MJM/sharly 3"
click at [619, 316] on button "Download File" at bounding box center [675, 321] width 284 height 29
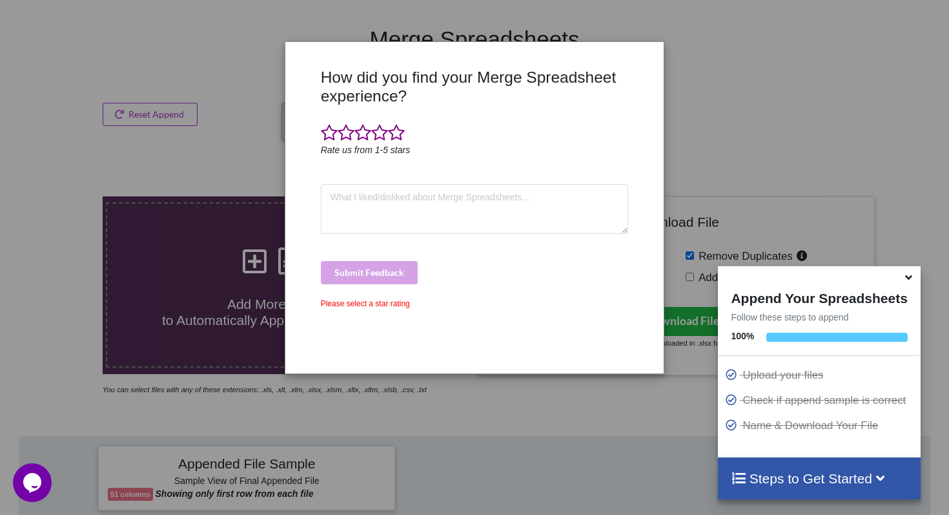
click at [870, 149] on div "How did you find your Merge Spreadsheet experience? Rate us from 1-5 stars Subm…" at bounding box center [474, 257] width 949 height 515
click at [909, 279] on icon at bounding box center [909, 275] width 14 height 12
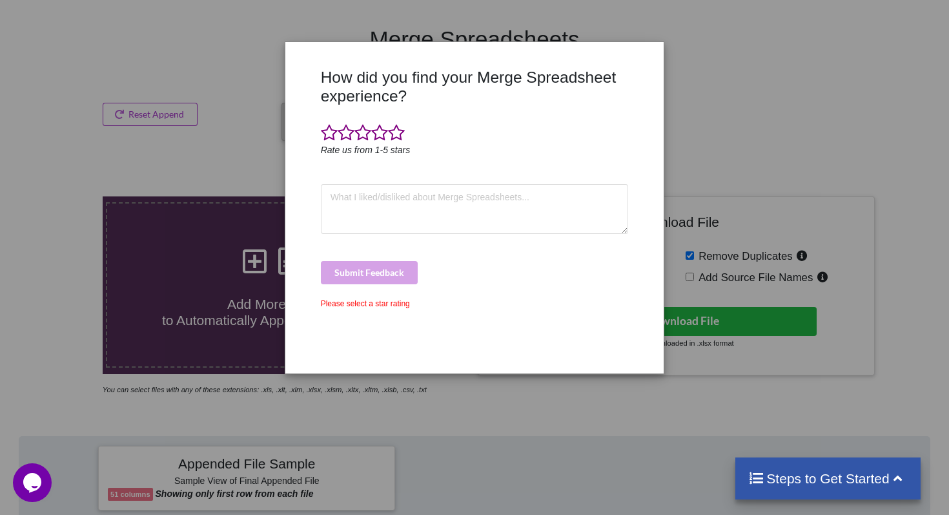
click at [715, 68] on div "How did you find your Merge Spreadsheet experience? Rate us from 1-5 stars Subm…" at bounding box center [474, 257] width 949 height 515
click at [460, 106] on div "How did you find your Merge Spreadsheet experience? Rate us from 1-5 stars Subm…" at bounding box center [475, 216] width 315 height 296
click at [692, 70] on div "How did you find your Merge Spreadsheet experience? Rate us from 1-5 stars Subm…" at bounding box center [474, 257] width 949 height 515
